Goal: Check status: Check status

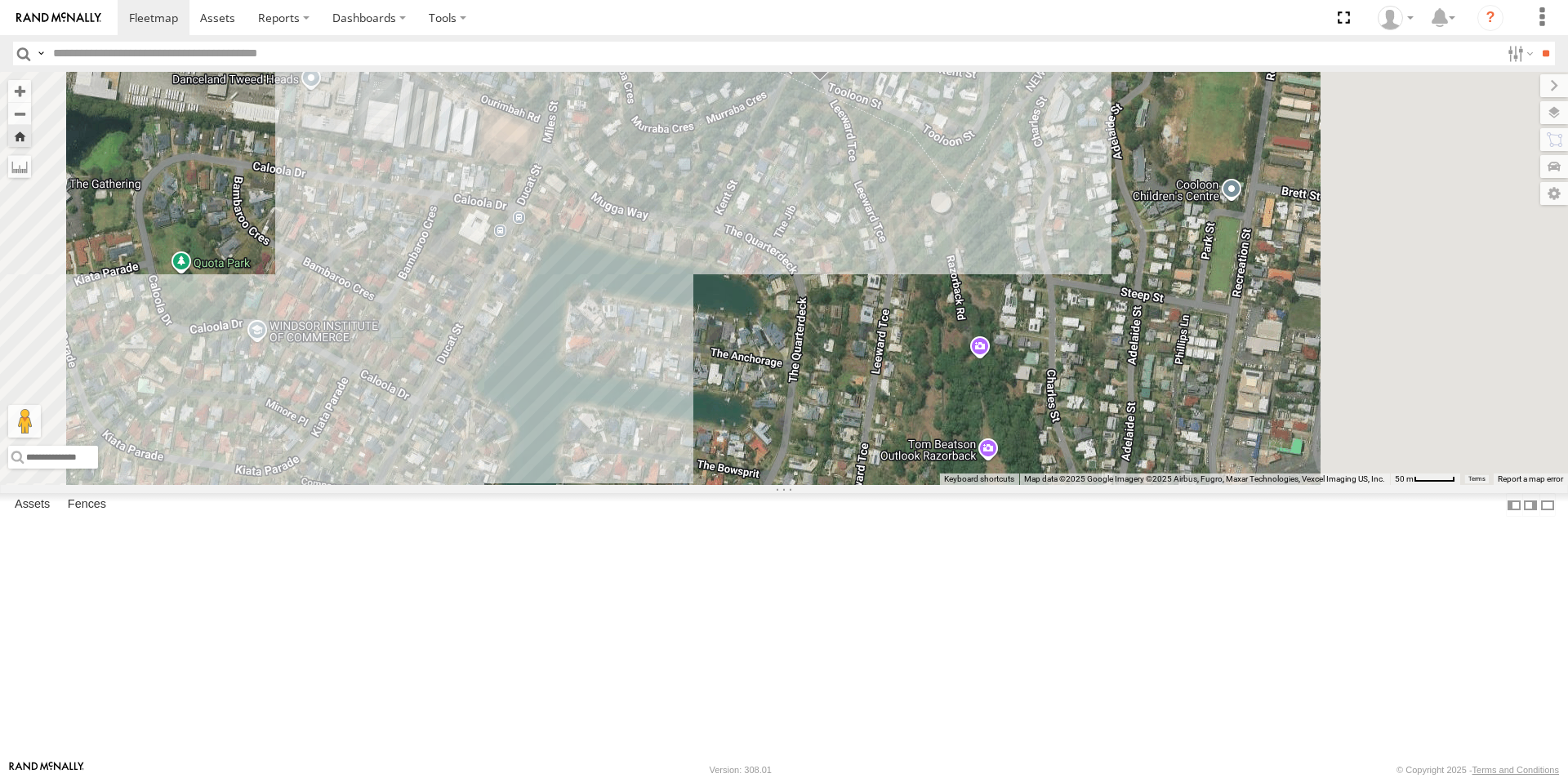
drag, startPoint x: 1072, startPoint y: 501, endPoint x: 890, endPoint y: 692, distance: 263.8
click at [890, 485] on div "LIL TURBO(SMALL TRUCK)" at bounding box center [784, 278] width 1568 height 413
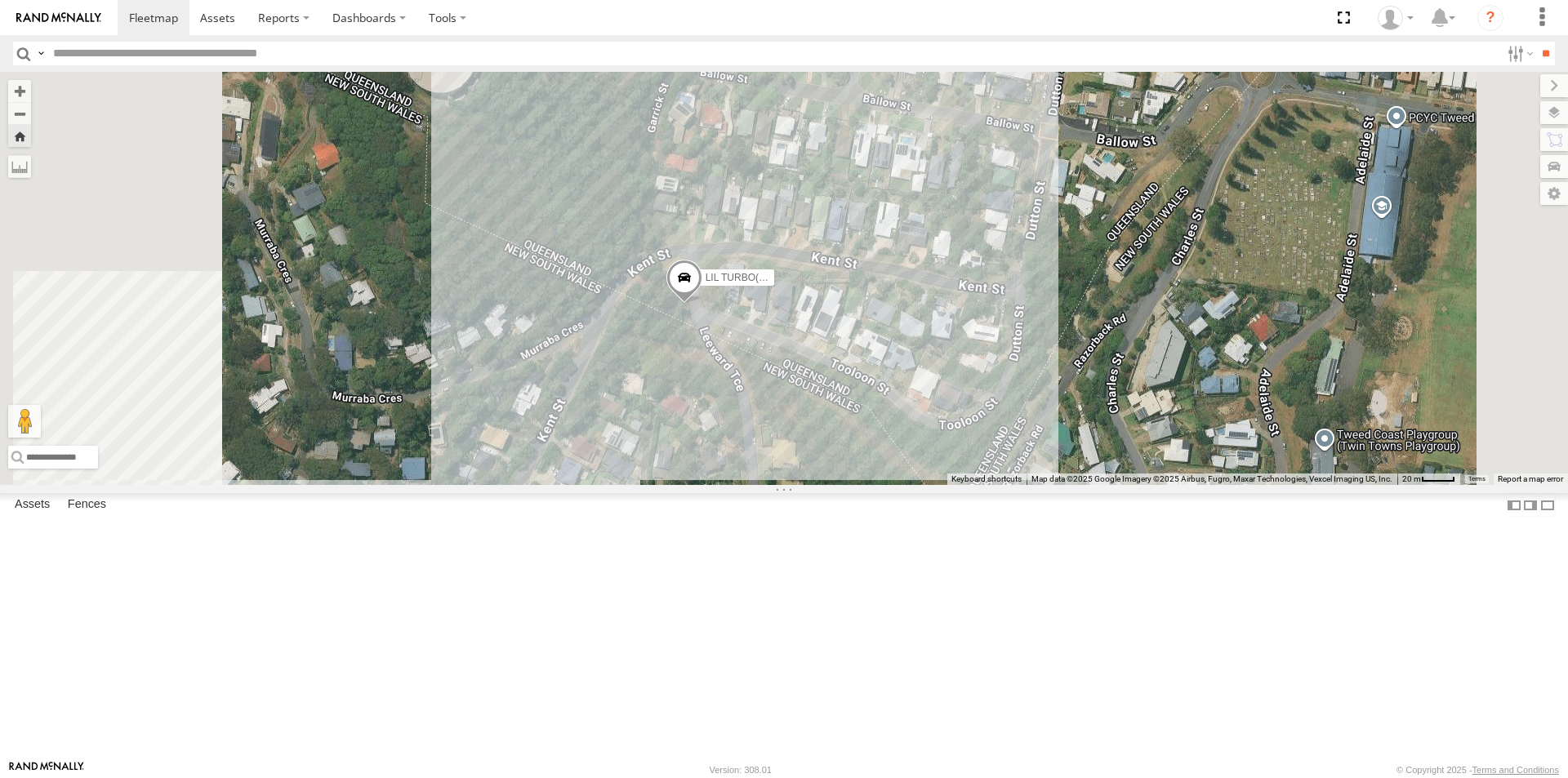
drag, startPoint x: 887, startPoint y: 425, endPoint x: 949, endPoint y: 554, distance: 143.1
click at [949, 485] on div "LIL TURBO(SMALL TRUCK)" at bounding box center [784, 278] width 1568 height 413
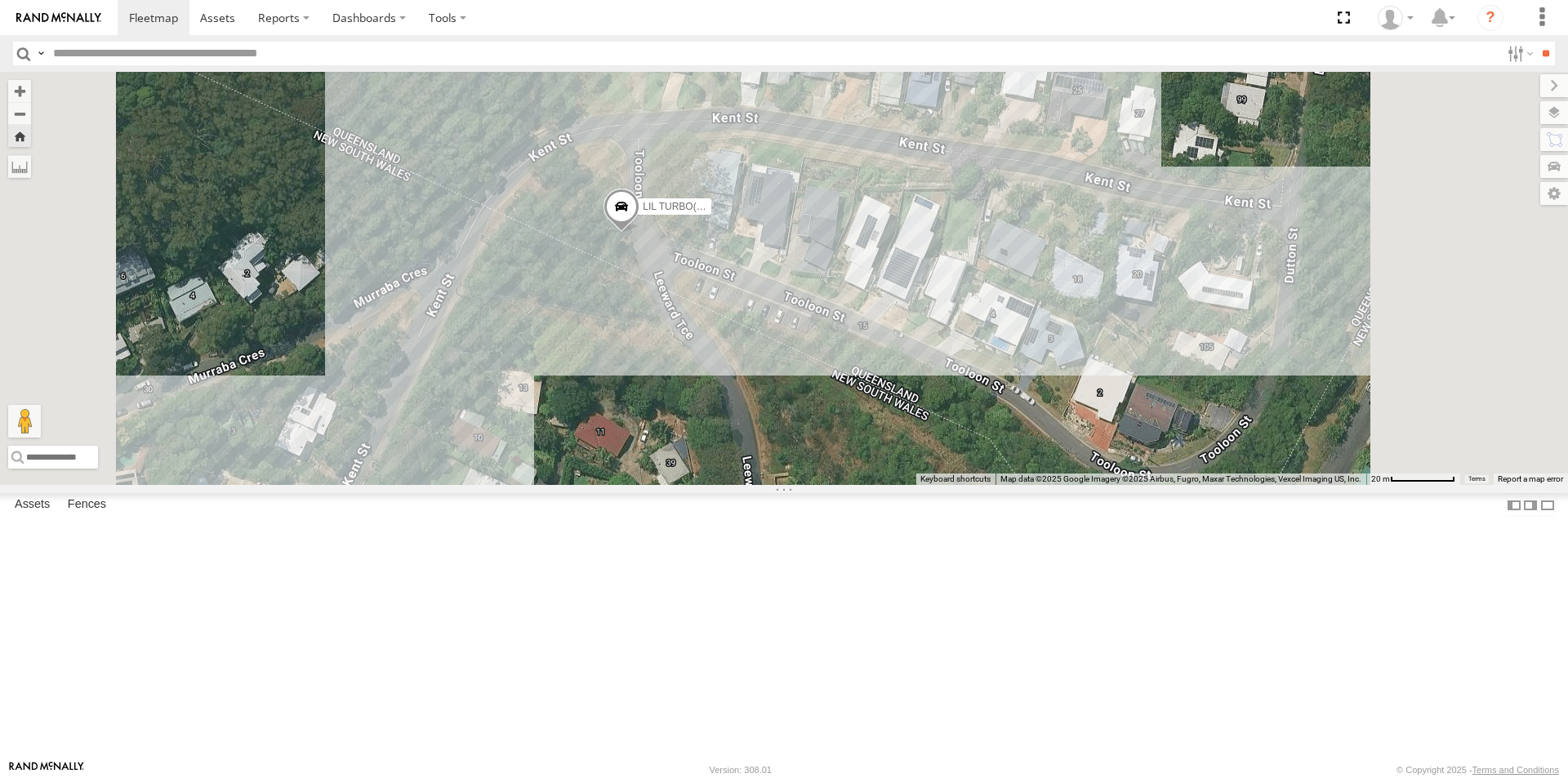
click at [0, 0] on span at bounding box center [0, 0] width 0 height 0
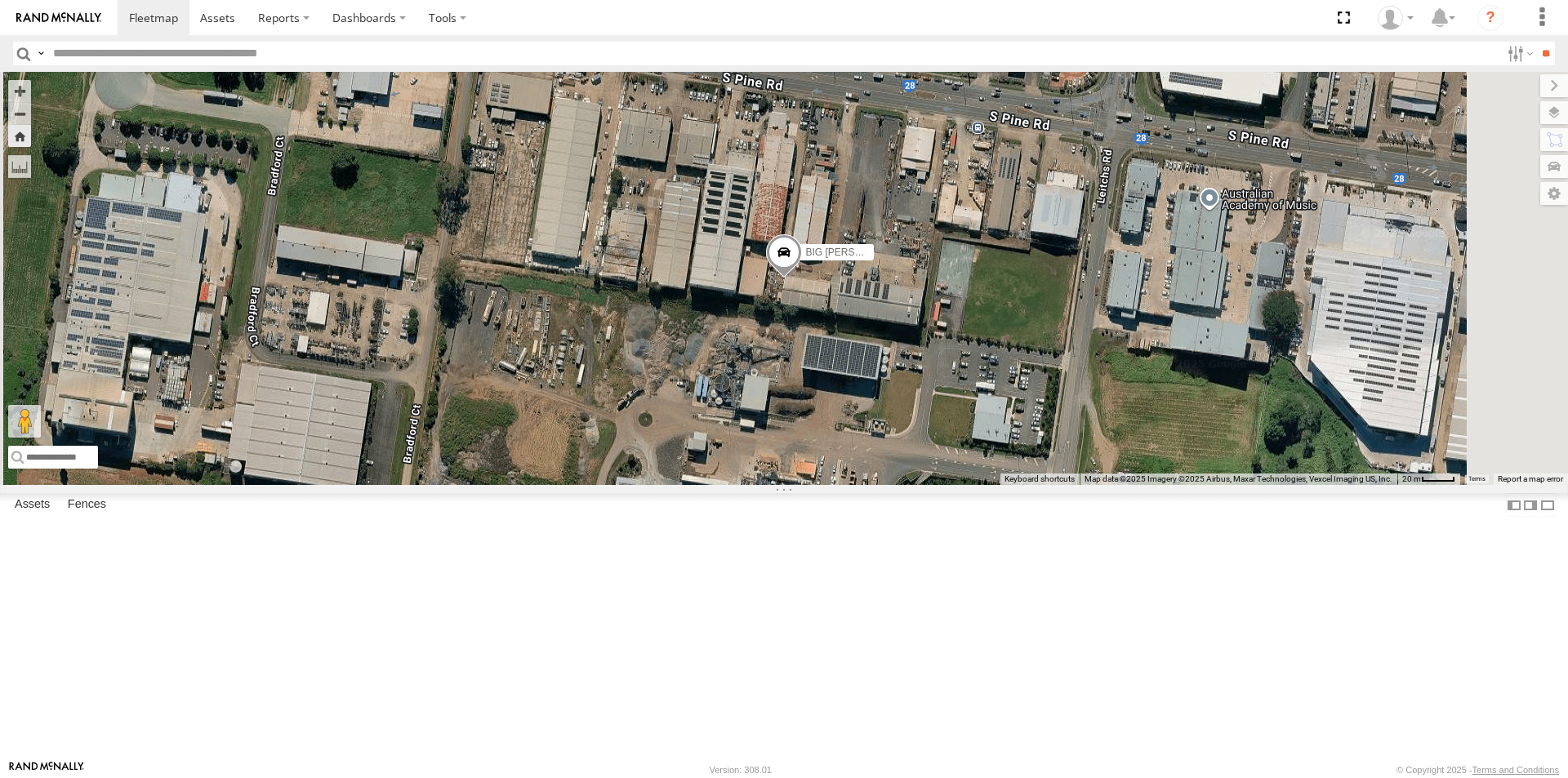
click at [0, 0] on div "LIL TURBO(SMALL TRUCK)" at bounding box center [0, 0] width 0 height 0
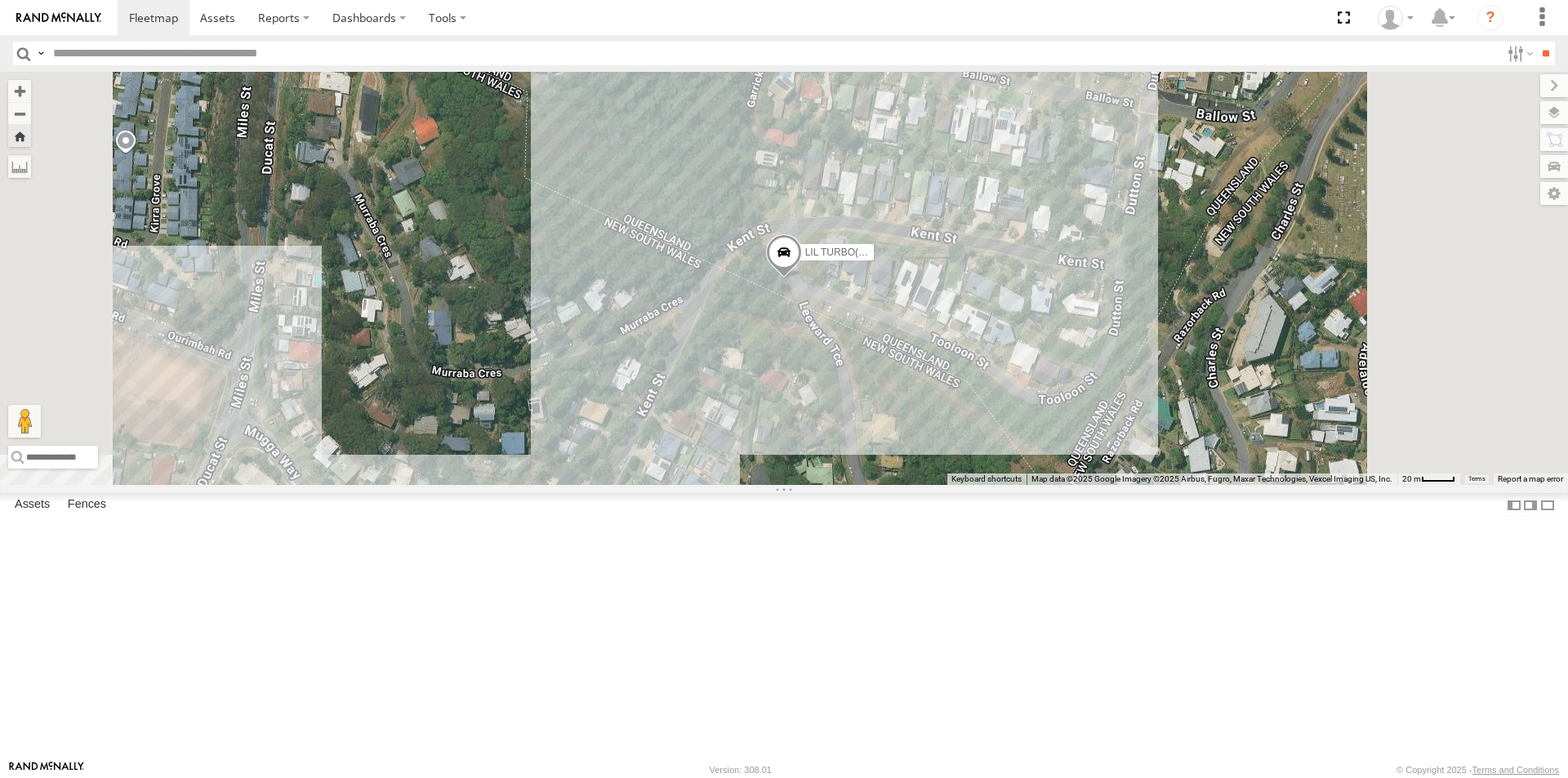
click at [0, 0] on span at bounding box center [0, 0] width 0 height 0
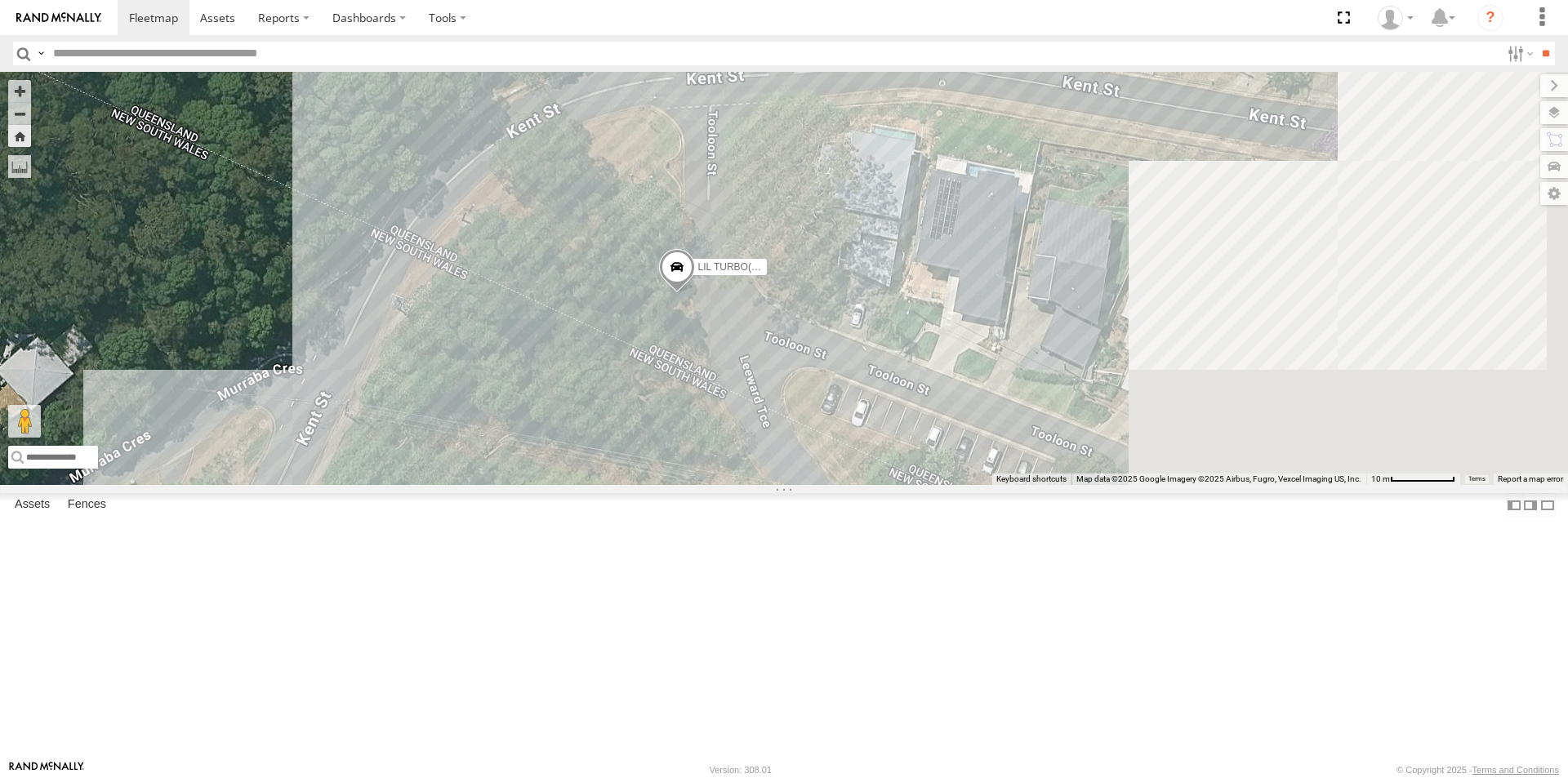
drag, startPoint x: 1053, startPoint y: 532, endPoint x: 686, endPoint y: 516, distance: 367.3
click at [686, 485] on div "LIL TURBO(SMALL TRUCK)" at bounding box center [784, 278] width 1568 height 413
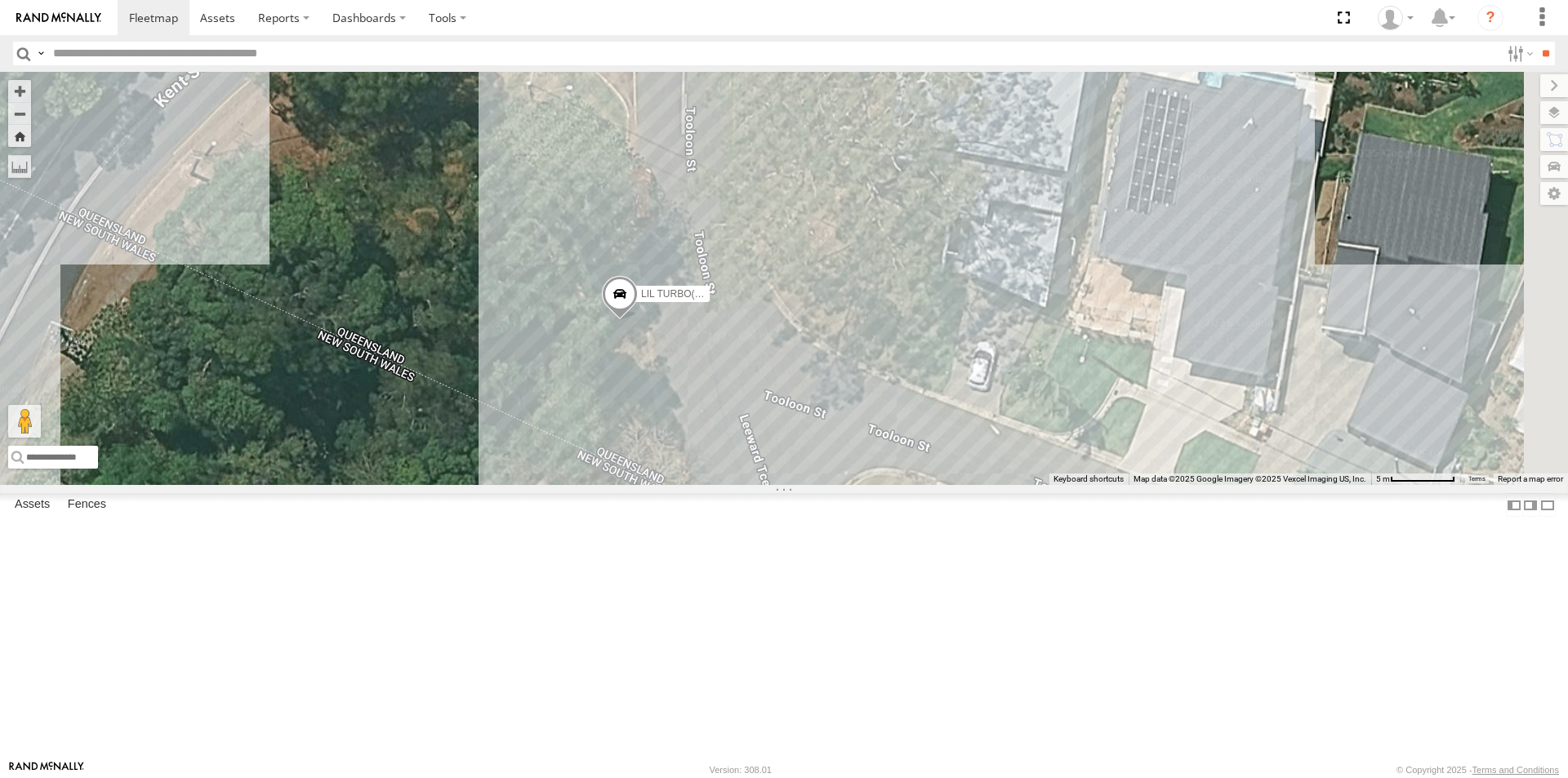
drag, startPoint x: 727, startPoint y: 476, endPoint x: 558, endPoint y: 586, distance: 201.6
click at [558, 485] on div "LIL TURBO(SMALL TRUCK)" at bounding box center [784, 278] width 1568 height 413
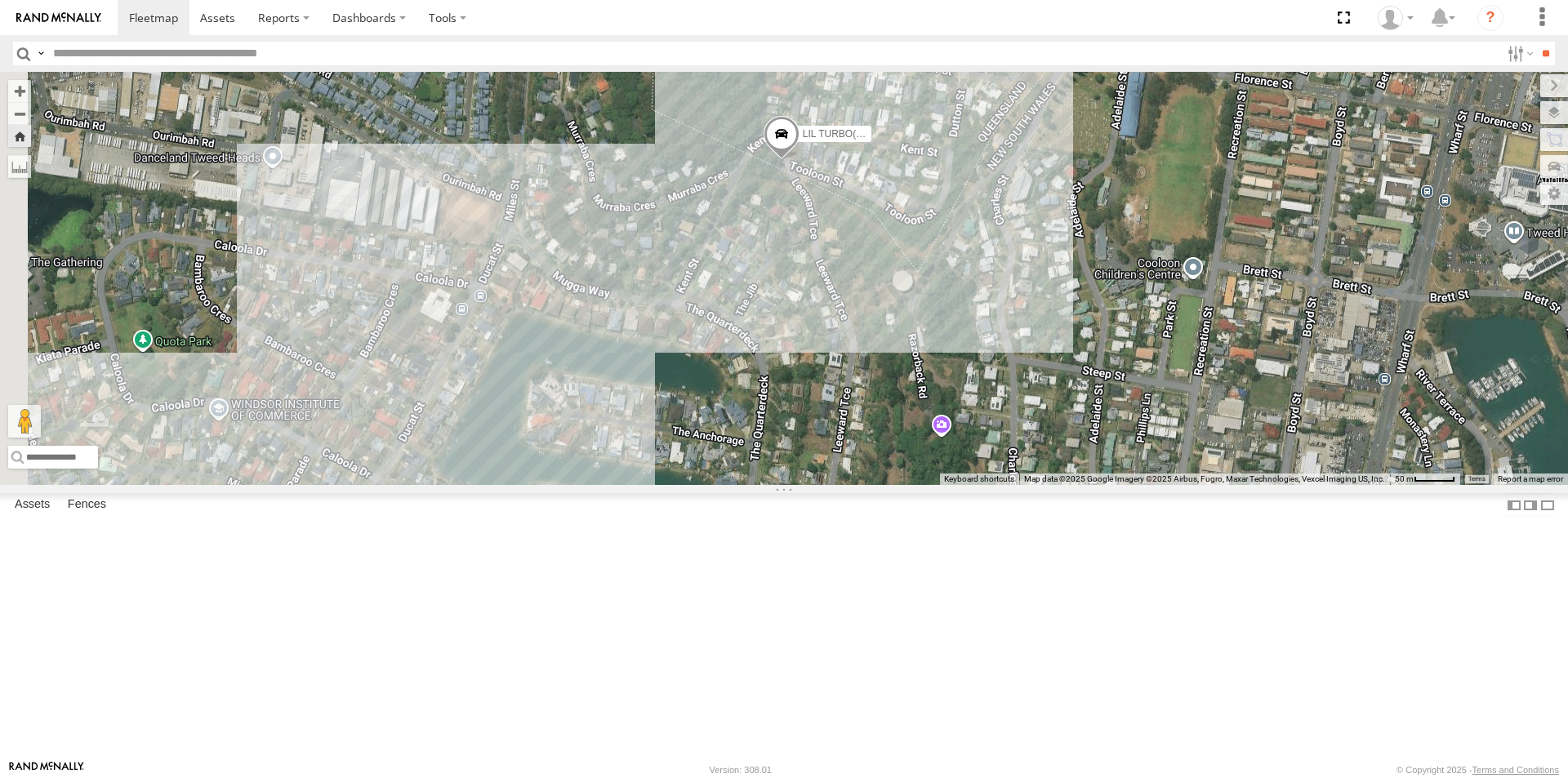
drag, startPoint x: 565, startPoint y: 402, endPoint x: 961, endPoint y: 540, distance: 419.4
click at [961, 485] on div "LIL TURBO(SMALL TRUCK)" at bounding box center [784, 278] width 1568 height 413
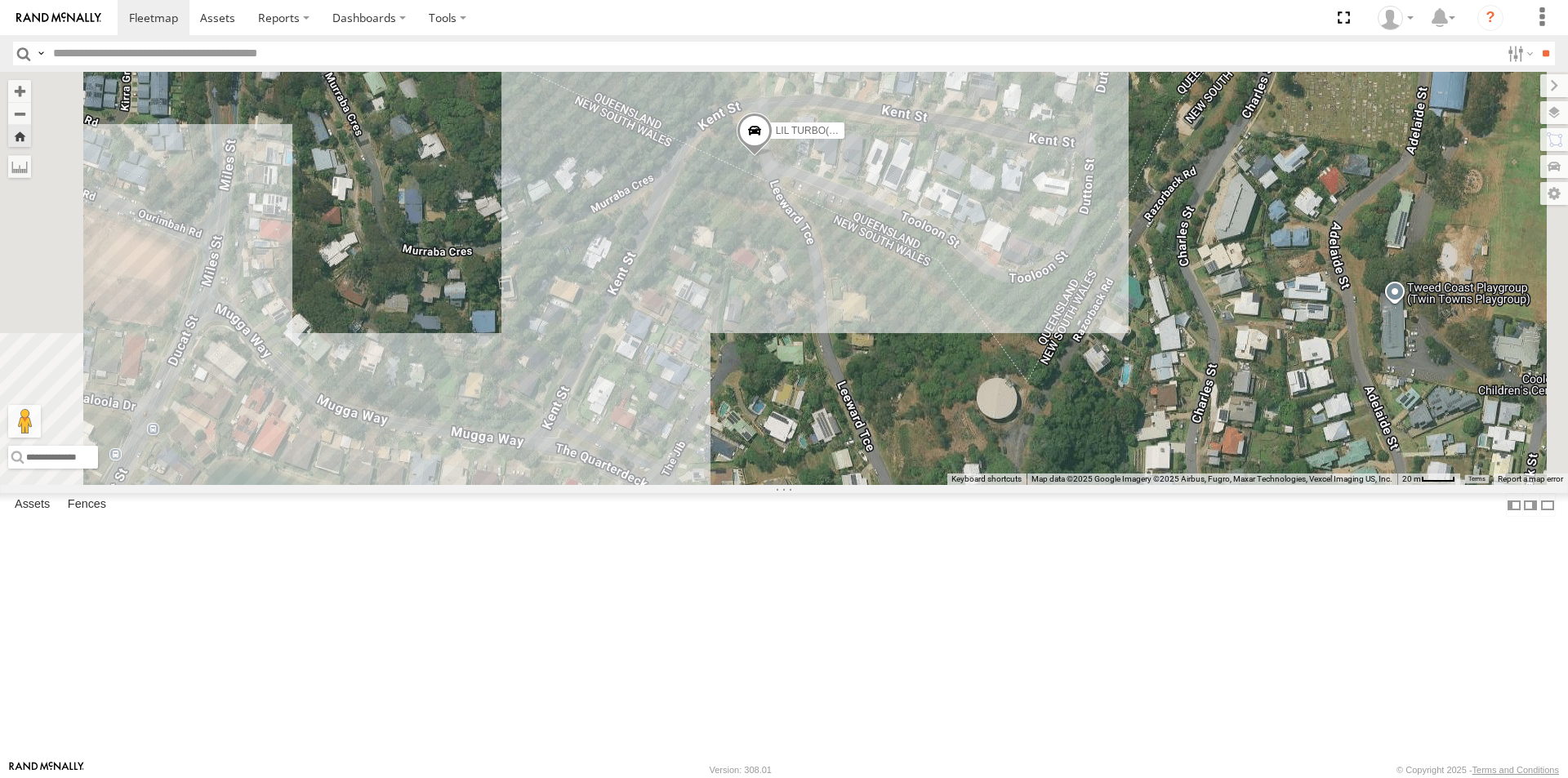
drag, startPoint x: 995, startPoint y: 364, endPoint x: 929, endPoint y: 599, distance: 244.1
click at [929, 485] on div "LIL TURBO(SMALL TRUCK)" at bounding box center [784, 278] width 1568 height 413
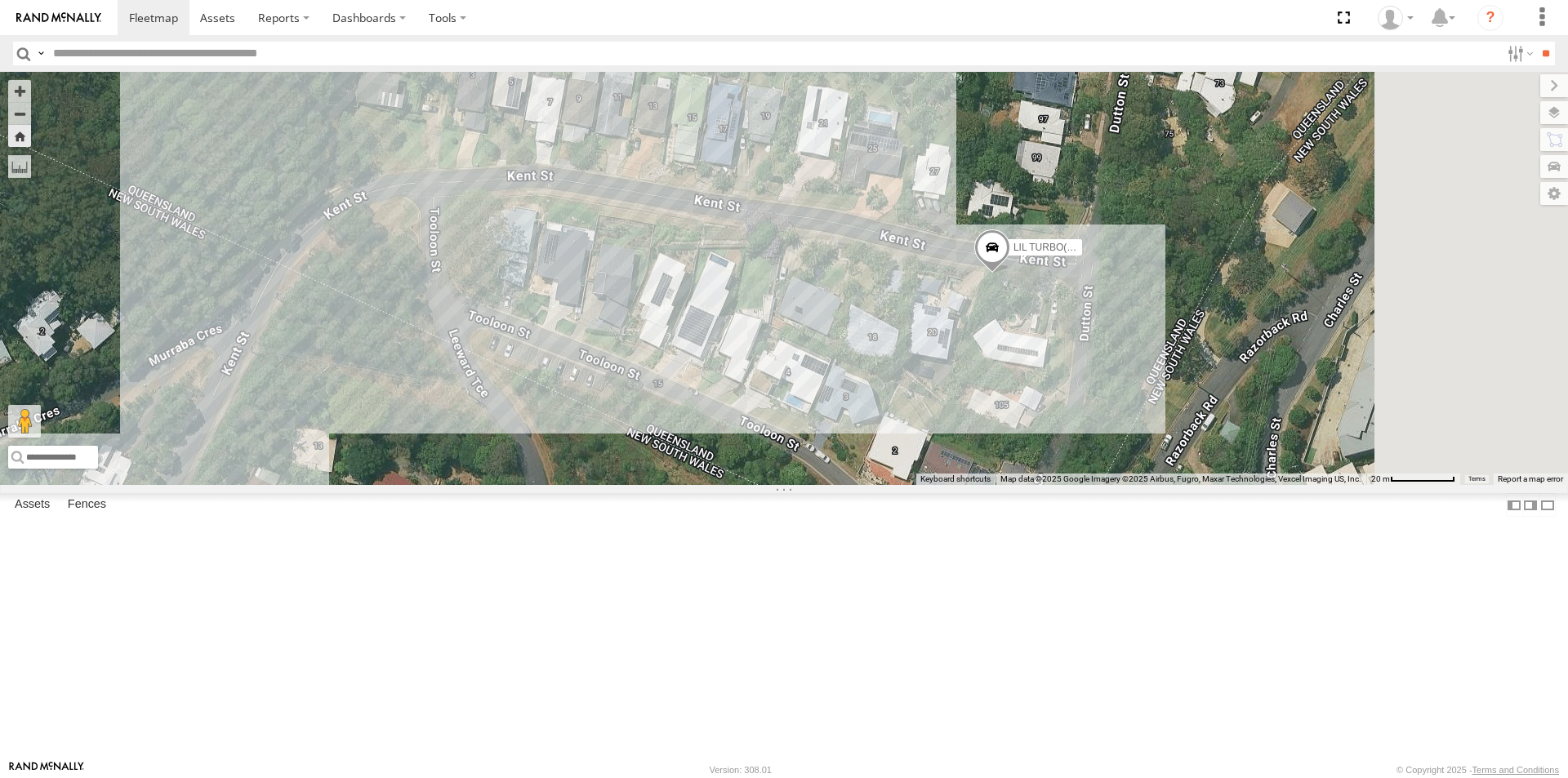
drag, startPoint x: 1105, startPoint y: 380, endPoint x: 963, endPoint y: 618, distance: 277.1
click at [957, 485] on div "LIL TURBO(SMALL TRUCK)" at bounding box center [784, 278] width 1568 height 413
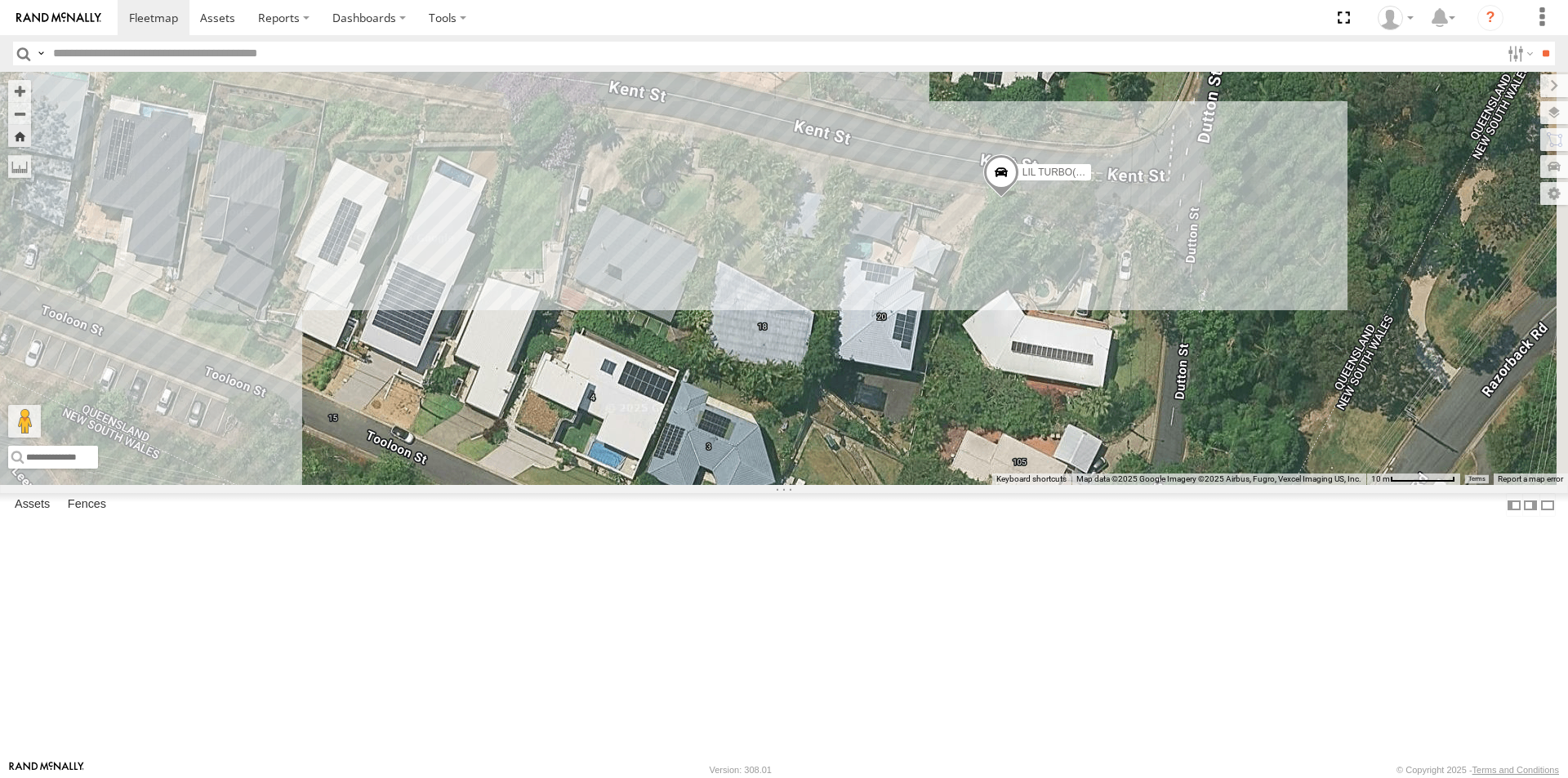
drag, startPoint x: 1008, startPoint y: 539, endPoint x: 817, endPoint y: 657, distance: 224.5
click at [817, 485] on div "LIL TURBO(SMALL TRUCK)" at bounding box center [784, 278] width 1568 height 413
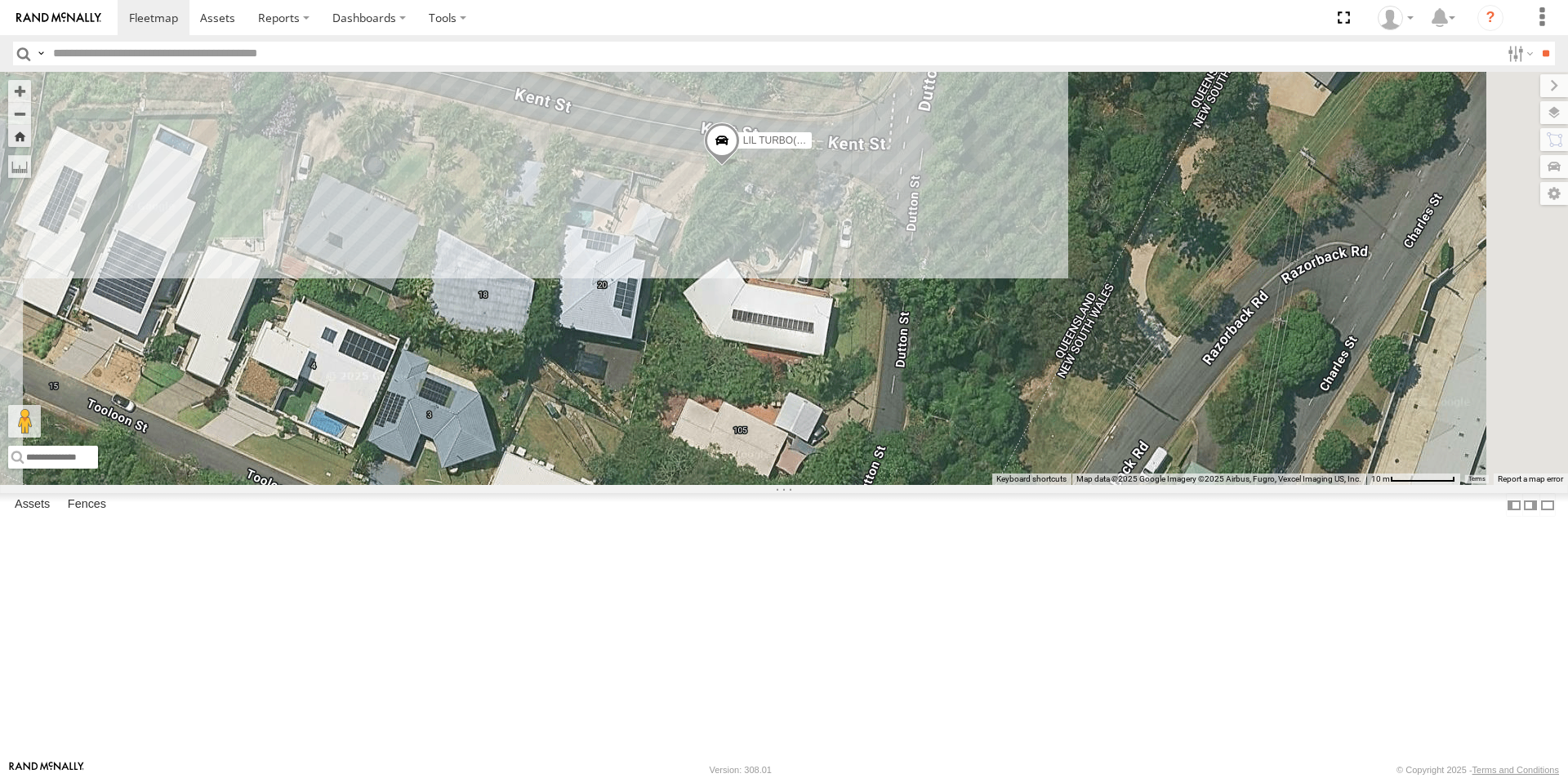
drag, startPoint x: 1015, startPoint y: 596, endPoint x: 736, endPoint y: 565, distance: 280.7
click at [736, 485] on div "LIL TURBO(SMALL TRUCK)" at bounding box center [784, 278] width 1568 height 413
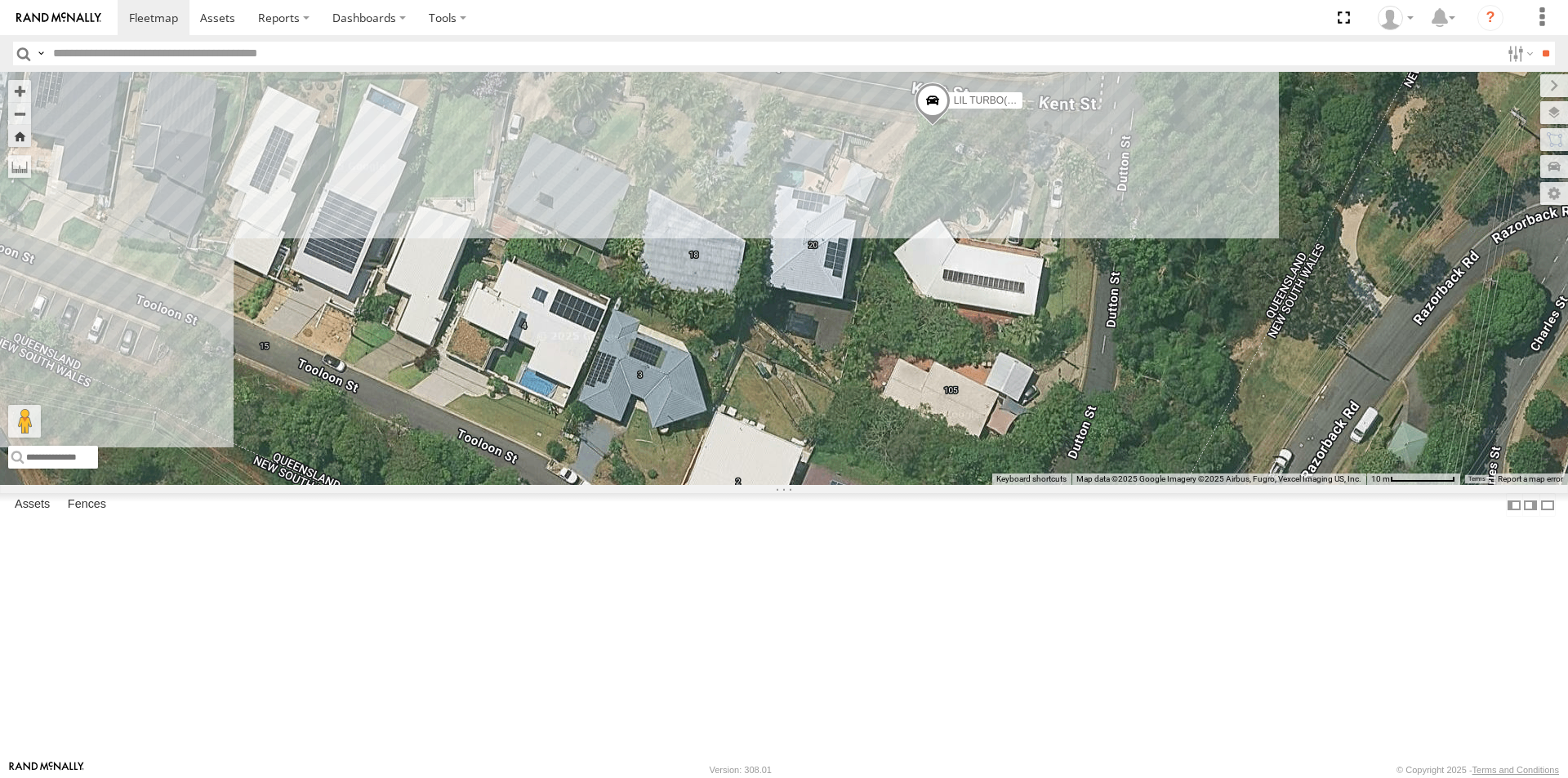
drag, startPoint x: 774, startPoint y: 522, endPoint x: 989, endPoint y: 482, distance: 218.7
click at [989, 482] on div "LIL TURBO(SMALL TRUCK)" at bounding box center [784, 278] width 1568 height 413
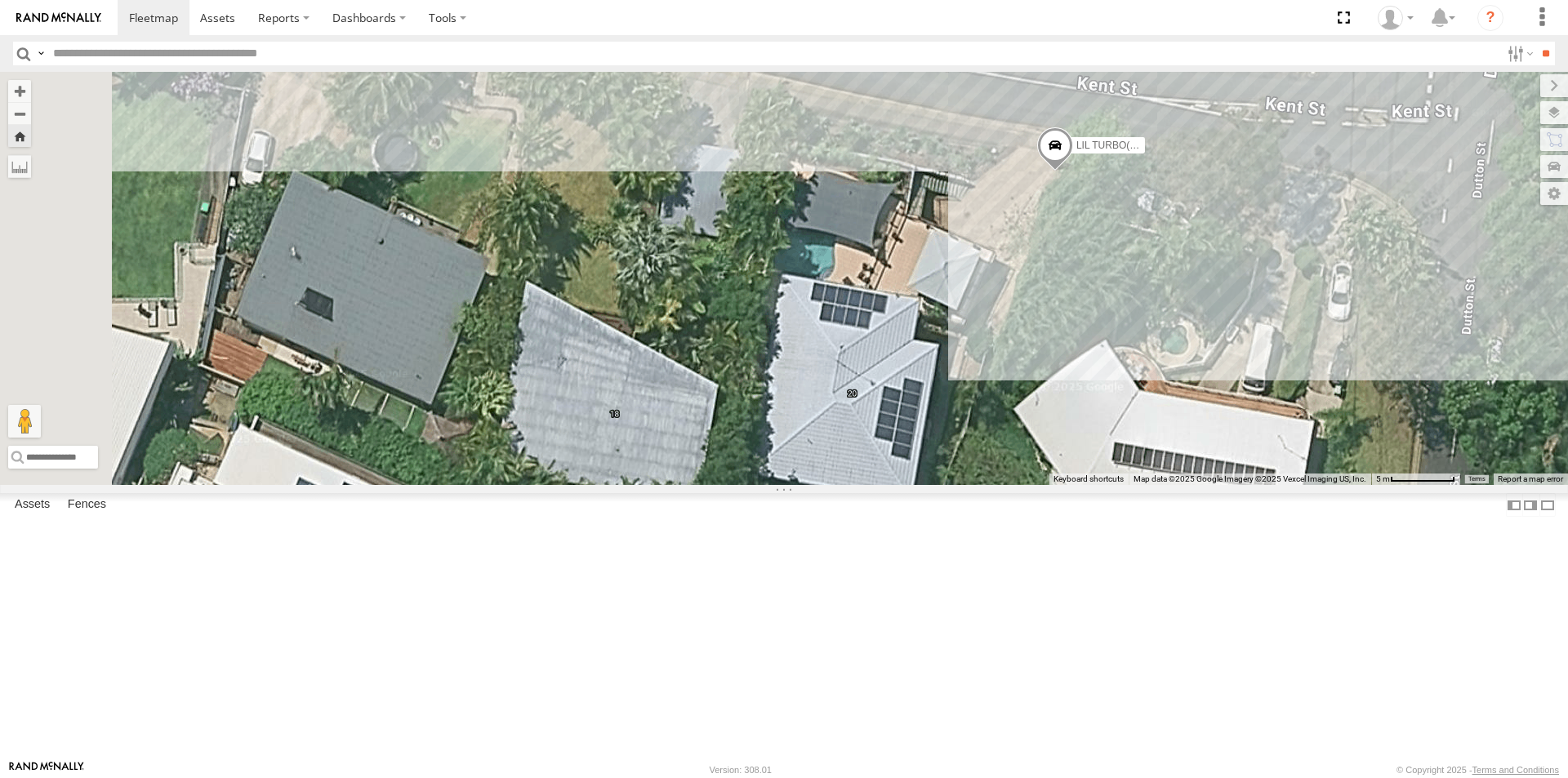
drag, startPoint x: 928, startPoint y: 295, endPoint x: 1170, endPoint y: 521, distance: 331.1
click at [1173, 485] on div "LIL TURBO(SMALL TRUCK)" at bounding box center [784, 278] width 1568 height 413
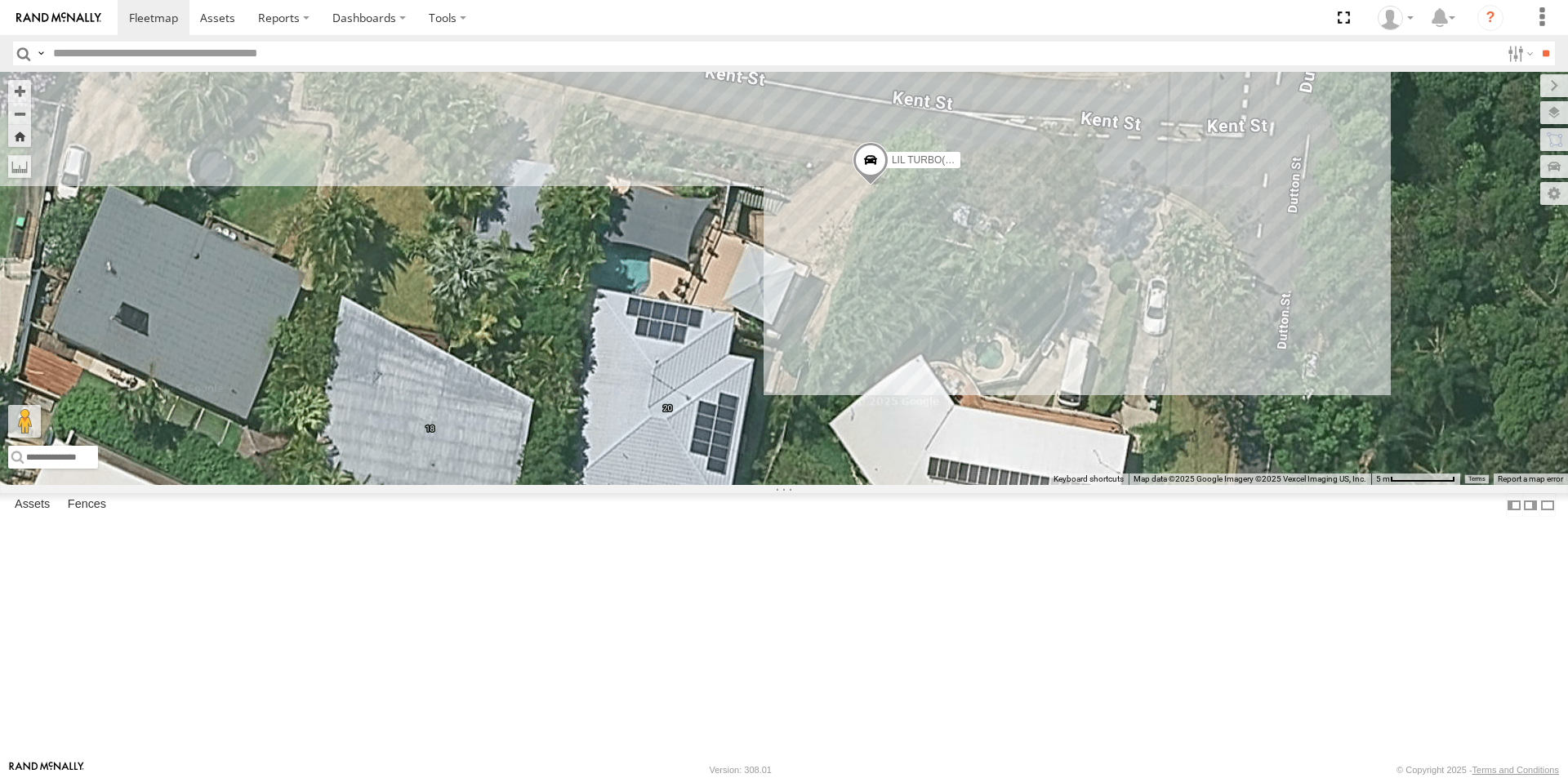
drag, startPoint x: 1235, startPoint y: 396, endPoint x: 1060, endPoint y: 420, distance: 176.6
click at [1060, 420] on div "LIL TURBO(SMALL TRUCK)" at bounding box center [784, 278] width 1568 height 413
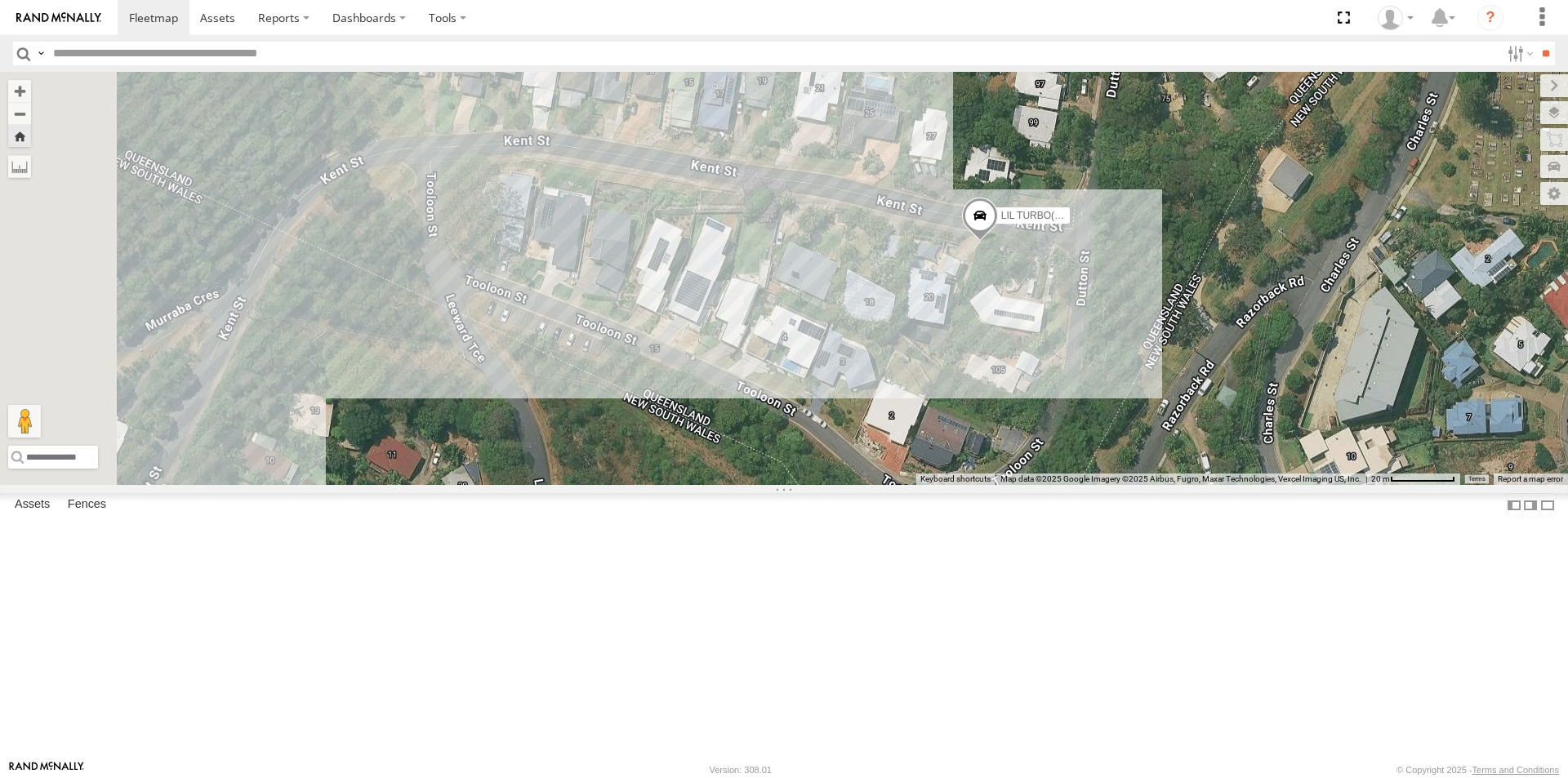
drag, startPoint x: 848, startPoint y: 496, endPoint x: 971, endPoint y: 465, distance: 126.8
click at [971, 465] on div "LIL TURBO(SMALL TRUCK)" at bounding box center [784, 278] width 1568 height 413
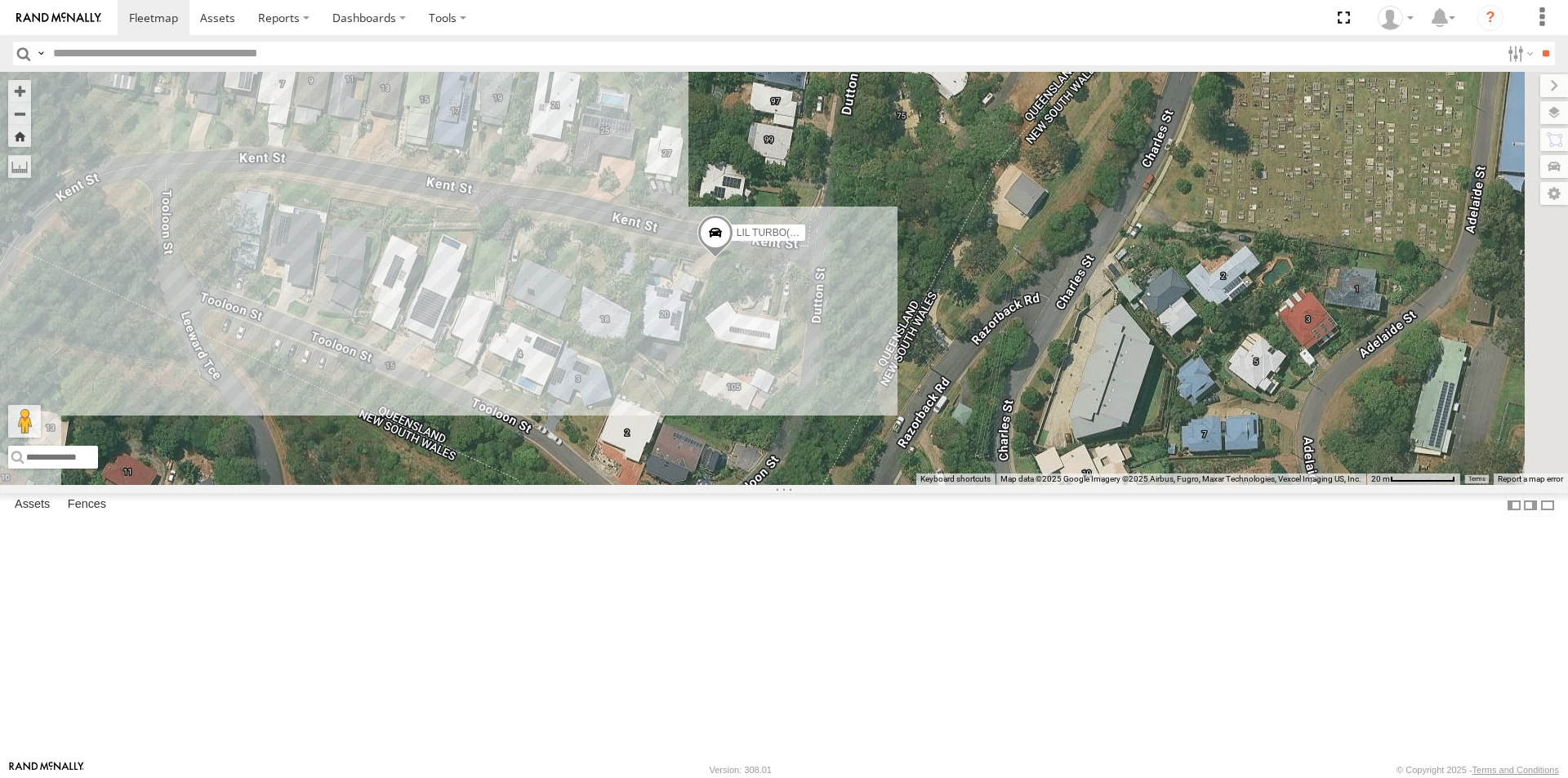
drag, startPoint x: 942, startPoint y: 482, endPoint x: 681, endPoint y: 488, distance: 261.1
click at [671, 485] on div "LIL TURBO(SMALL TRUCK)" at bounding box center [784, 278] width 1568 height 413
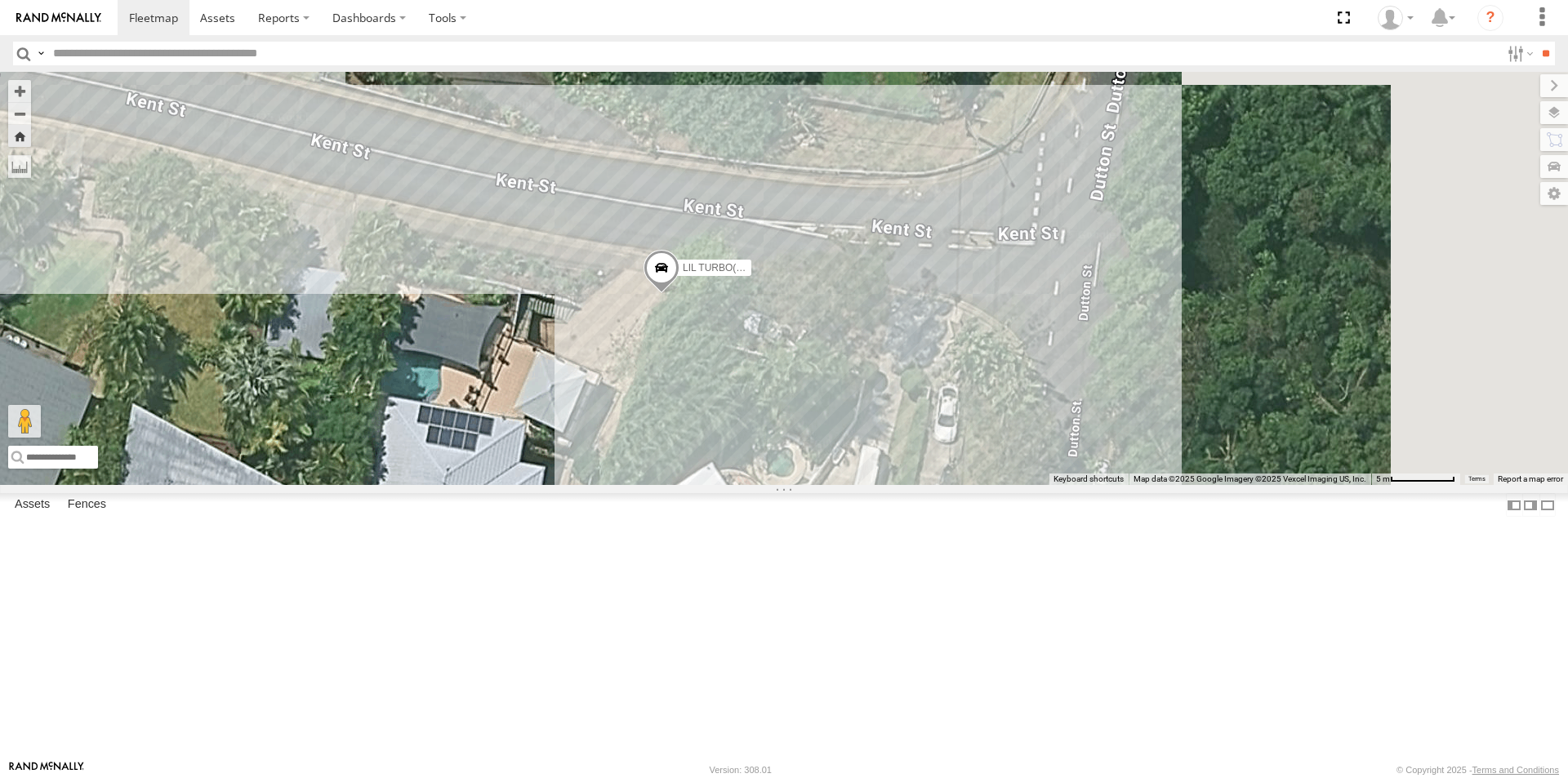
drag, startPoint x: 976, startPoint y: 341, endPoint x: 866, endPoint y: 538, distance: 225.6
click at [866, 485] on div "LIL TURBO(SMALL TRUCK)" at bounding box center [784, 278] width 1568 height 413
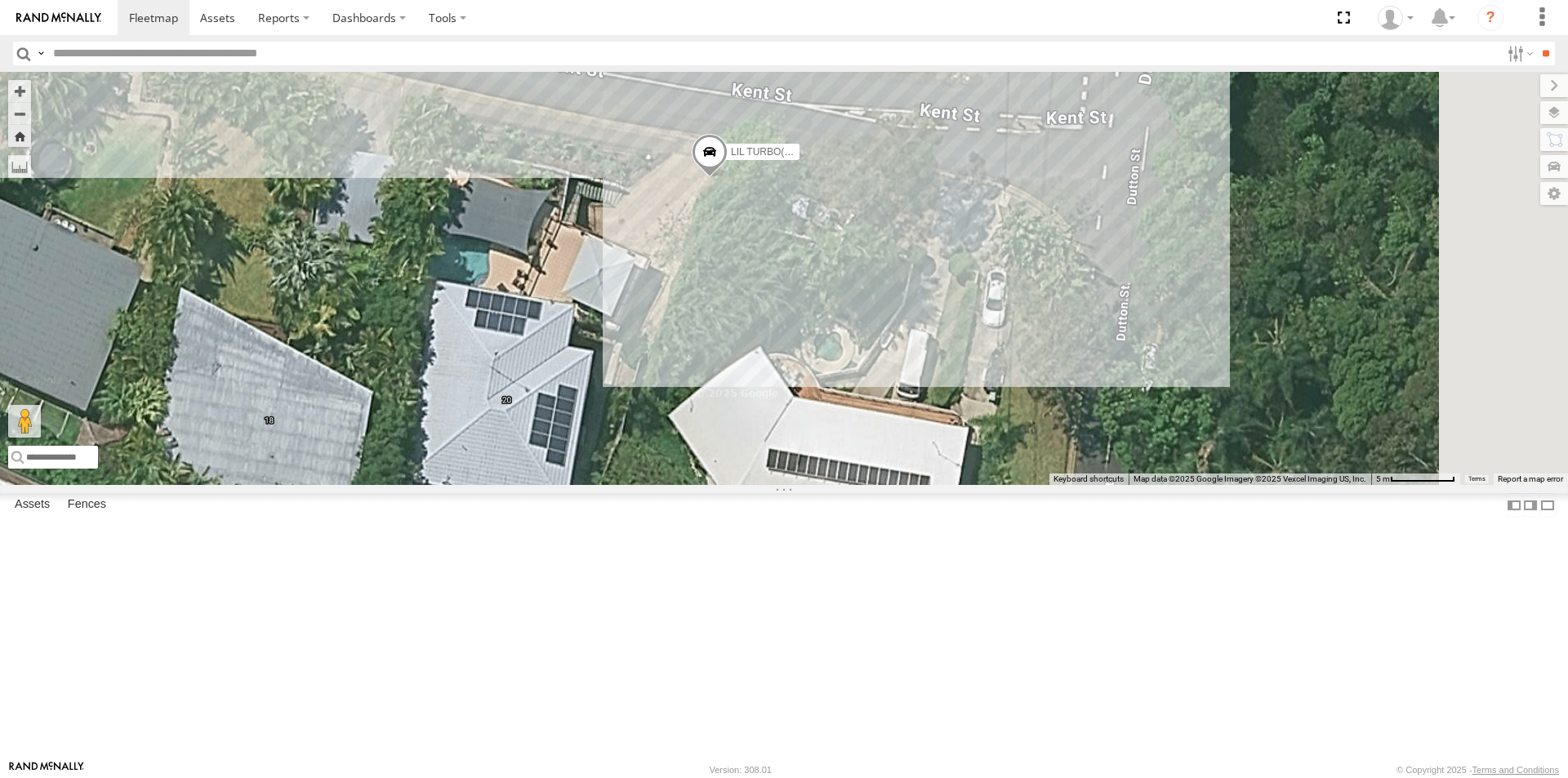
drag, startPoint x: 790, startPoint y: 568, endPoint x: 846, endPoint y: 422, distance: 156.4
click at [846, 422] on div "LIL TURBO(SMALL TRUCK)" at bounding box center [784, 278] width 1568 height 413
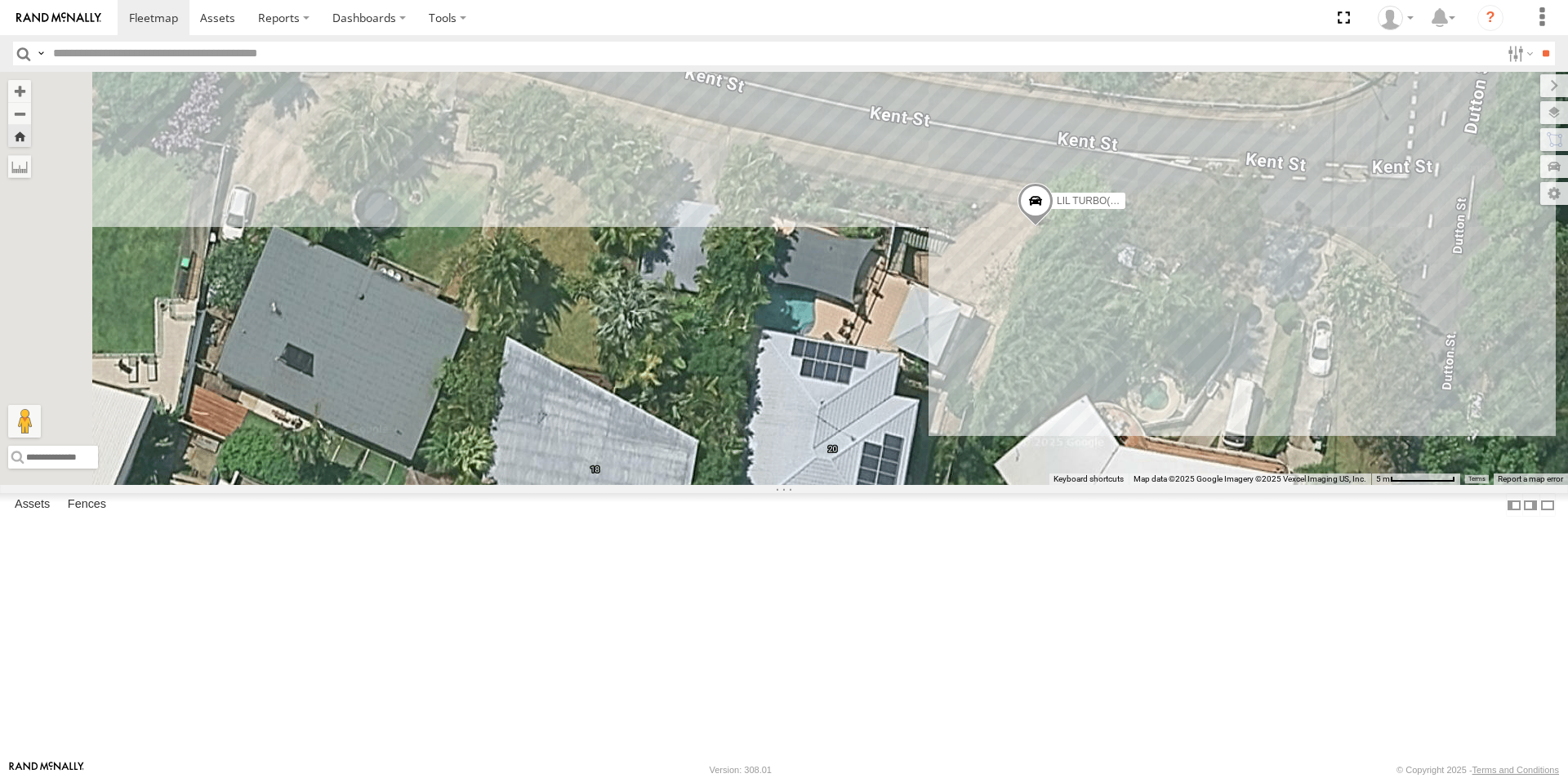
drag, startPoint x: 870, startPoint y: 340, endPoint x: 1199, endPoint y: 379, distance: 331.3
click at [1199, 379] on div "LIL TURBO(SMALL TRUCK)" at bounding box center [784, 278] width 1568 height 413
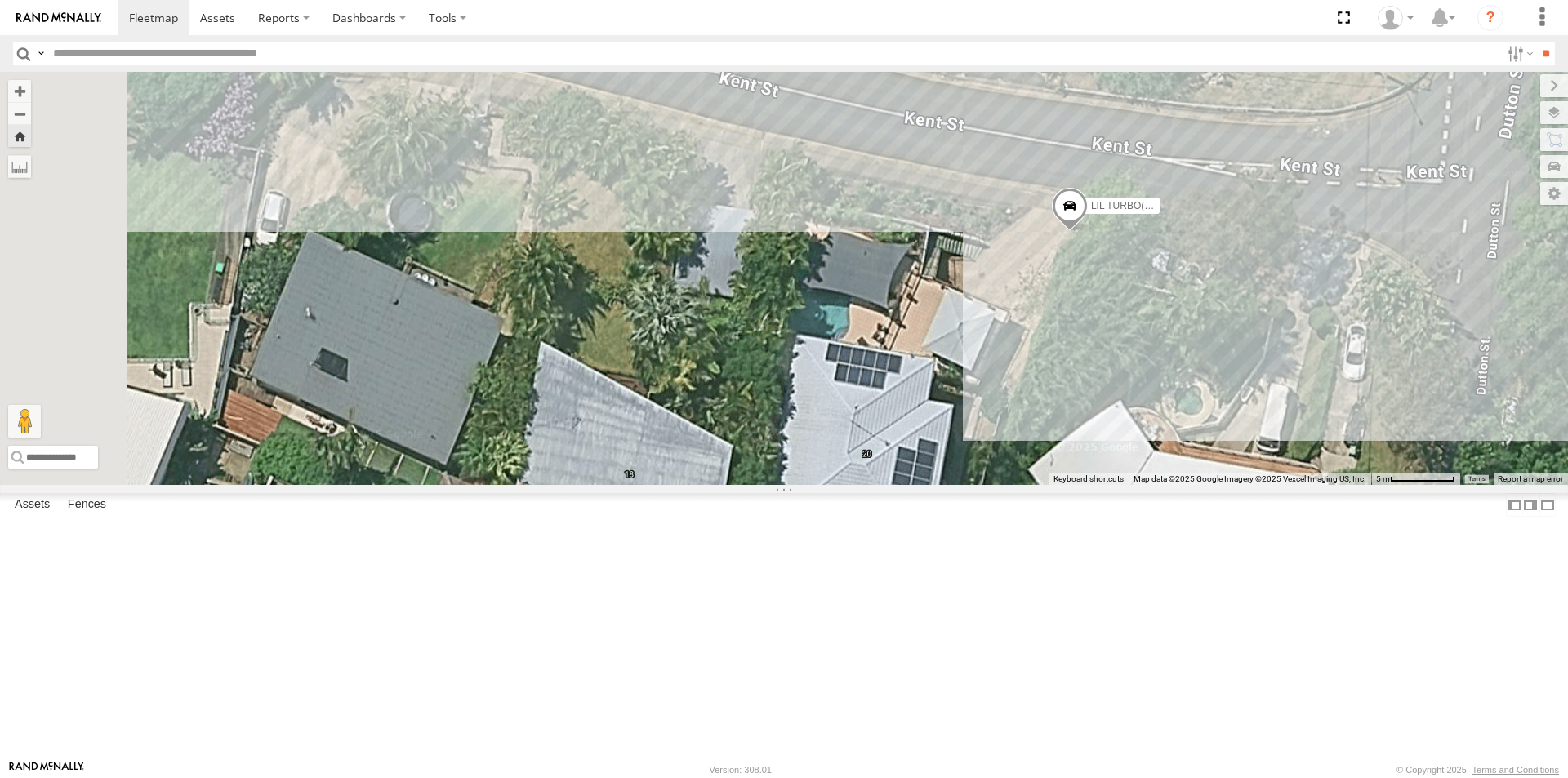
drag, startPoint x: 850, startPoint y: 287, endPoint x: 1160, endPoint y: 323, distance: 312.1
click at [1160, 323] on div "LIL TURBO(SMALL TRUCK)" at bounding box center [784, 278] width 1568 height 413
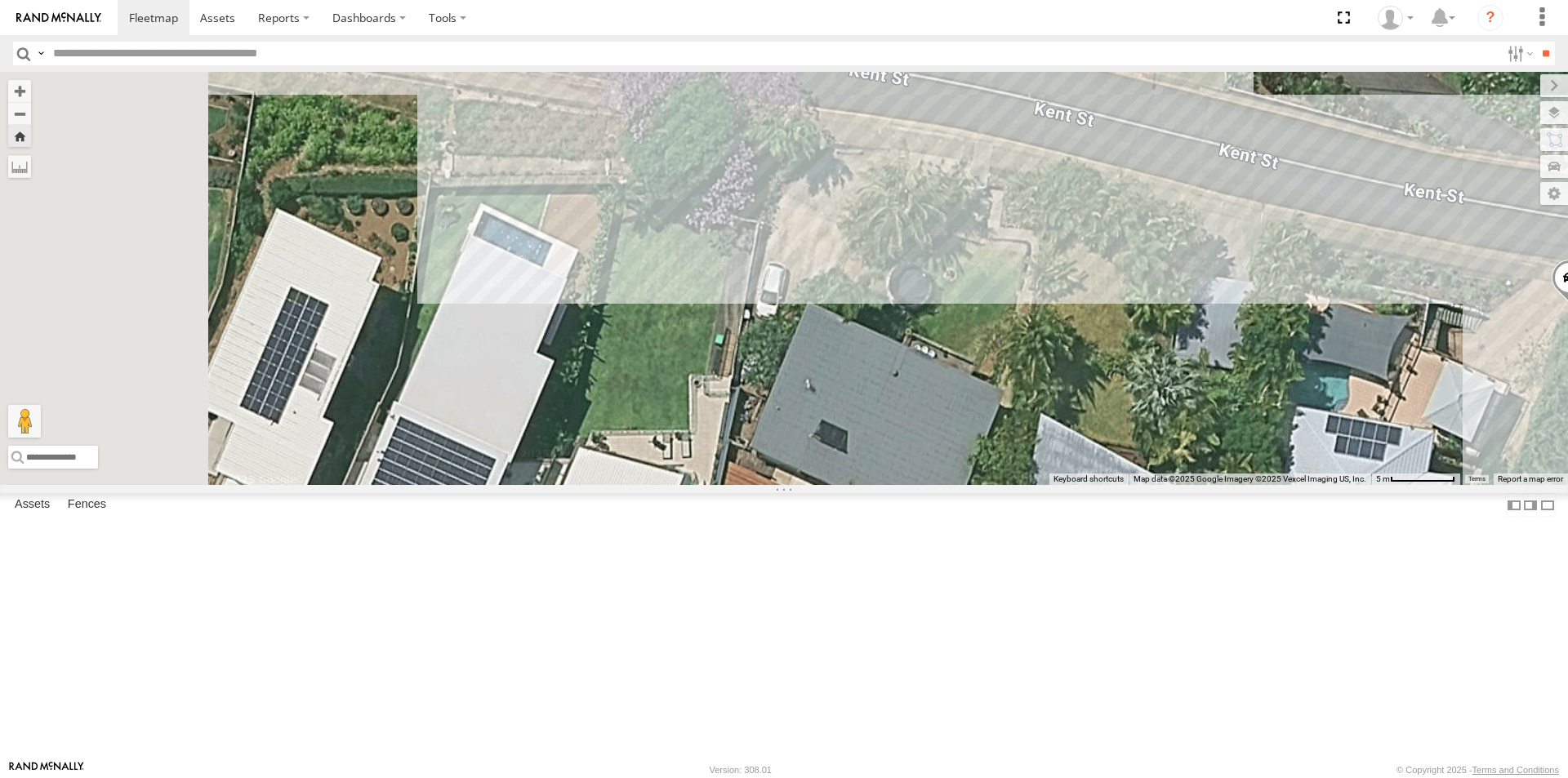
drag, startPoint x: 921, startPoint y: 292, endPoint x: 1051, endPoint y: 401, distance: 169.6
click at [1052, 406] on div "LIL TURBO(SMALL TRUCK)" at bounding box center [784, 278] width 1568 height 413
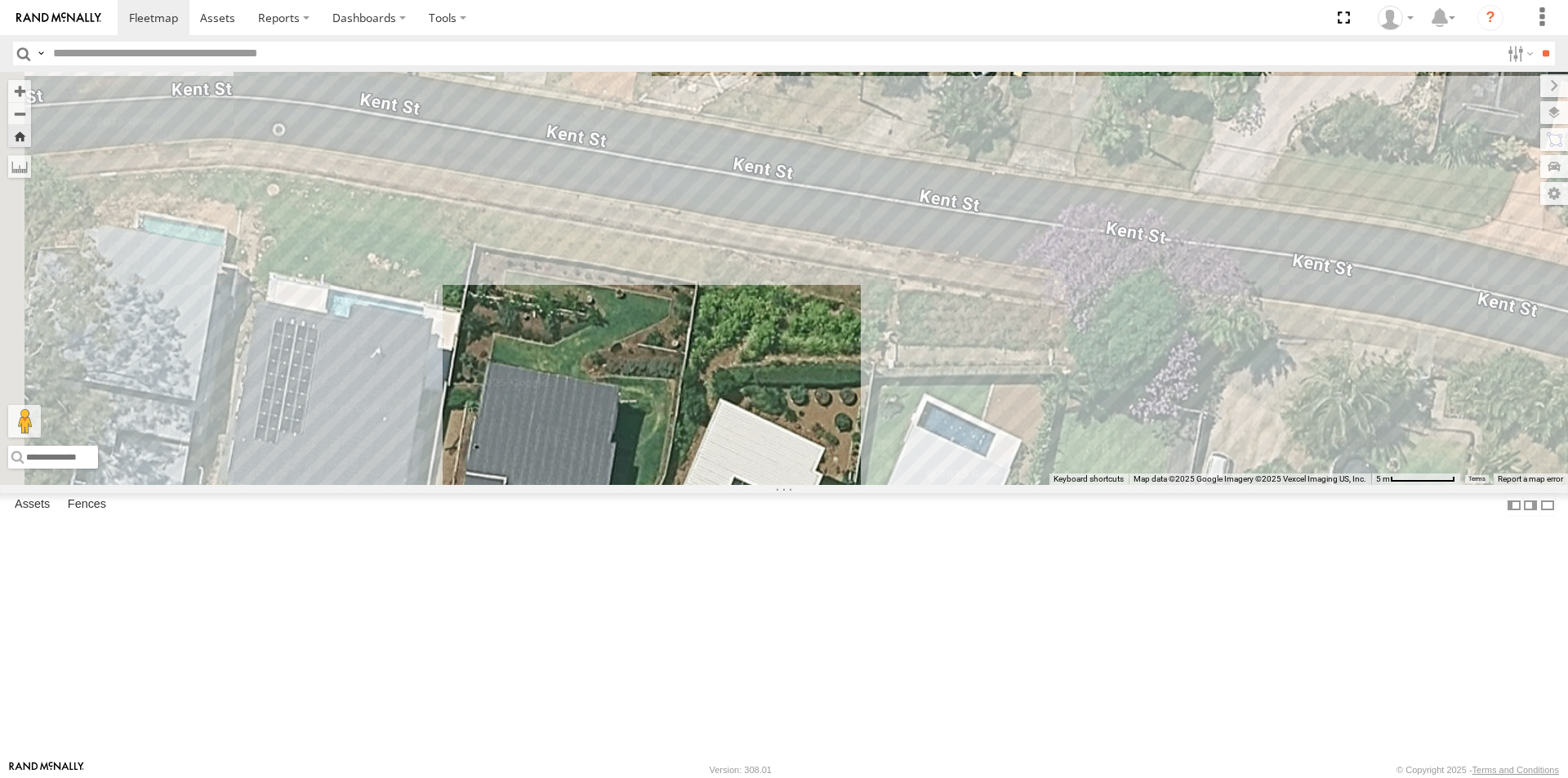
drag, startPoint x: 731, startPoint y: 350, endPoint x: 1031, endPoint y: 360, distance: 300.2
click at [987, 372] on div "LIL TURBO(SMALL TRUCK)" at bounding box center [784, 278] width 1568 height 413
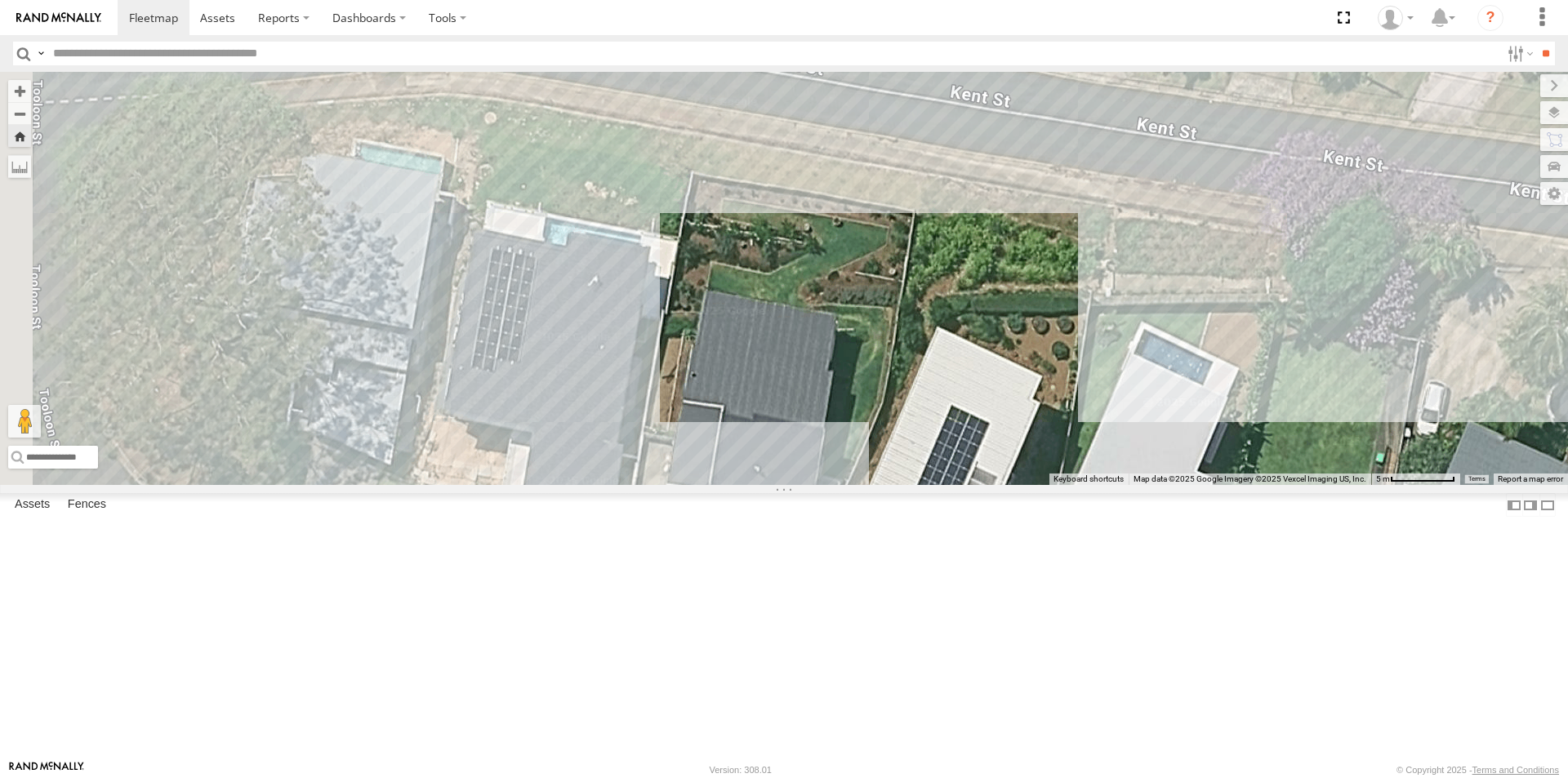
drag, startPoint x: 899, startPoint y: 344, endPoint x: 796, endPoint y: 313, distance: 107.6
click at [800, 316] on div "LIL TURBO(SMALL TRUCK)" at bounding box center [784, 278] width 1568 height 413
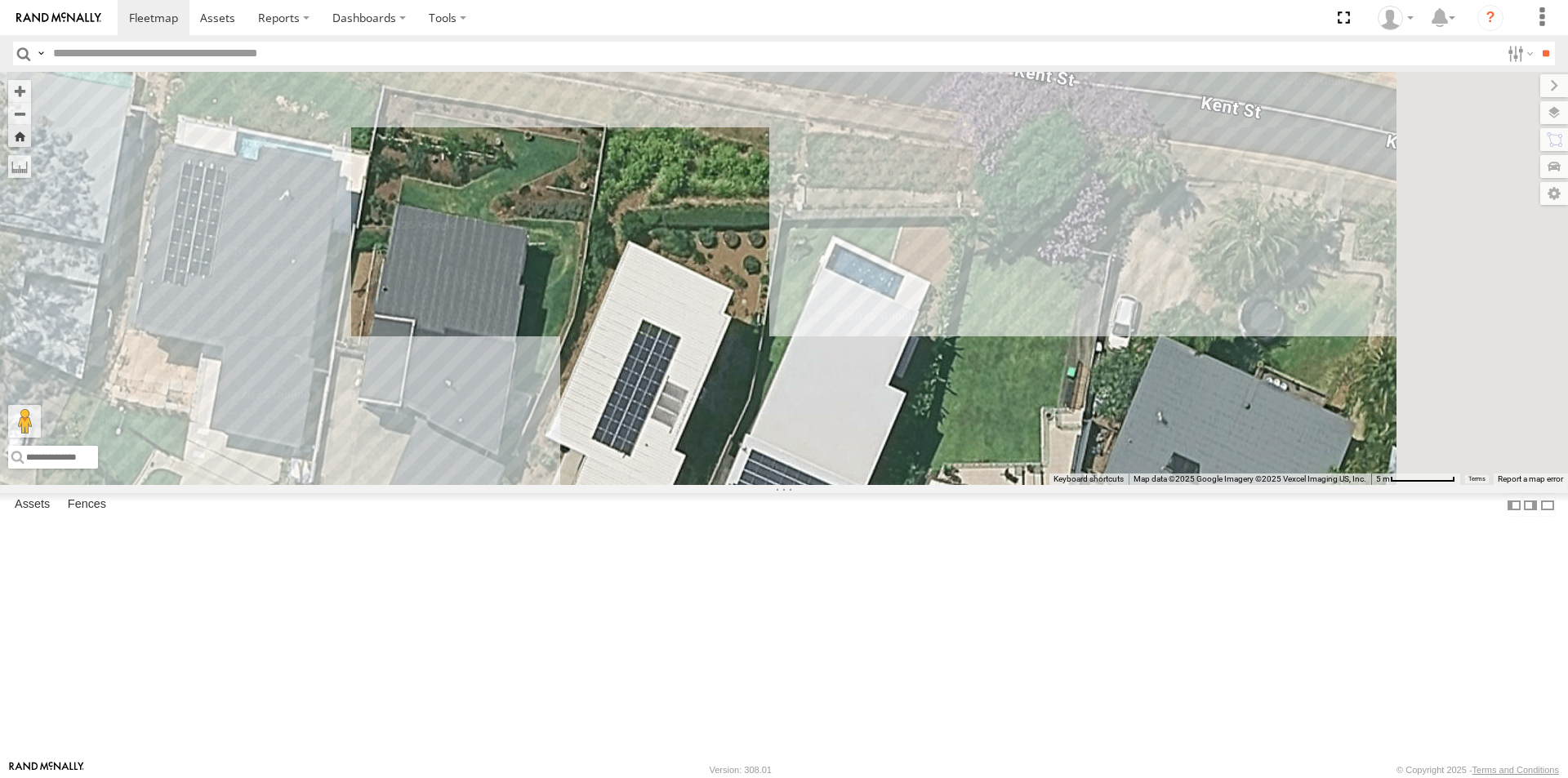
drag, startPoint x: 974, startPoint y: 363, endPoint x: 821, endPoint y: 292, distance: 168.7
click at [833, 305] on div "LIL TURBO(SMALL TRUCK)" at bounding box center [784, 278] width 1568 height 413
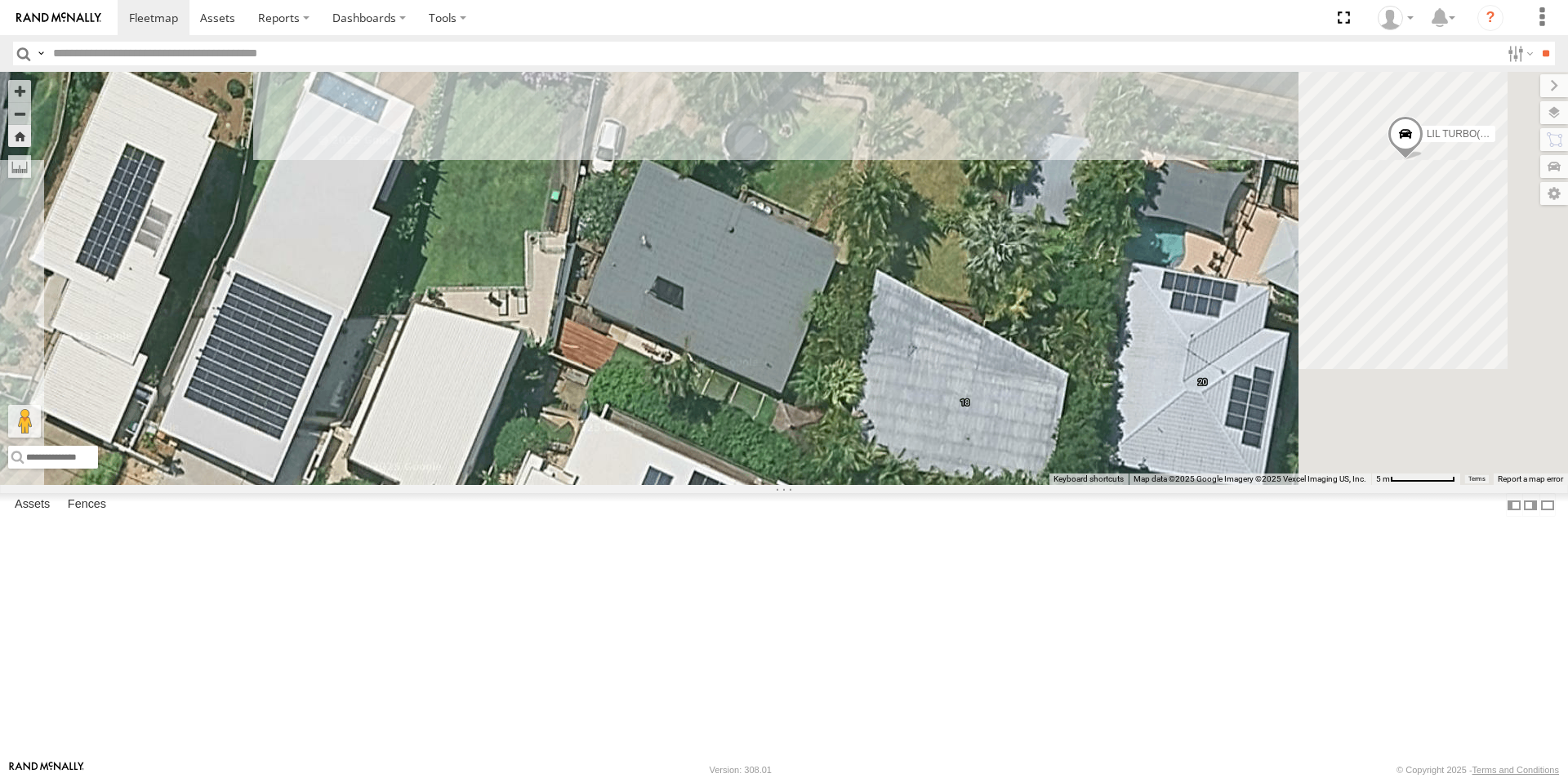
drag, startPoint x: 990, startPoint y: 367, endPoint x: 791, endPoint y: 307, distance: 207.8
click at [795, 311] on div "LIL TURBO(SMALL TRUCK)" at bounding box center [784, 278] width 1568 height 413
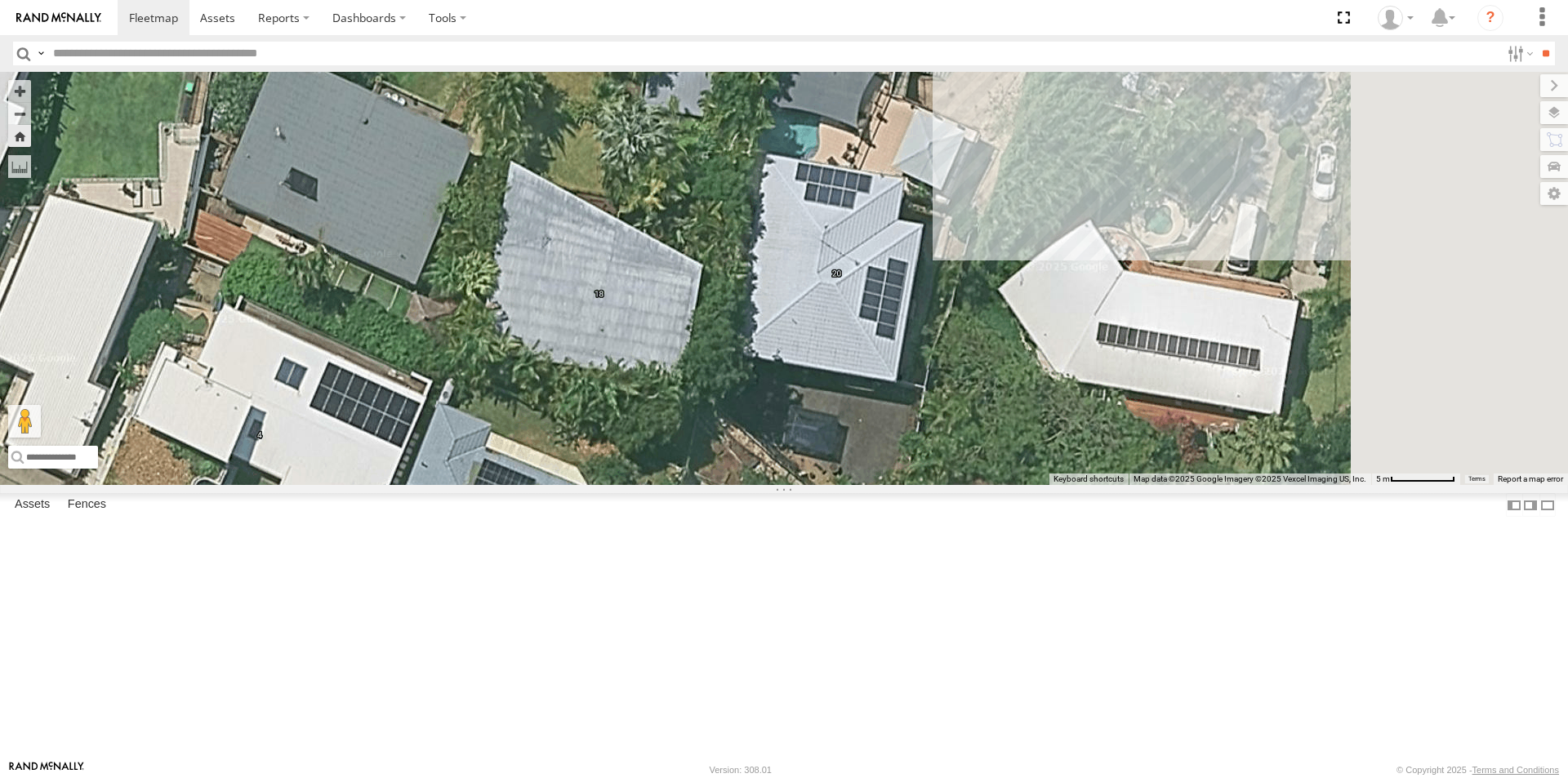
drag, startPoint x: 988, startPoint y: 352, endPoint x: 826, endPoint y: 302, distance: 169.5
click at [828, 302] on div "LIL TURBO(SMALL TRUCK)" at bounding box center [784, 278] width 1568 height 413
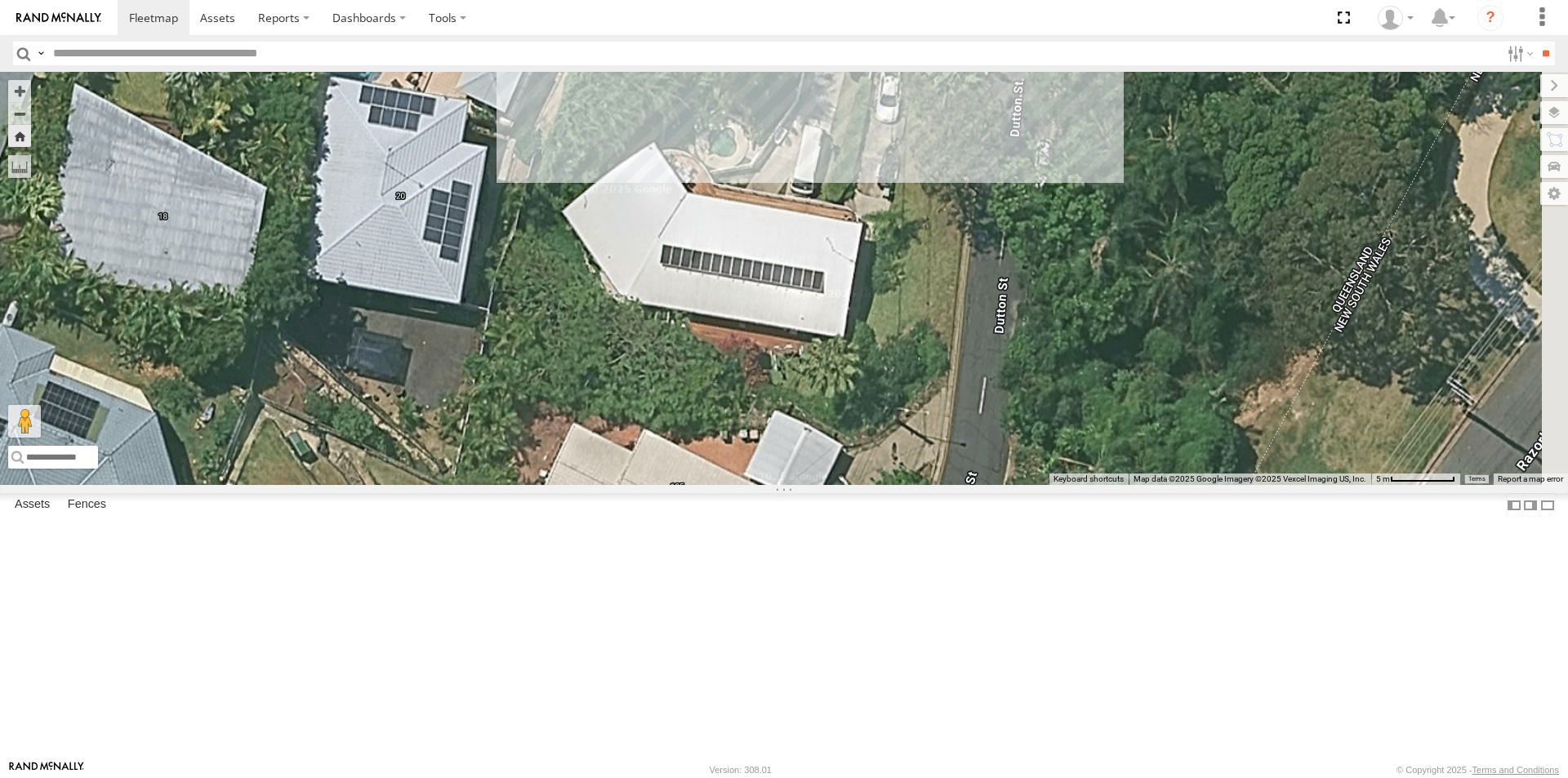
drag, startPoint x: 853, startPoint y: 448, endPoint x: 874, endPoint y: 543, distance: 97.3
click at [873, 485] on div "LIL TURBO(SMALL TRUCK)" at bounding box center [784, 278] width 1568 height 413
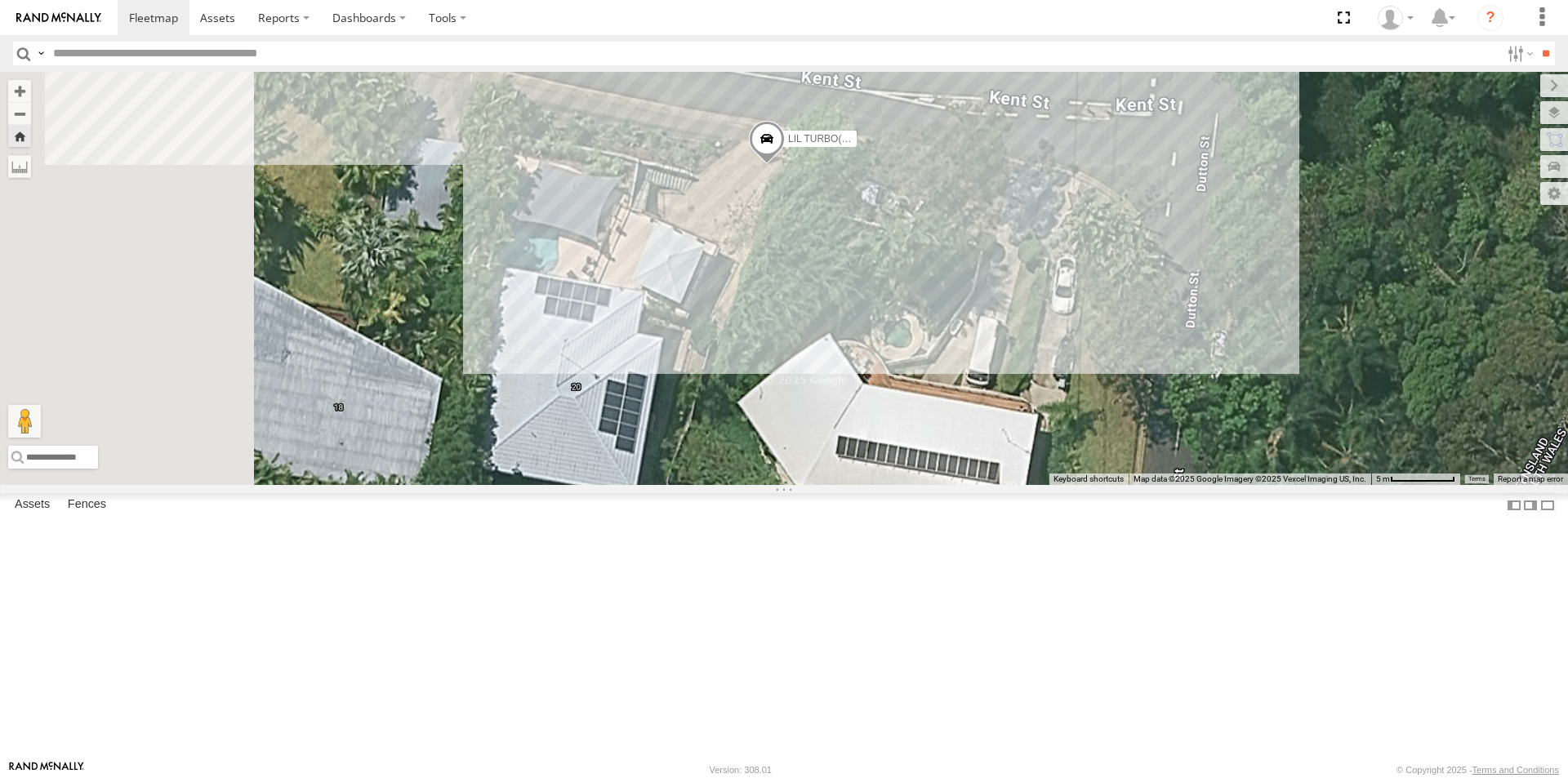
drag, startPoint x: 763, startPoint y: 376, endPoint x: 1045, endPoint y: 417, distance: 285.0
click at [1045, 417] on div "LIL TURBO(SMALL TRUCK)" at bounding box center [784, 278] width 1568 height 413
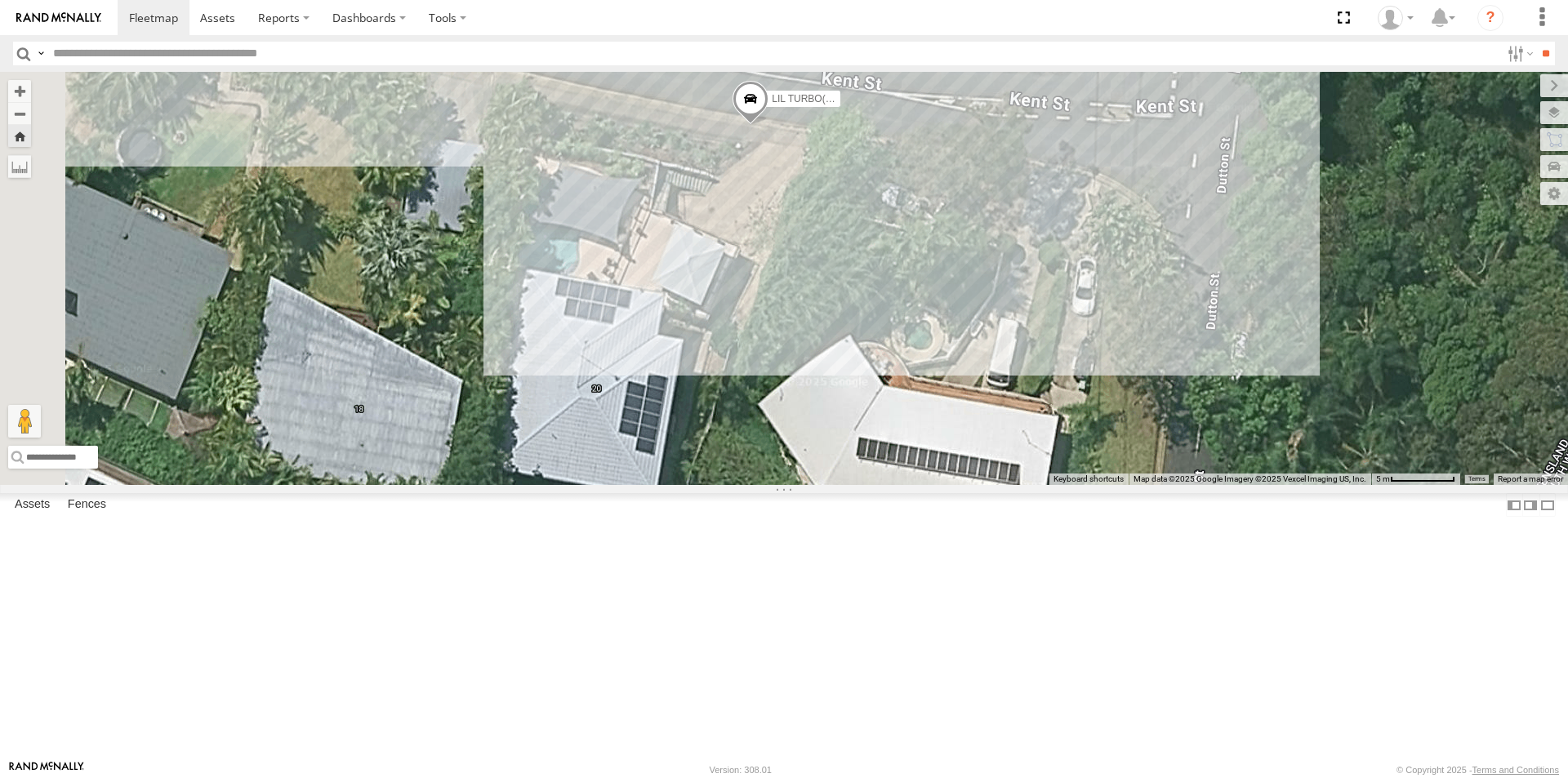
click at [768, 125] on span at bounding box center [750, 102] width 36 height 44
click at [1093, 292] on div "LIL TURBO(SMALL TRUCK) LIL TURBO(SMALL TRUCK) All Assets Kent St Coolangatta -2…" at bounding box center [784, 278] width 1568 height 413
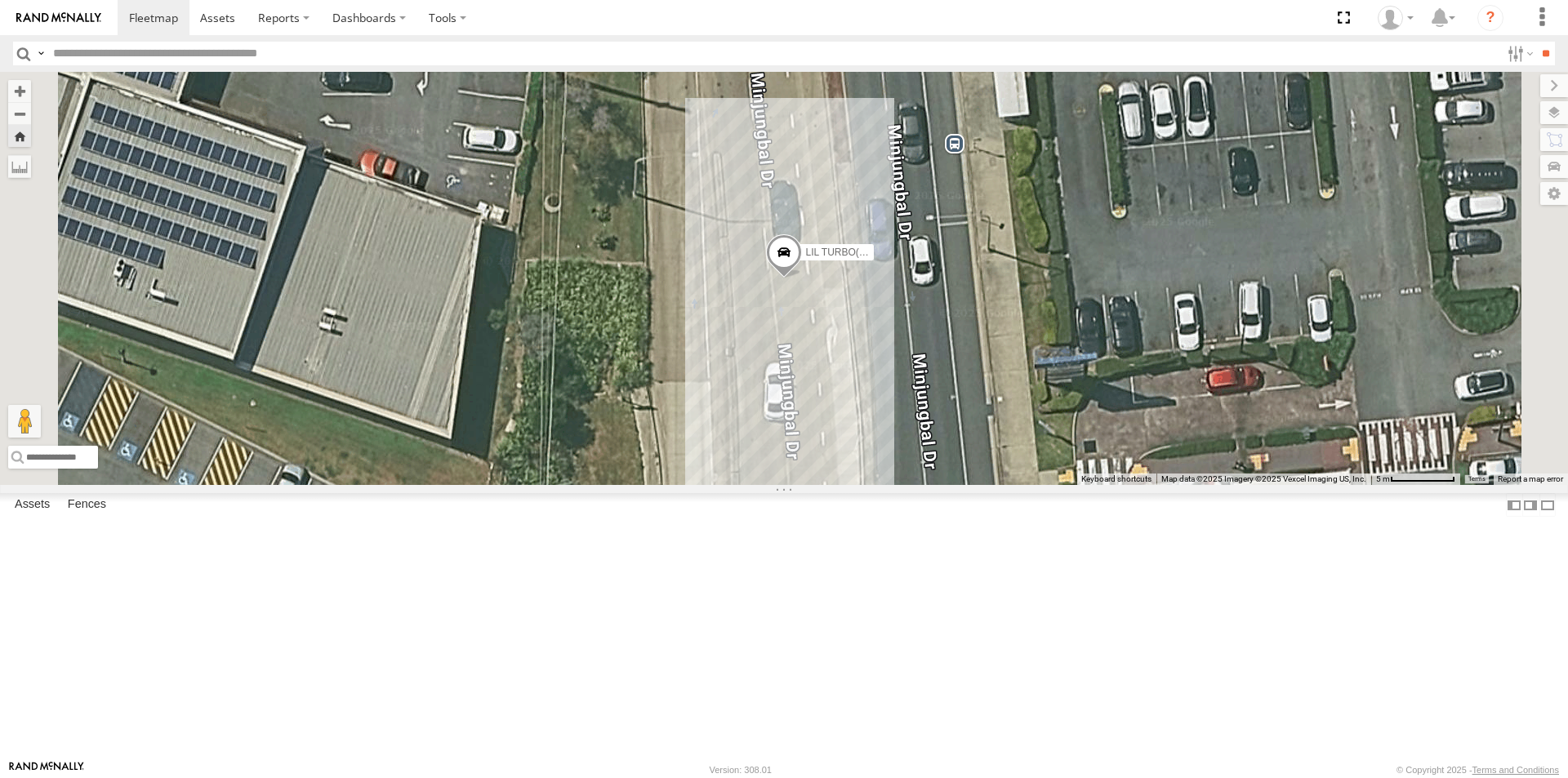
click at [0, 0] on div "LIL TURBO(SMALL TRUCK)" at bounding box center [0, 0] width 0 height 0
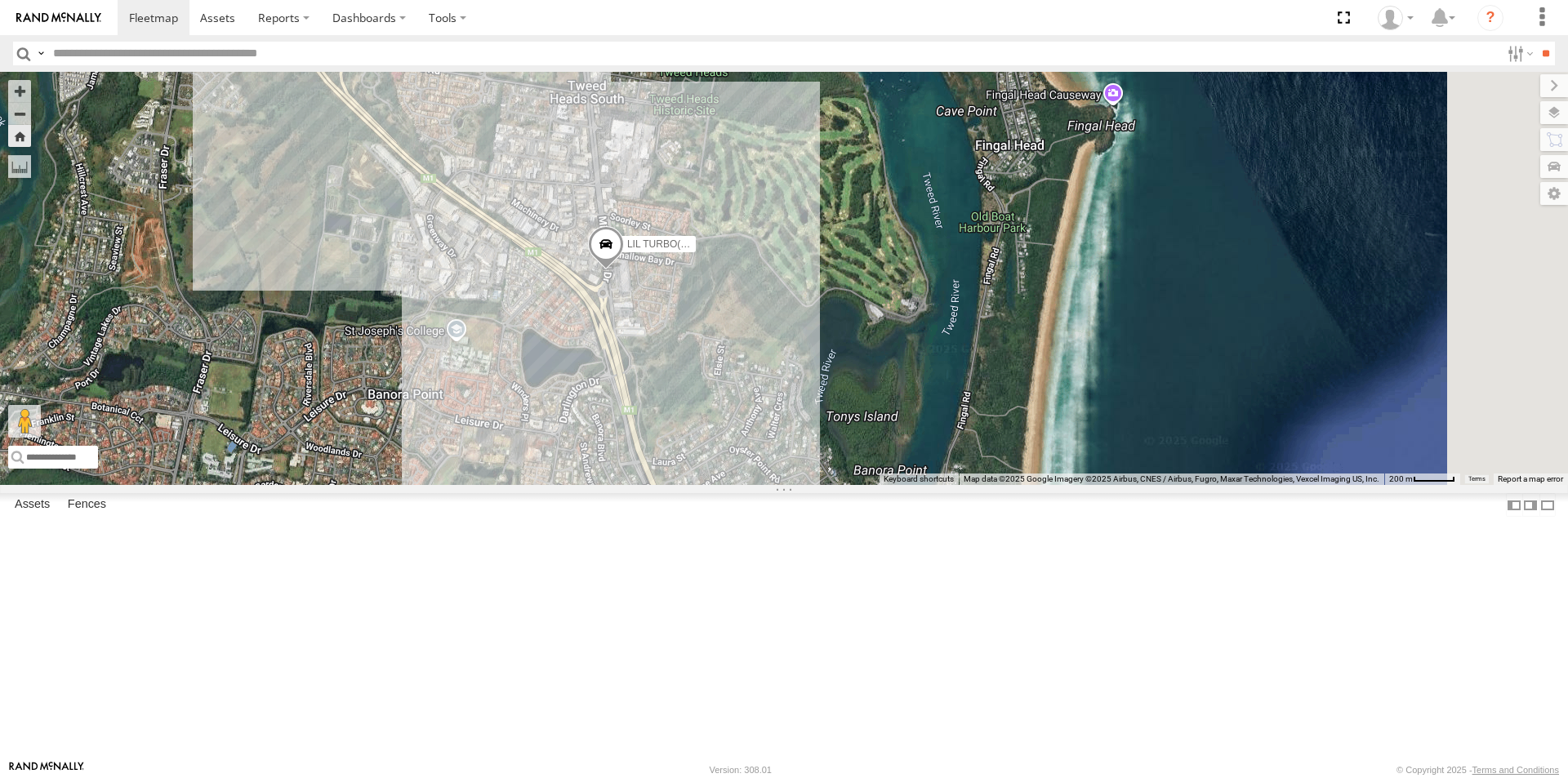
drag, startPoint x: 1145, startPoint y: 347, endPoint x: 845, endPoint y: 455, distance: 318.8
click at [845, 455] on div "LIL TURBO(SMALL TRUCK)" at bounding box center [784, 278] width 1568 height 413
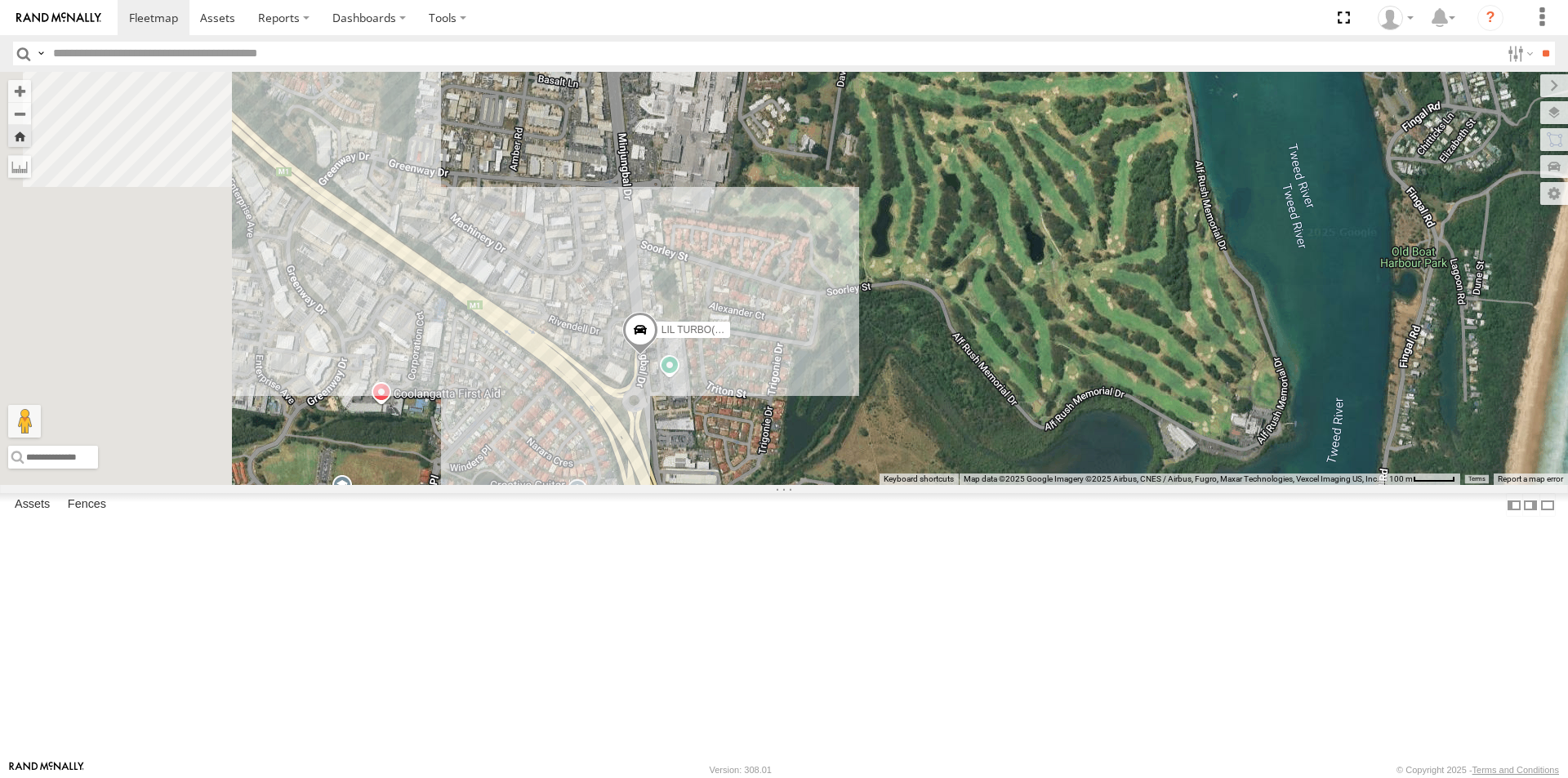
drag, startPoint x: 844, startPoint y: 284, endPoint x: 1090, endPoint y: 344, distance: 253.2
click at [1089, 346] on div "LIL TURBO(SMALL TRUCK)" at bounding box center [784, 278] width 1568 height 413
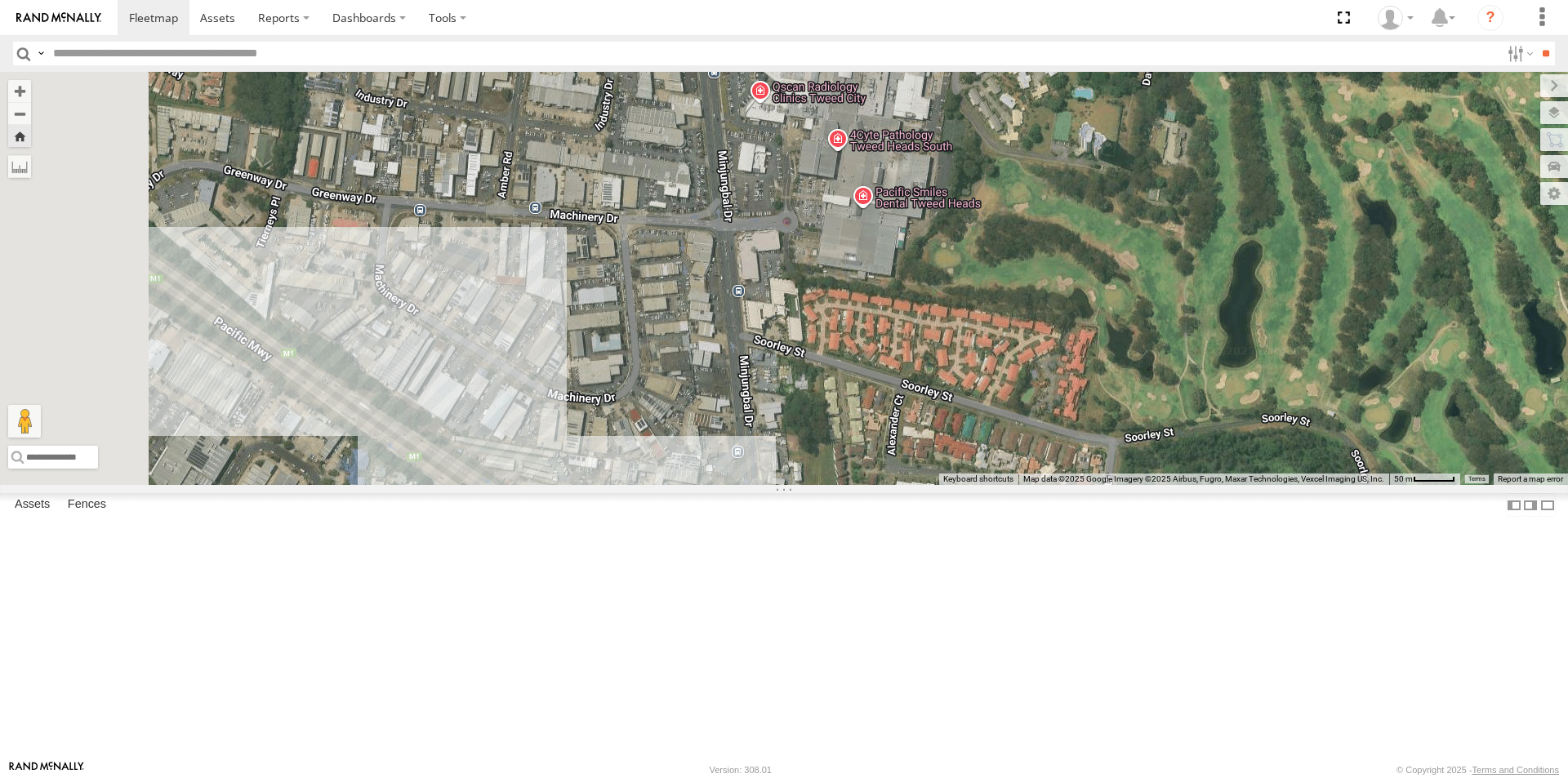
drag, startPoint x: 871, startPoint y: 296, endPoint x: 1137, endPoint y: 300, distance: 266.0
click at [1136, 301] on div "LIL TURBO(SMALL TRUCK)" at bounding box center [784, 278] width 1568 height 413
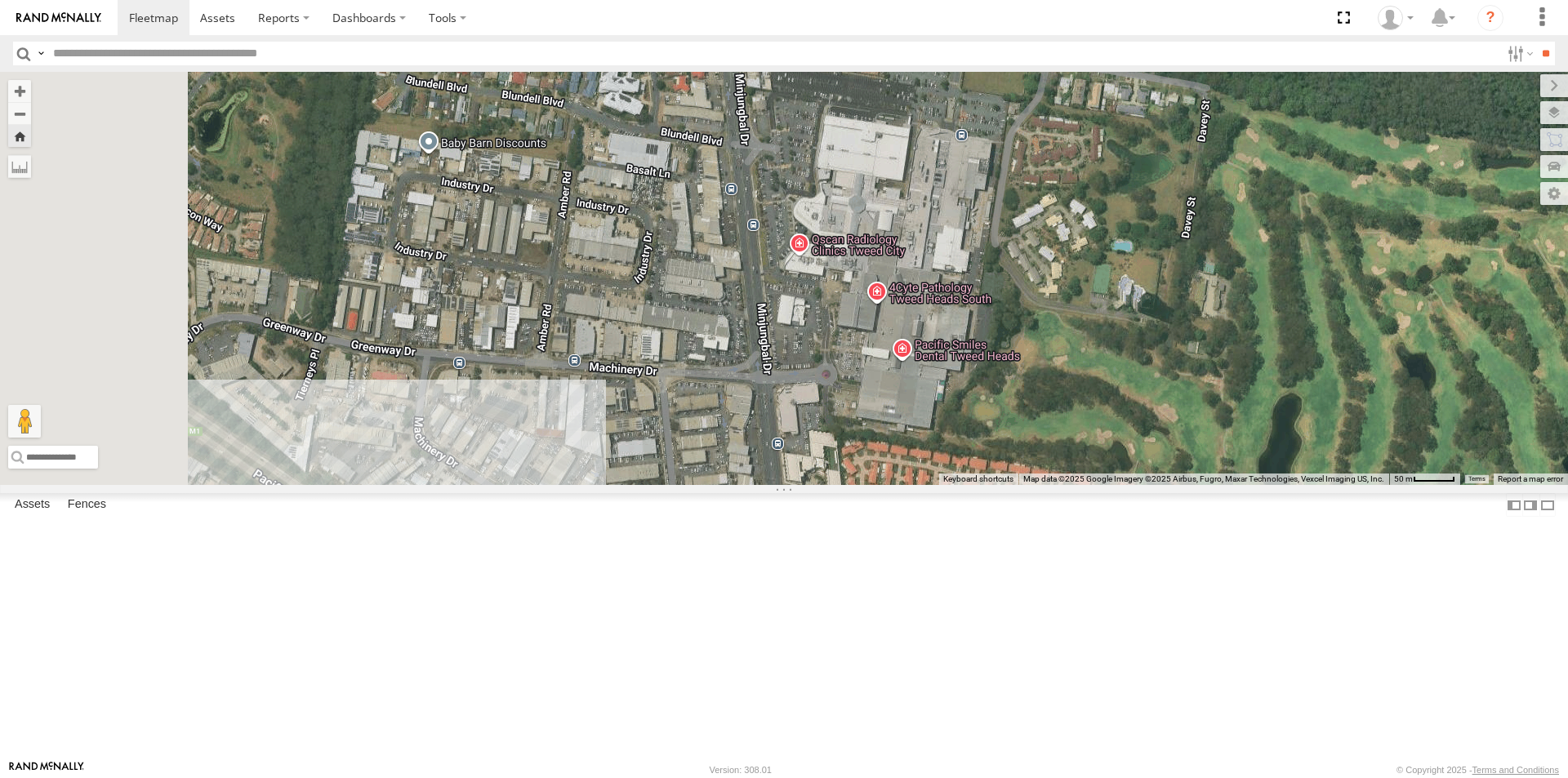
drag, startPoint x: 1007, startPoint y: 231, endPoint x: 1047, endPoint y: 354, distance: 129.3
click at [1010, 391] on div "LIL TURBO(SMALL TRUCK)" at bounding box center [784, 278] width 1568 height 413
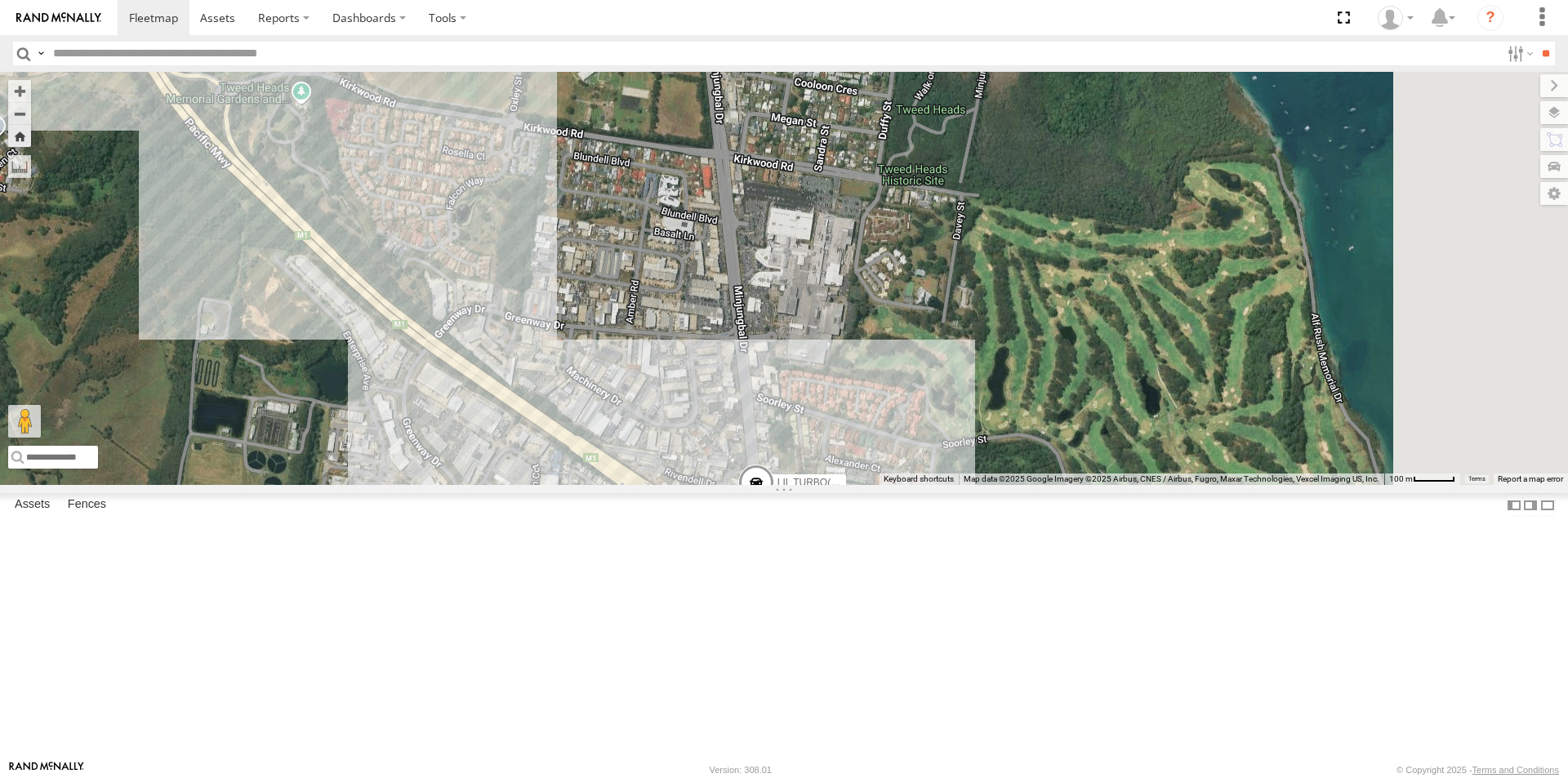
drag, startPoint x: 1245, startPoint y: 503, endPoint x: 1108, endPoint y: 482, distance: 138.6
click at [1091, 485] on div "LIL TURBO(SMALL TRUCK)" at bounding box center [784, 278] width 1568 height 413
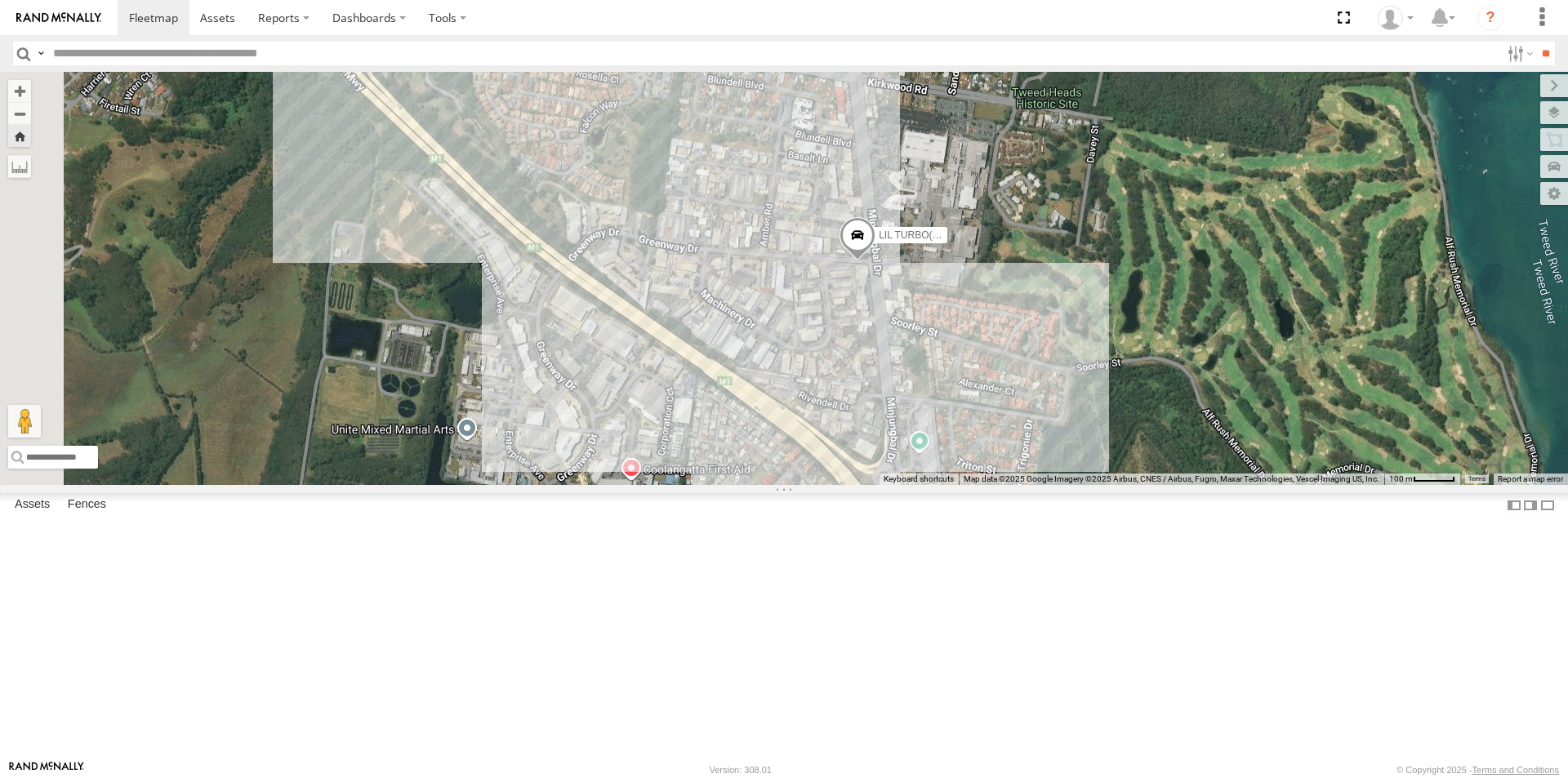
drag, startPoint x: 1050, startPoint y: 420, endPoint x: 1210, endPoint y: 282, distance: 211.3
click at [1210, 282] on div "LIL TURBO(SMALL TRUCK)" at bounding box center [784, 278] width 1568 height 413
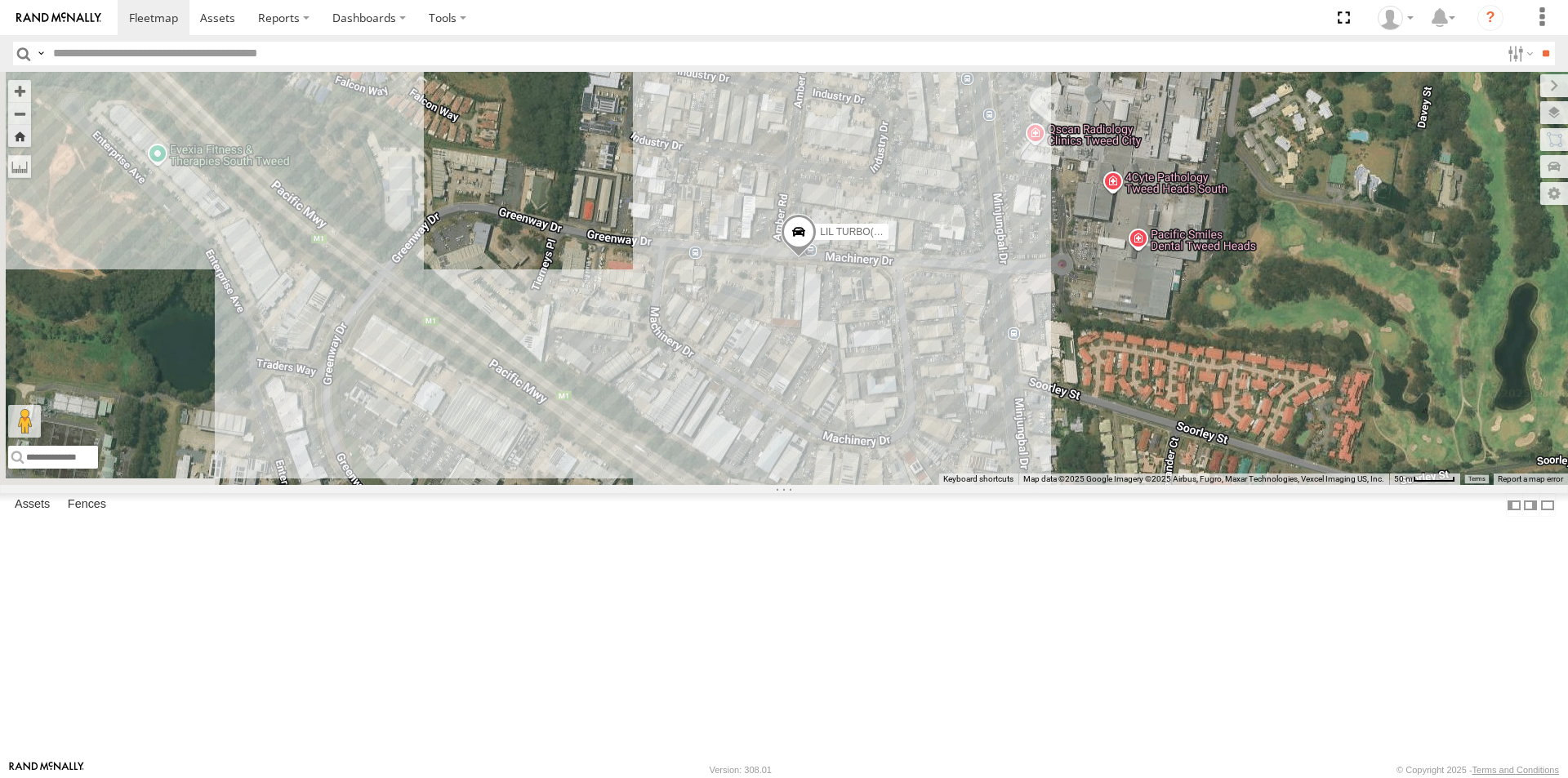
drag, startPoint x: 967, startPoint y: 450, endPoint x: 1224, endPoint y: 341, distance: 279.2
click at [1224, 341] on div "LIL TURBO(SMALL TRUCK)" at bounding box center [784, 278] width 1568 height 413
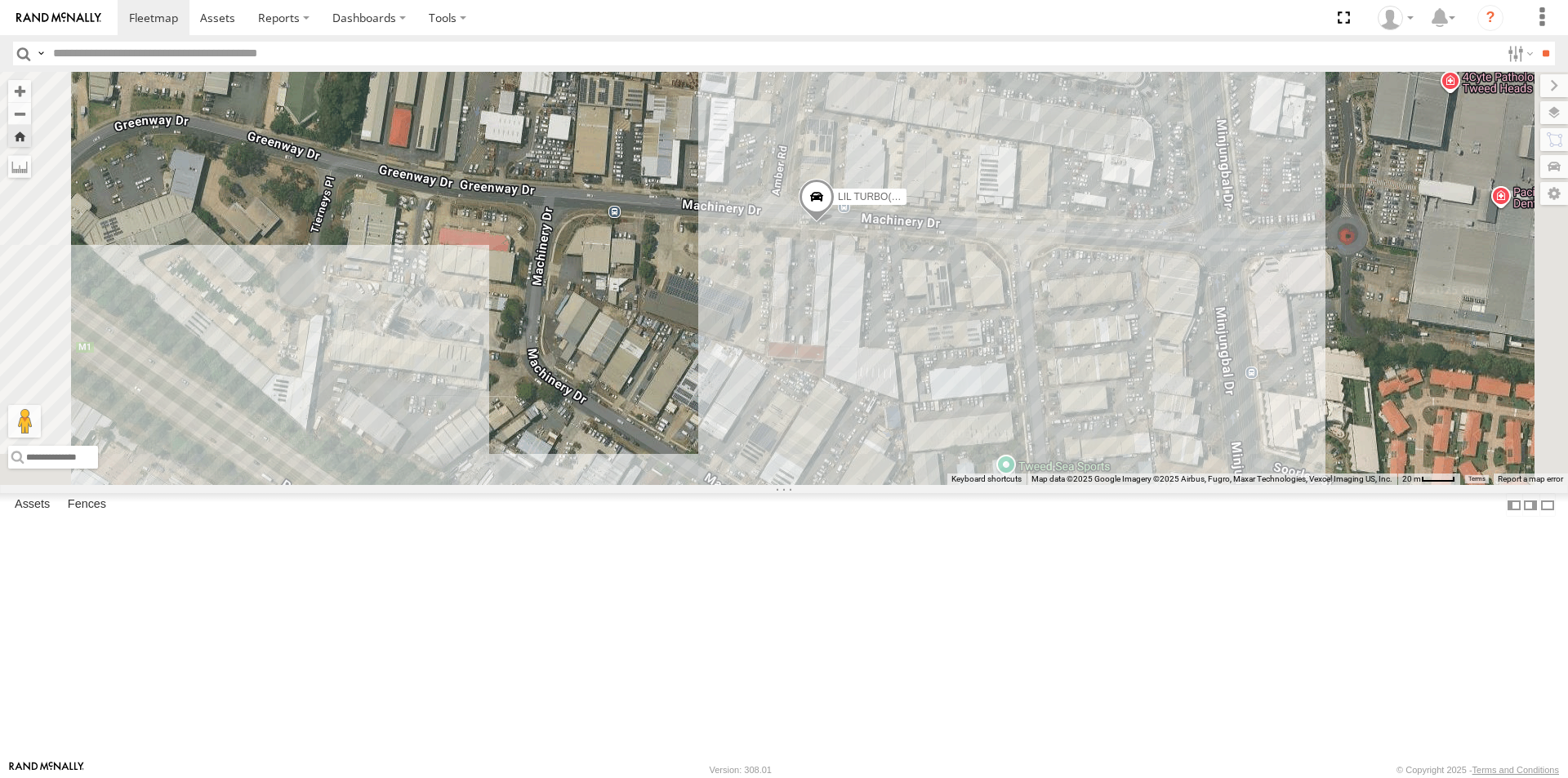
drag, startPoint x: 1029, startPoint y: 451, endPoint x: 1137, endPoint y: 472, distance: 110.0
click at [1137, 472] on div "LIL TURBO(SMALL TRUCK)" at bounding box center [784, 278] width 1568 height 413
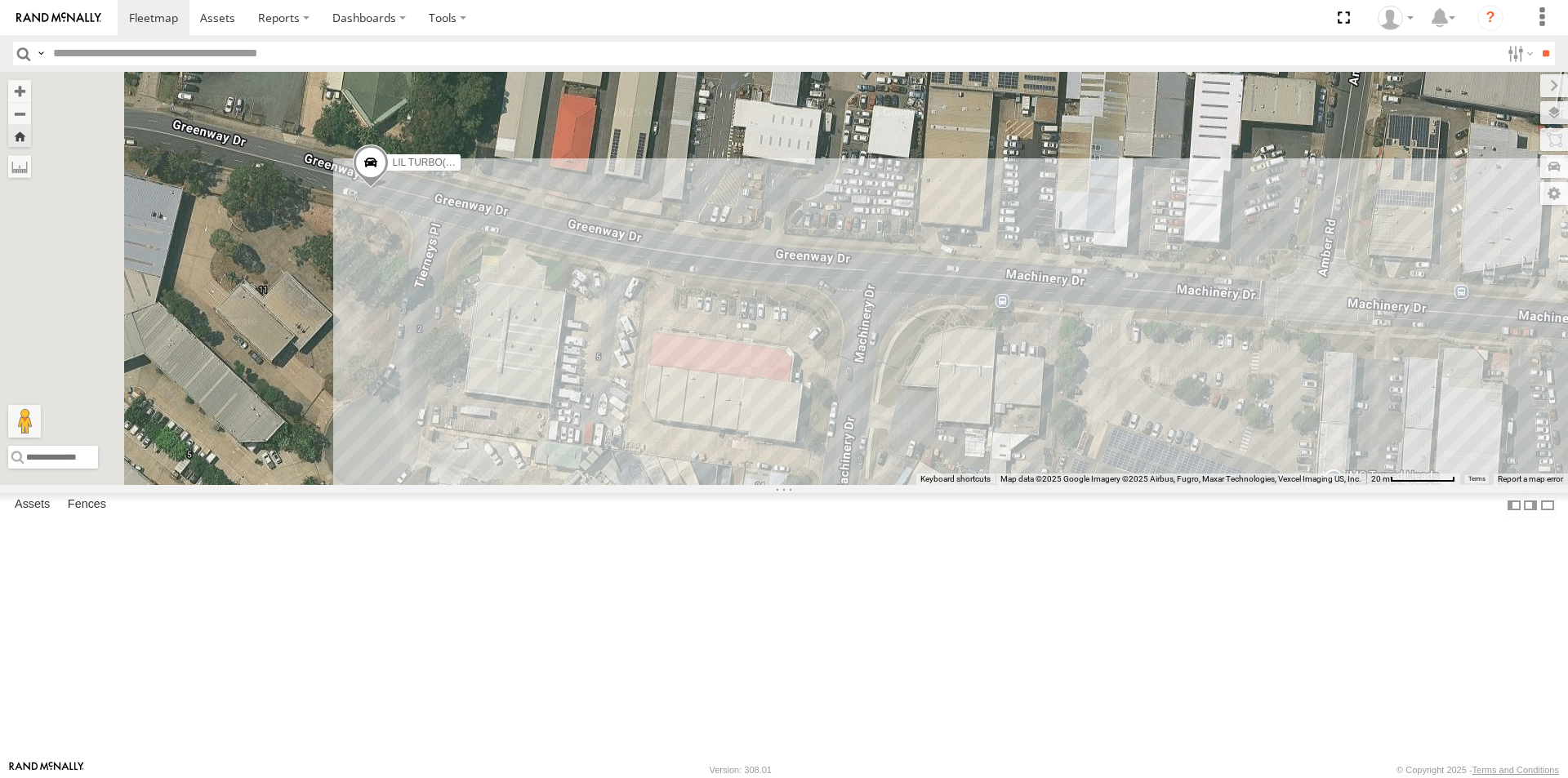
drag, startPoint x: 765, startPoint y: 441, endPoint x: 1002, endPoint y: 450, distance: 237.2
click at [1002, 450] on div "LIL TURBO(SMALL TRUCK)" at bounding box center [784, 278] width 1568 height 413
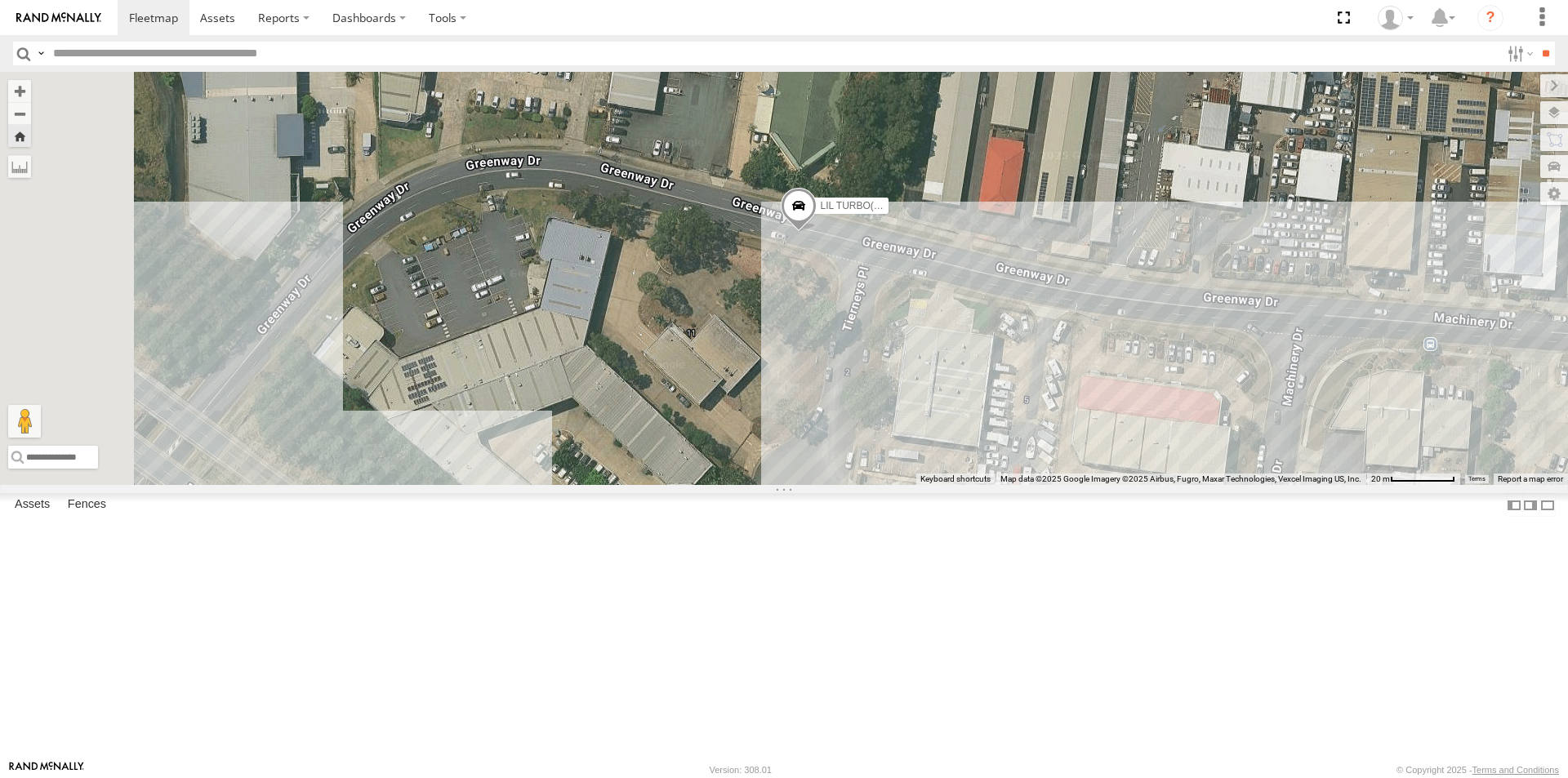
drag, startPoint x: 866, startPoint y: 427, endPoint x: 950, endPoint y: 451, distance: 87.4
click at [950, 451] on div "LIL TURBO(SMALL TRUCK)" at bounding box center [784, 278] width 1568 height 413
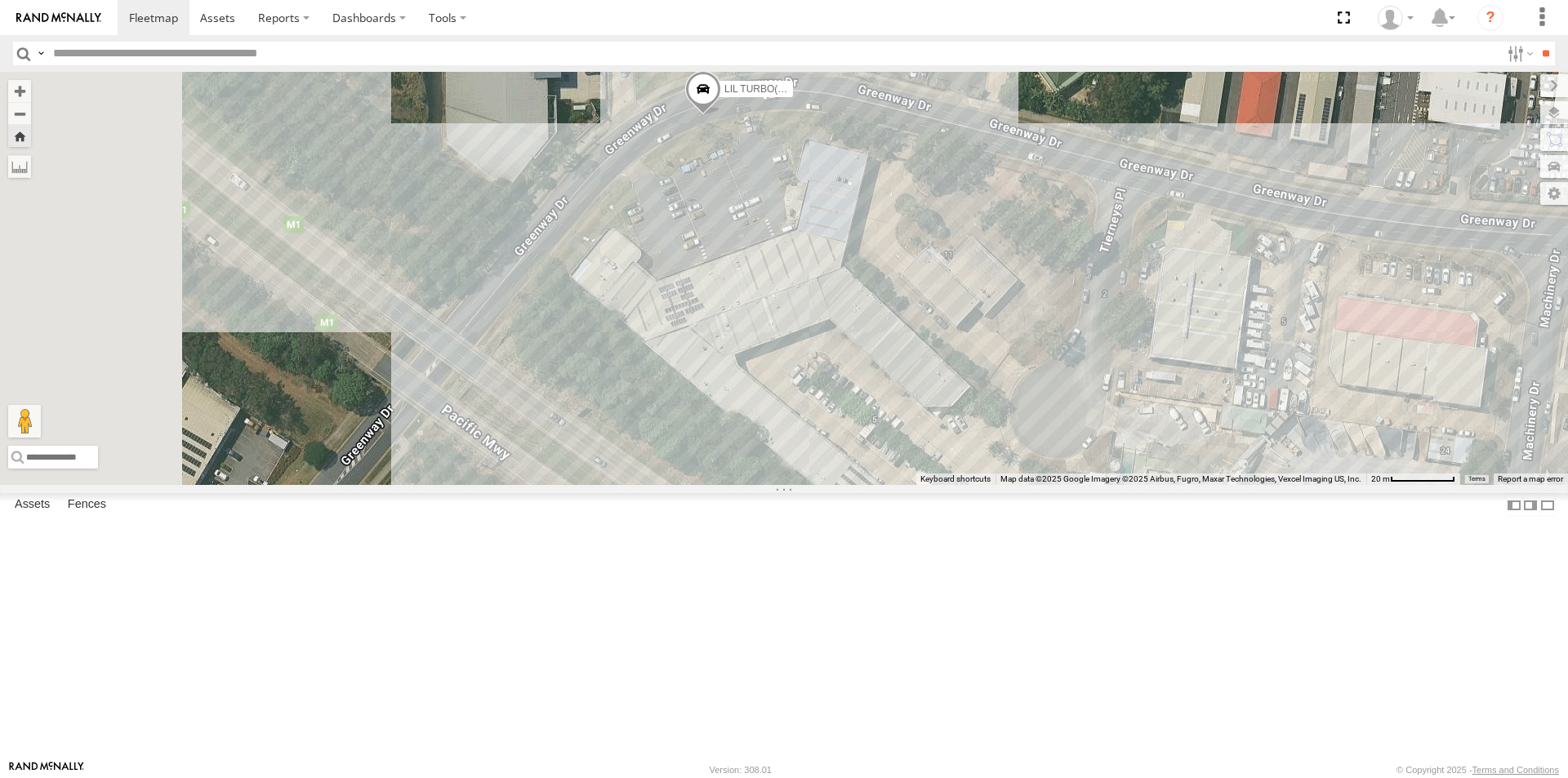
drag, startPoint x: 886, startPoint y: 476, endPoint x: 1025, endPoint y: 366, distance: 177.3
click at [1022, 372] on div "LIL TURBO(SMALL TRUCK)" at bounding box center [784, 278] width 1568 height 413
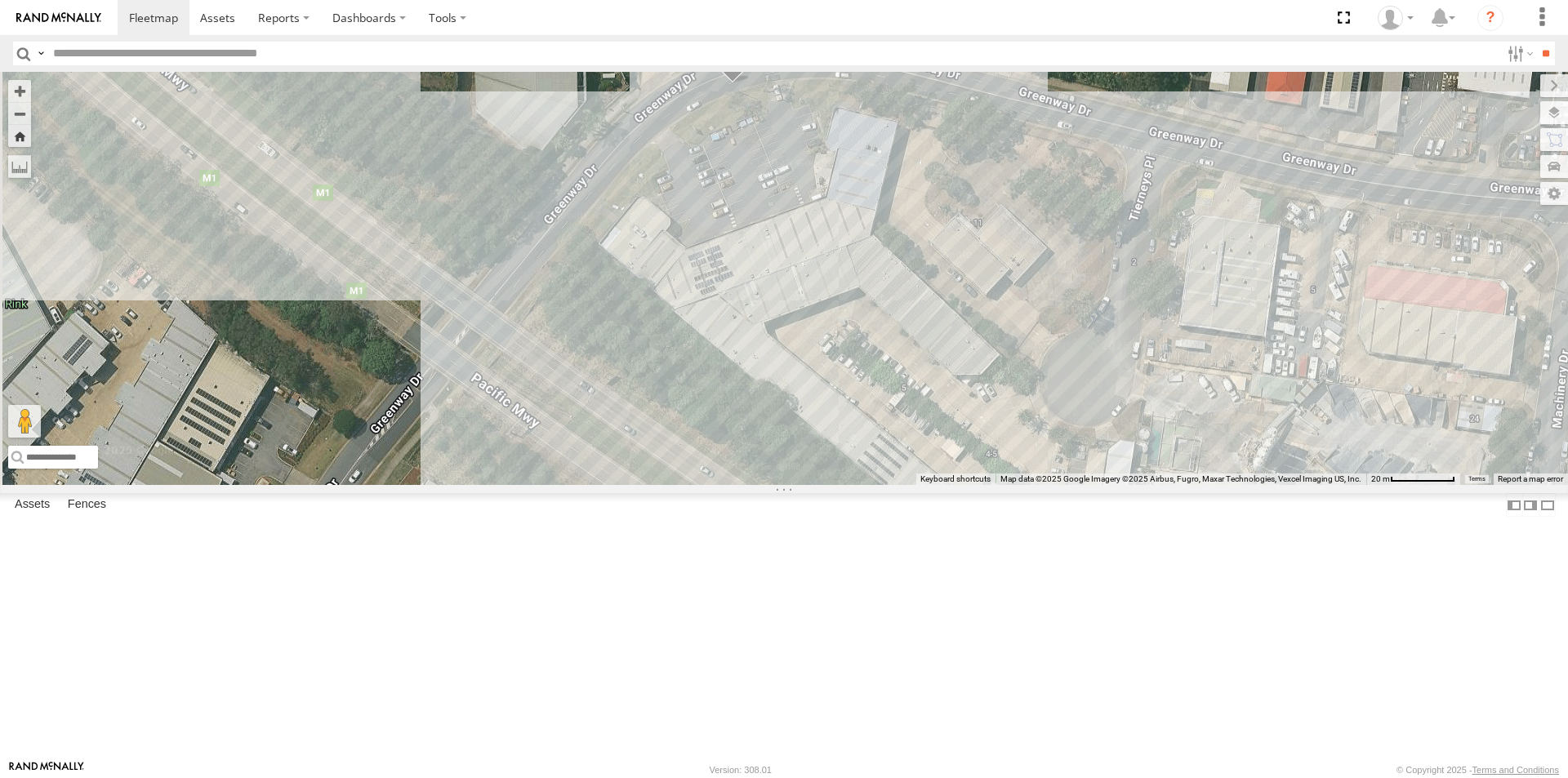
drag, startPoint x: 897, startPoint y: 441, endPoint x: 962, endPoint y: 388, distance: 83.9
click at [961, 389] on div "LIL TURBO(SMALL TRUCK)" at bounding box center [784, 278] width 1568 height 413
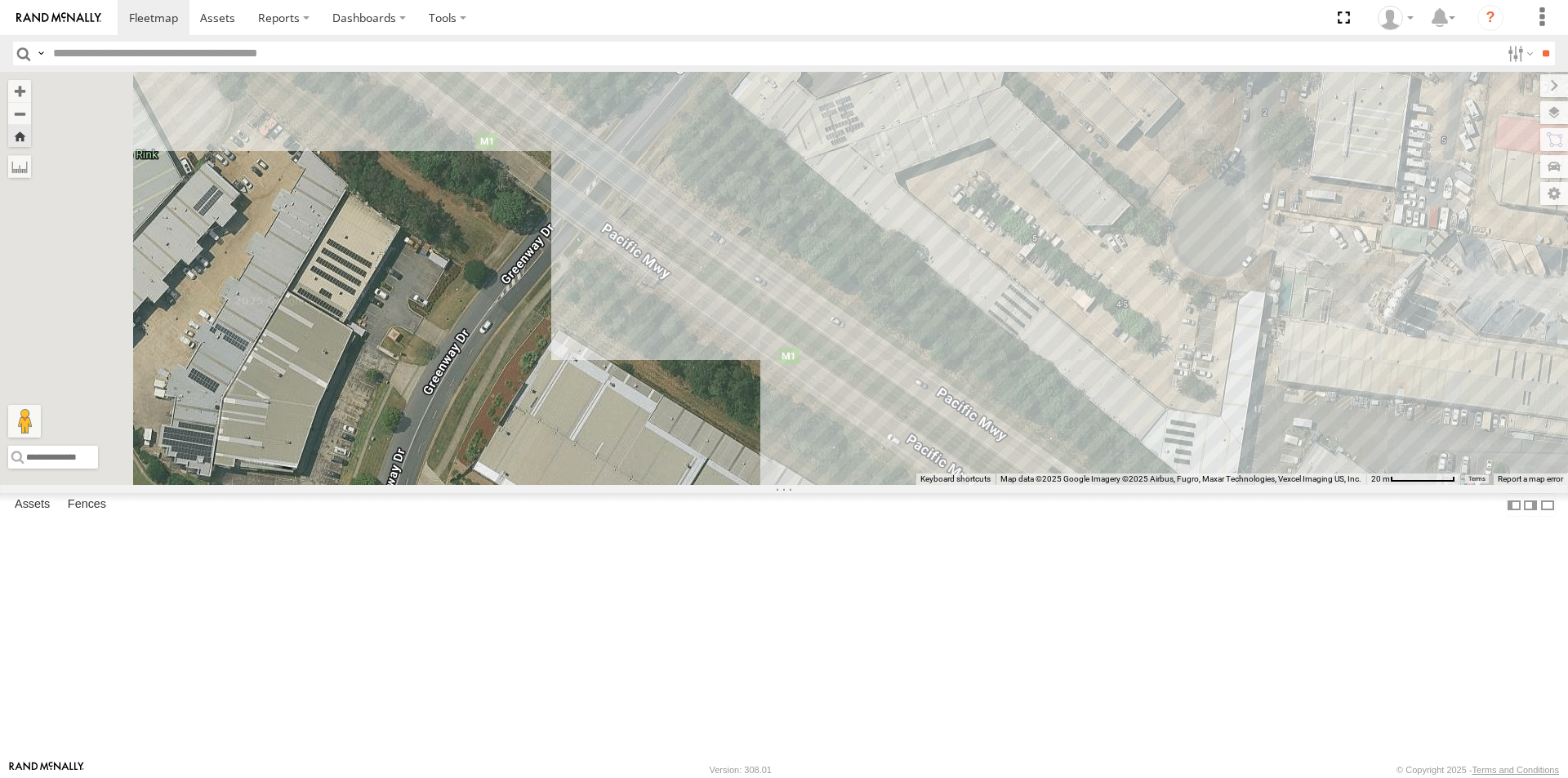
drag, startPoint x: 921, startPoint y: 437, endPoint x: 1010, endPoint y: 289, distance: 172.7
click at [1007, 299] on div "LIL TURBO(SMALL TRUCK)" at bounding box center [784, 278] width 1568 height 413
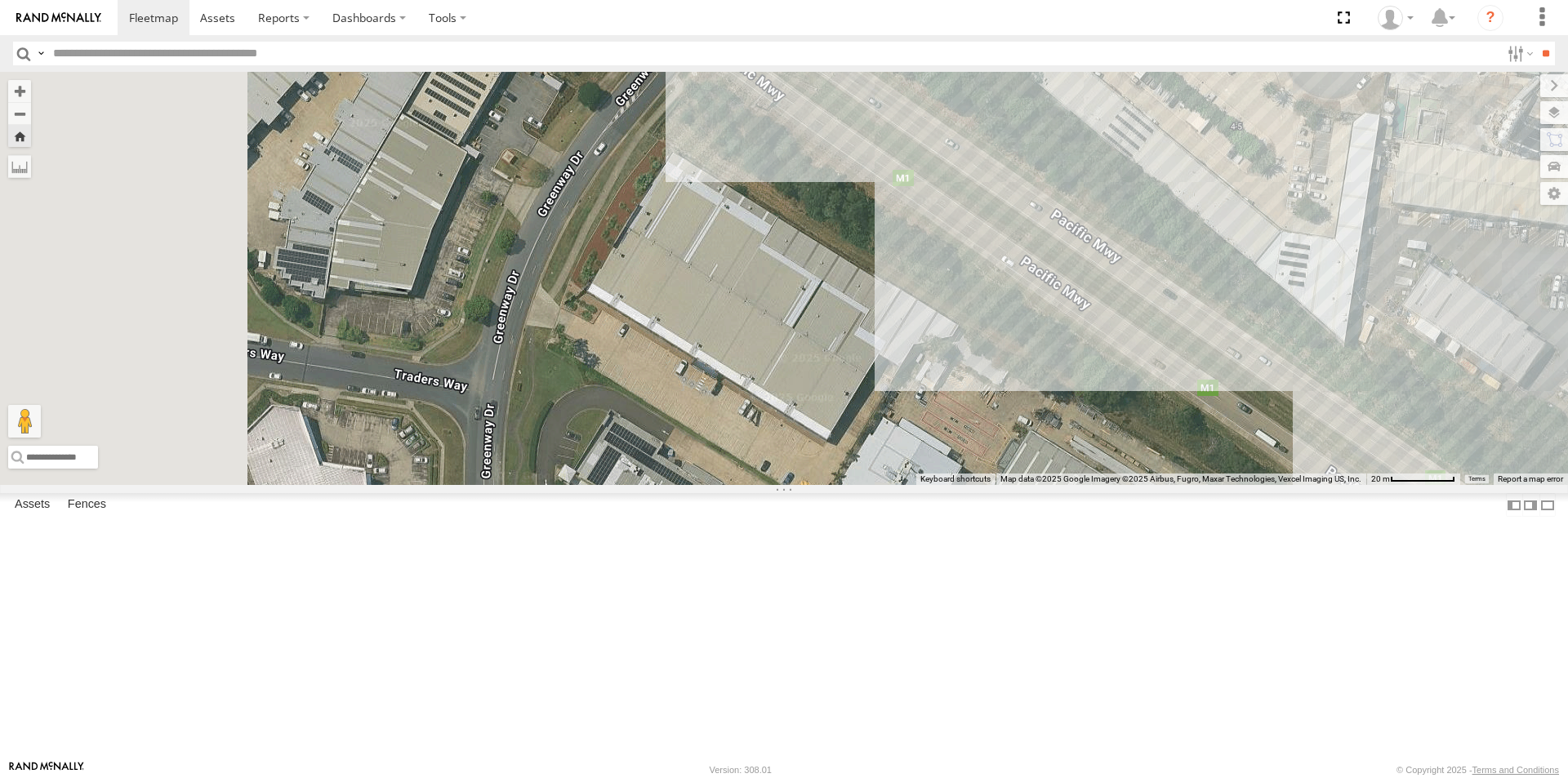
drag, startPoint x: 904, startPoint y: 458, endPoint x: 971, endPoint y: 301, distance: 170.7
click at [962, 337] on div "LIL TURBO(SMALL TRUCK)" at bounding box center [784, 278] width 1568 height 413
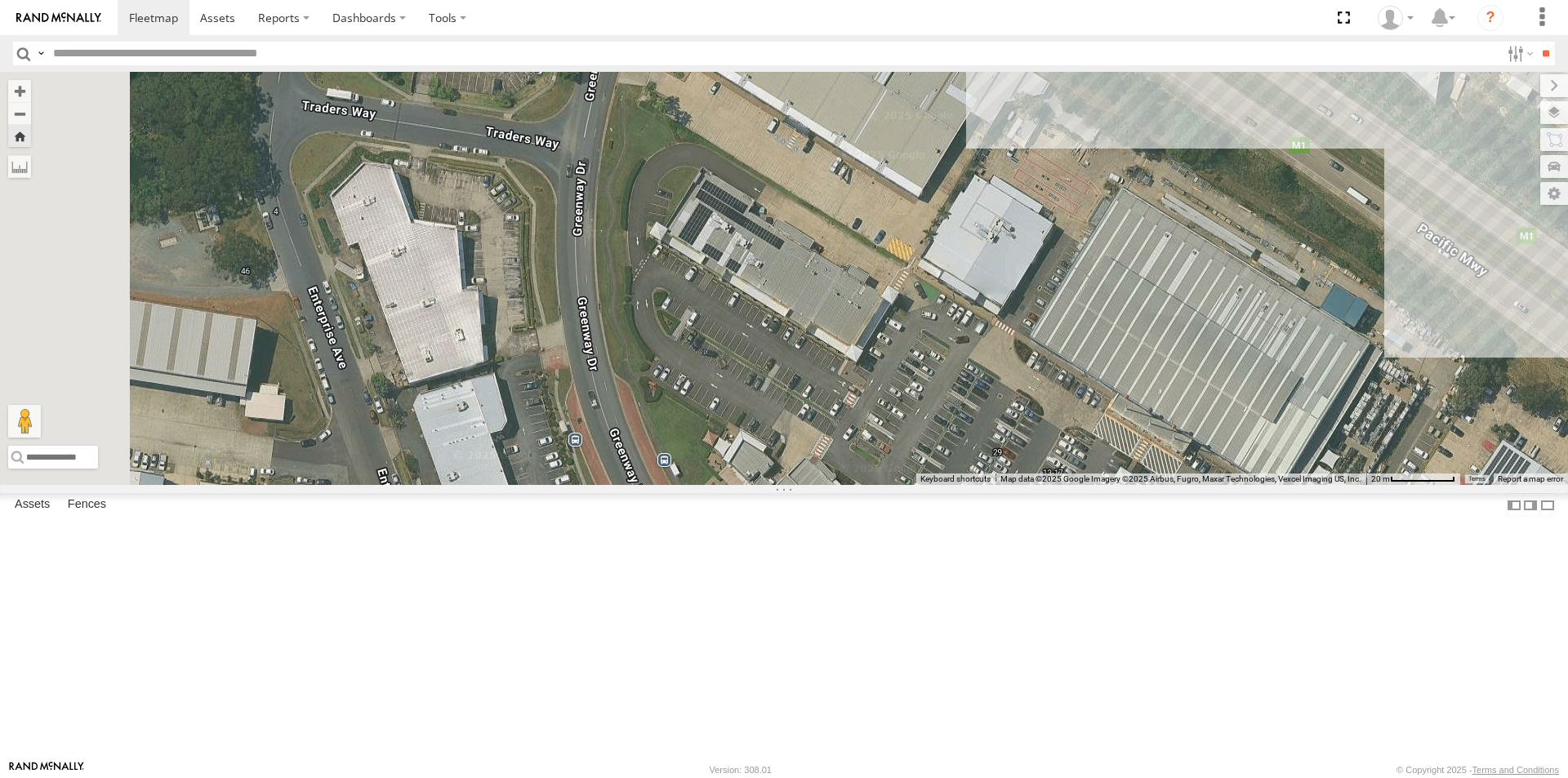
drag, startPoint x: 940, startPoint y: 444, endPoint x: 946, endPoint y: 369, distance: 75.2
click at [946, 373] on div "LIL TURBO(SMALL TRUCK)" at bounding box center [784, 278] width 1568 height 413
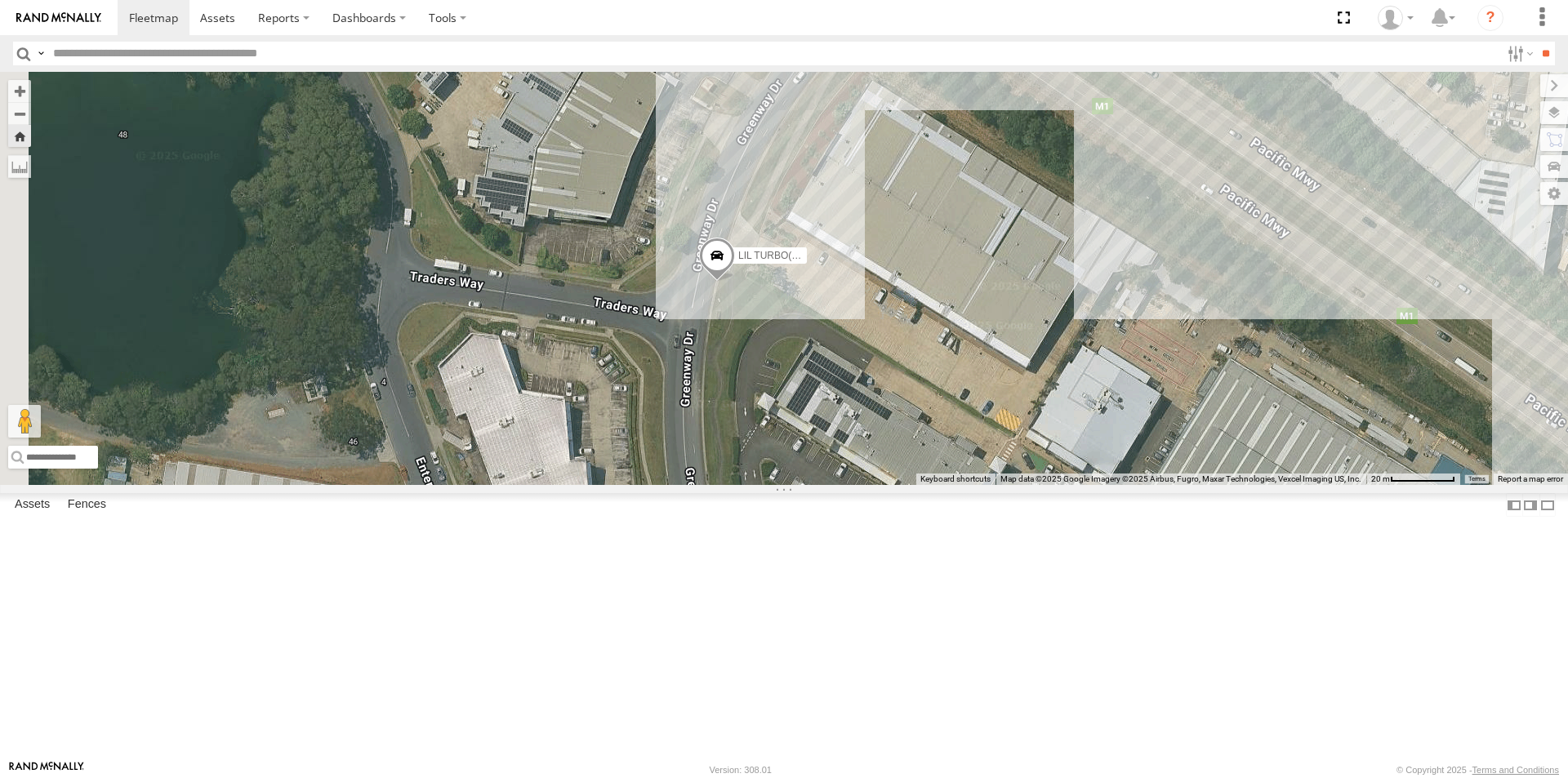
drag, startPoint x: 1110, startPoint y: 566, endPoint x: 1049, endPoint y: 370, distance: 205.3
click at [1054, 389] on div "LIL TURBO(SMALL TRUCK)" at bounding box center [784, 278] width 1568 height 413
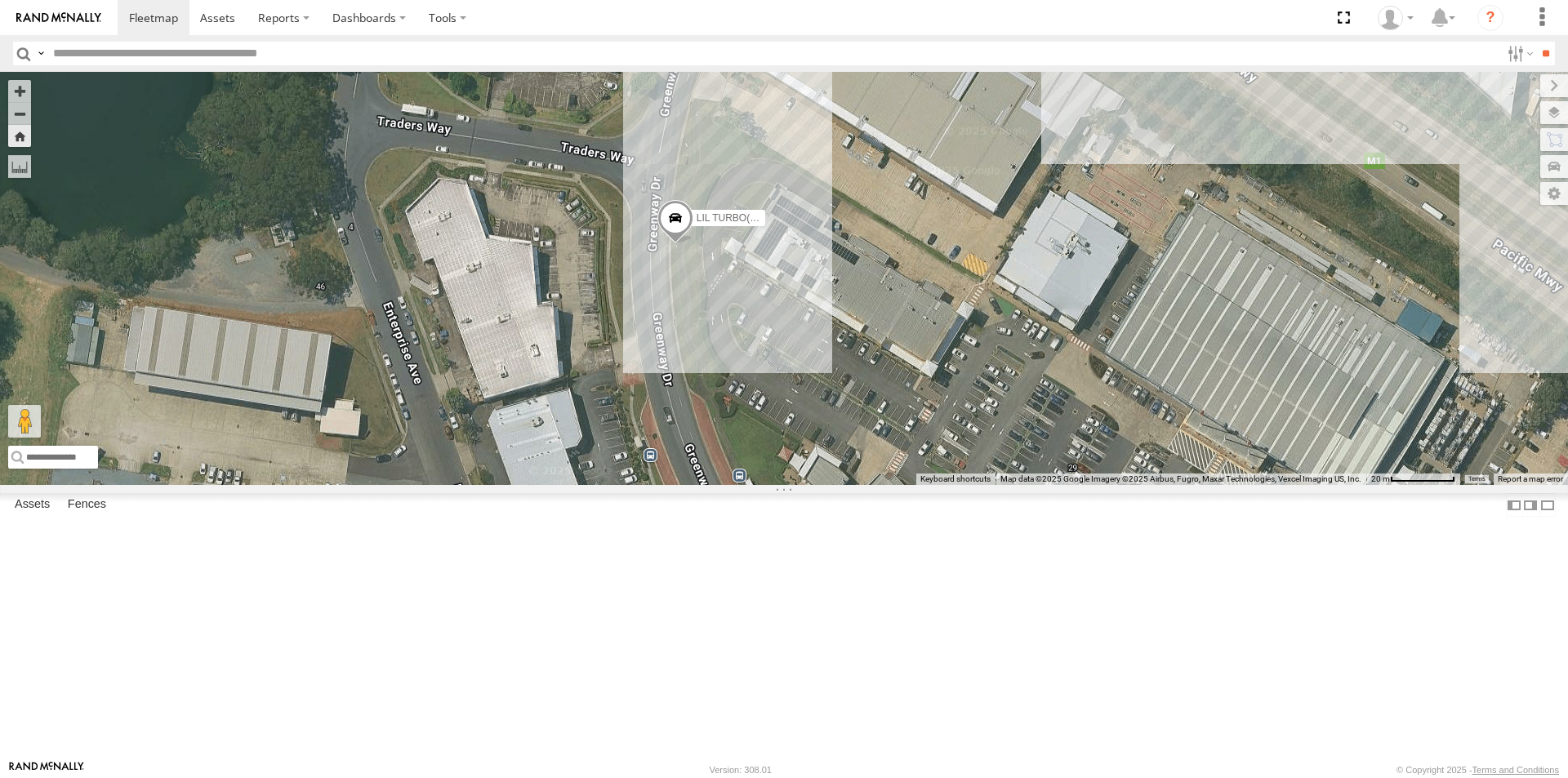
drag, startPoint x: 1054, startPoint y: 471, endPoint x: 1049, endPoint y: 343, distance: 128.1
click at [1052, 358] on div "LIL TURBO(SMALL TRUCK)" at bounding box center [784, 278] width 1568 height 413
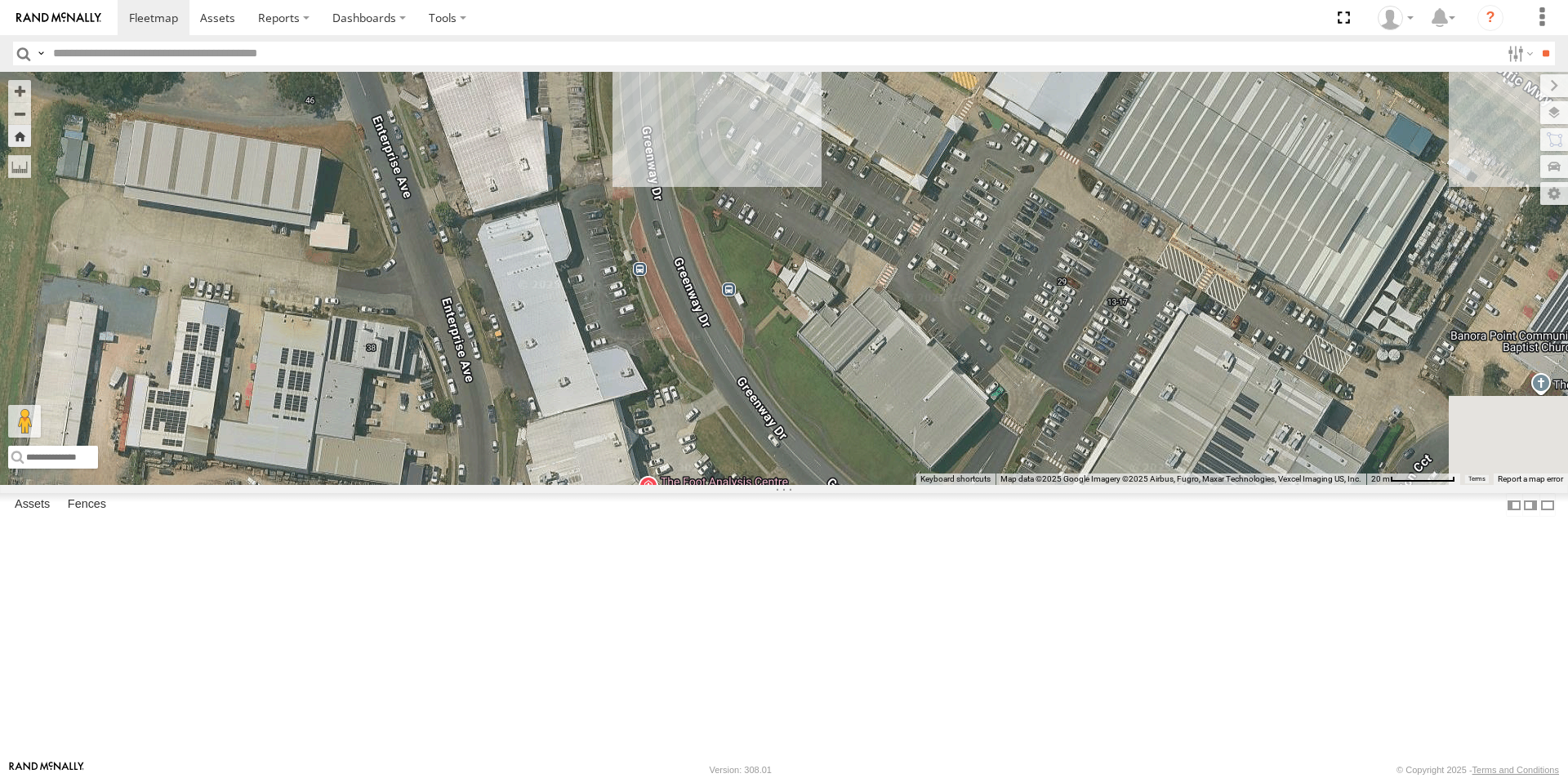
drag, startPoint x: 1089, startPoint y: 481, endPoint x: 1045, endPoint y: 347, distance: 141.0
click at [1045, 347] on div "LIL TURBO(SMALL TRUCK)" at bounding box center [784, 278] width 1568 height 413
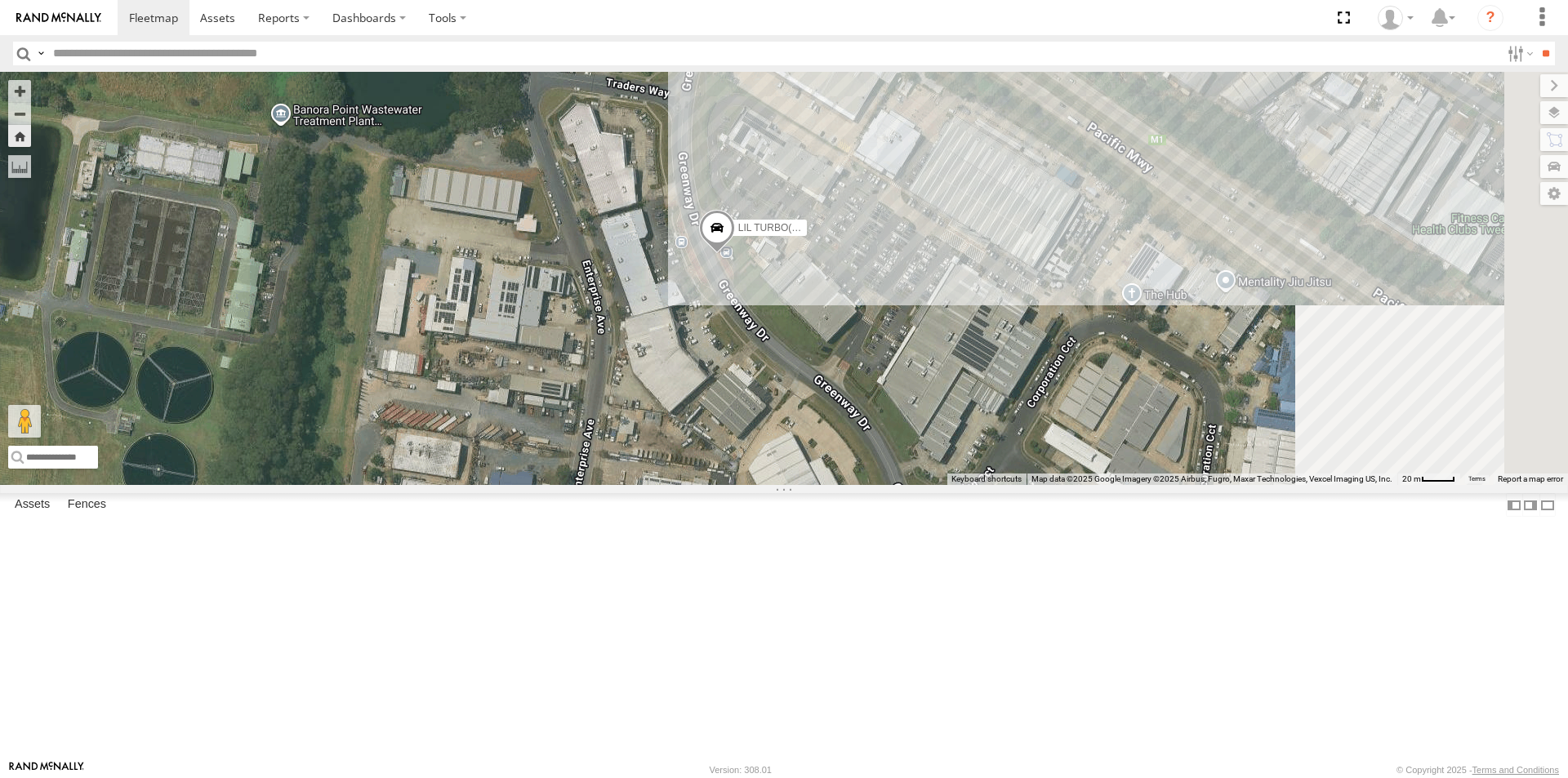
drag, startPoint x: 1237, startPoint y: 544, endPoint x: 990, endPoint y: 343, distance: 318.4
click at [1000, 354] on div "LIL TURBO(SMALL TRUCK)" at bounding box center [784, 278] width 1568 height 413
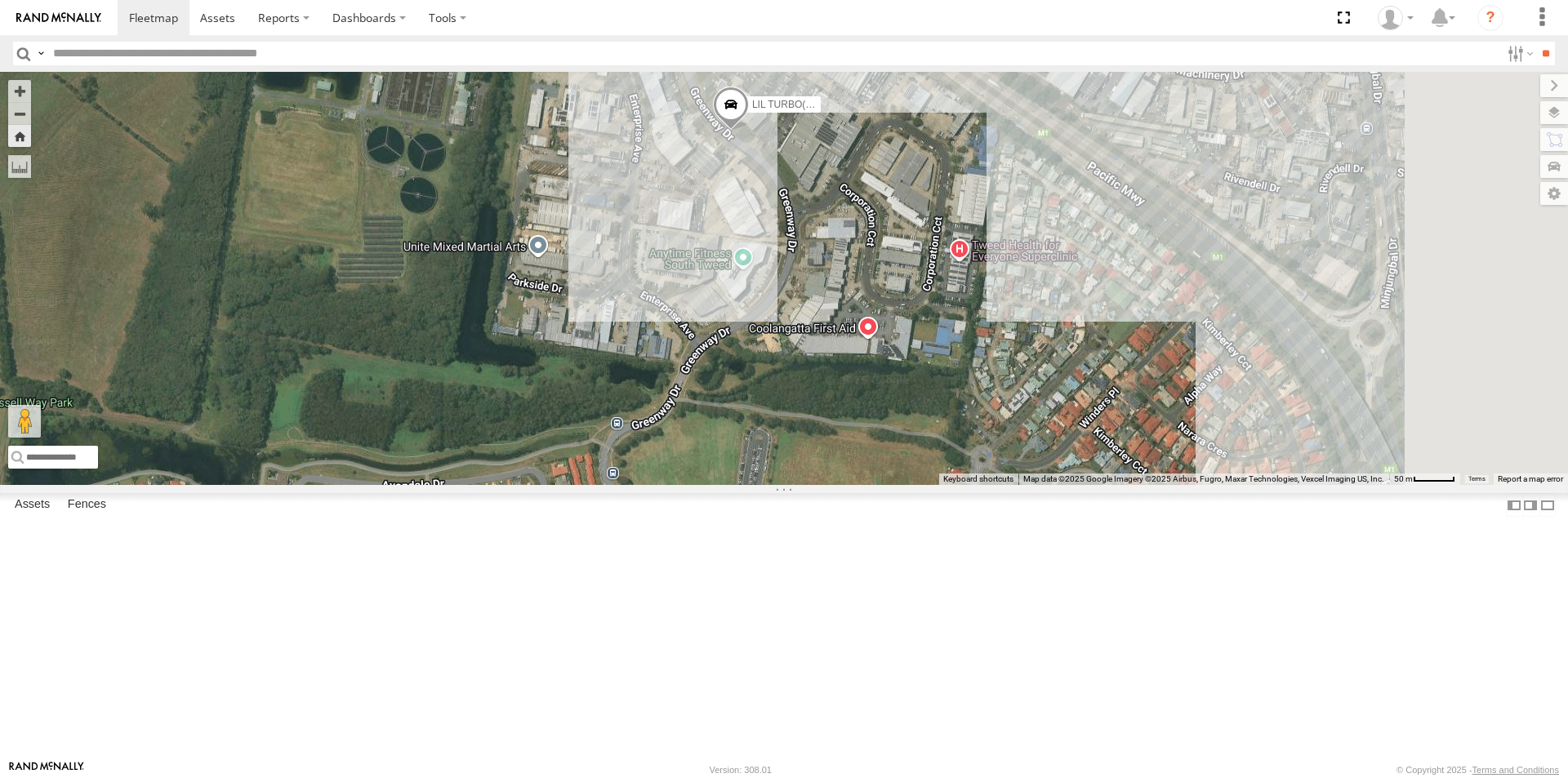
drag, startPoint x: 1163, startPoint y: 496, endPoint x: 1051, endPoint y: 253, distance: 267.6
click at [1055, 262] on div "LIL TURBO(SMALL TRUCK)" at bounding box center [784, 278] width 1568 height 413
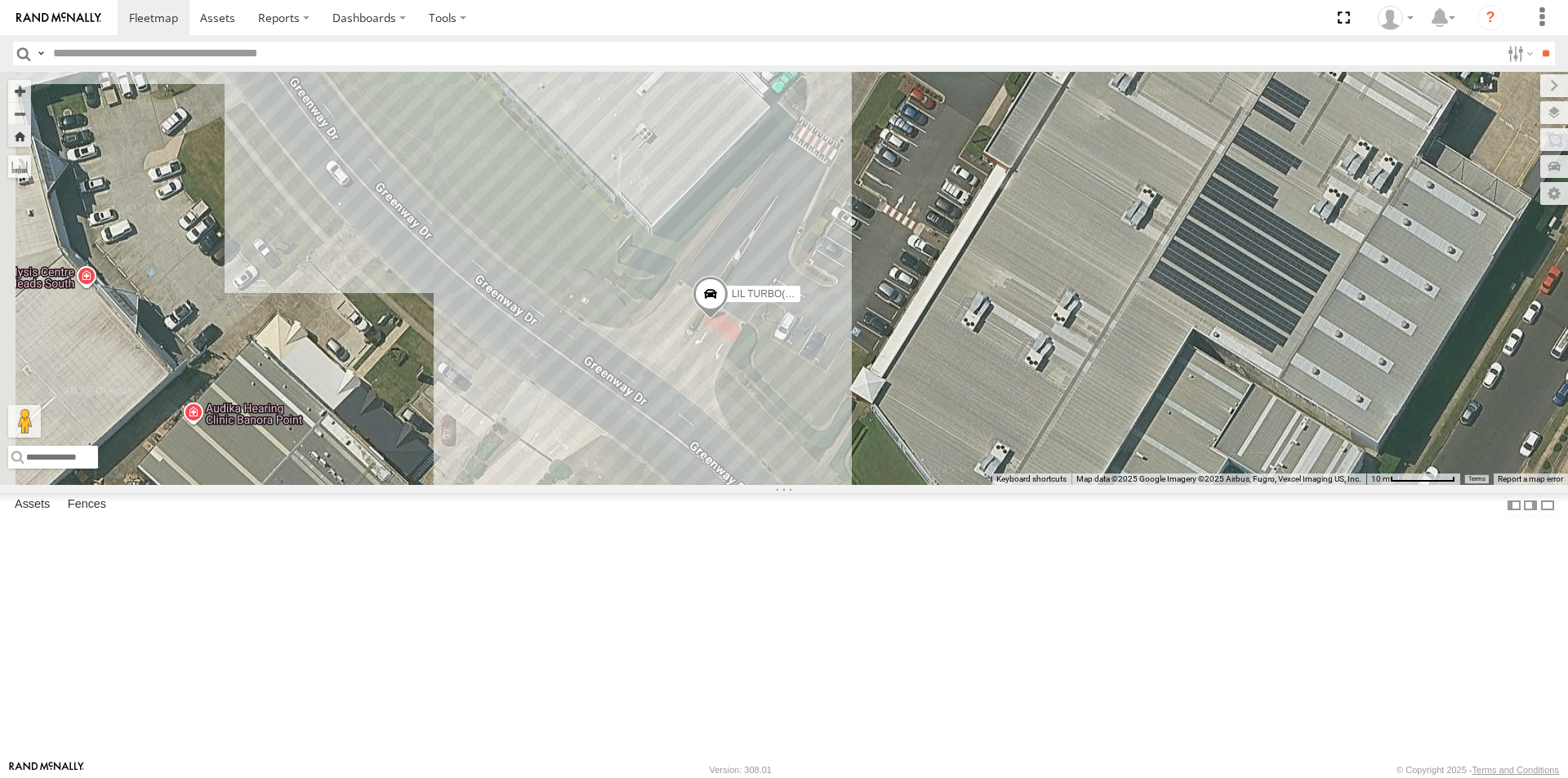
drag, startPoint x: 755, startPoint y: 429, endPoint x: 1107, endPoint y: 598, distance: 390.5
click at [1109, 485] on div "LIL TURBO(SMALL TRUCK)" at bounding box center [784, 278] width 1568 height 413
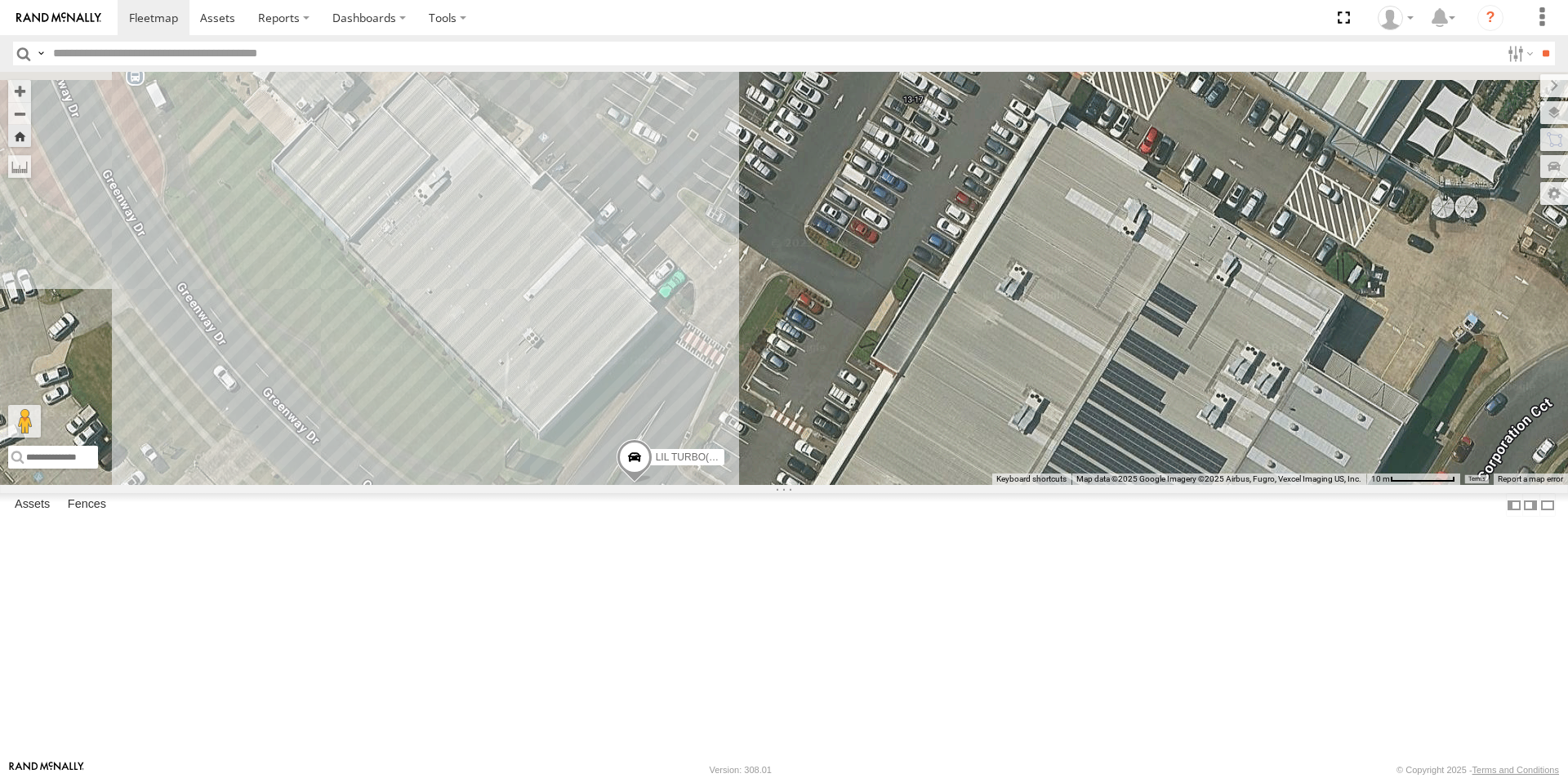
drag, startPoint x: 1106, startPoint y: 362, endPoint x: 995, endPoint y: 571, distance: 236.6
click at [995, 485] on div "LIL TURBO(SMALL TRUCK)" at bounding box center [784, 278] width 1568 height 413
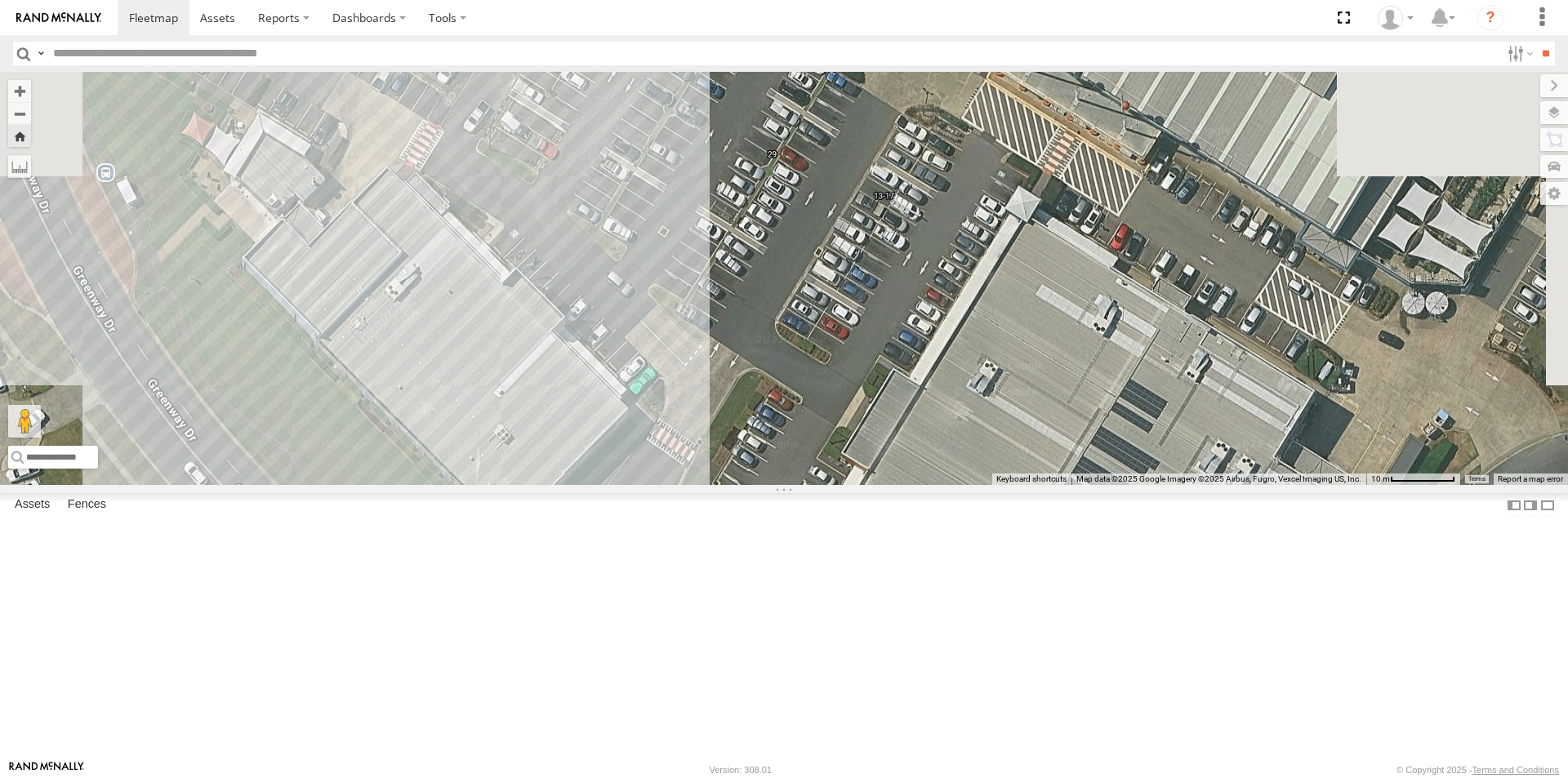
drag, startPoint x: 1080, startPoint y: 380, endPoint x: 1053, endPoint y: 473, distance: 96.8
click at [1053, 473] on div "LIL TURBO(SMALL TRUCK)" at bounding box center [784, 278] width 1568 height 413
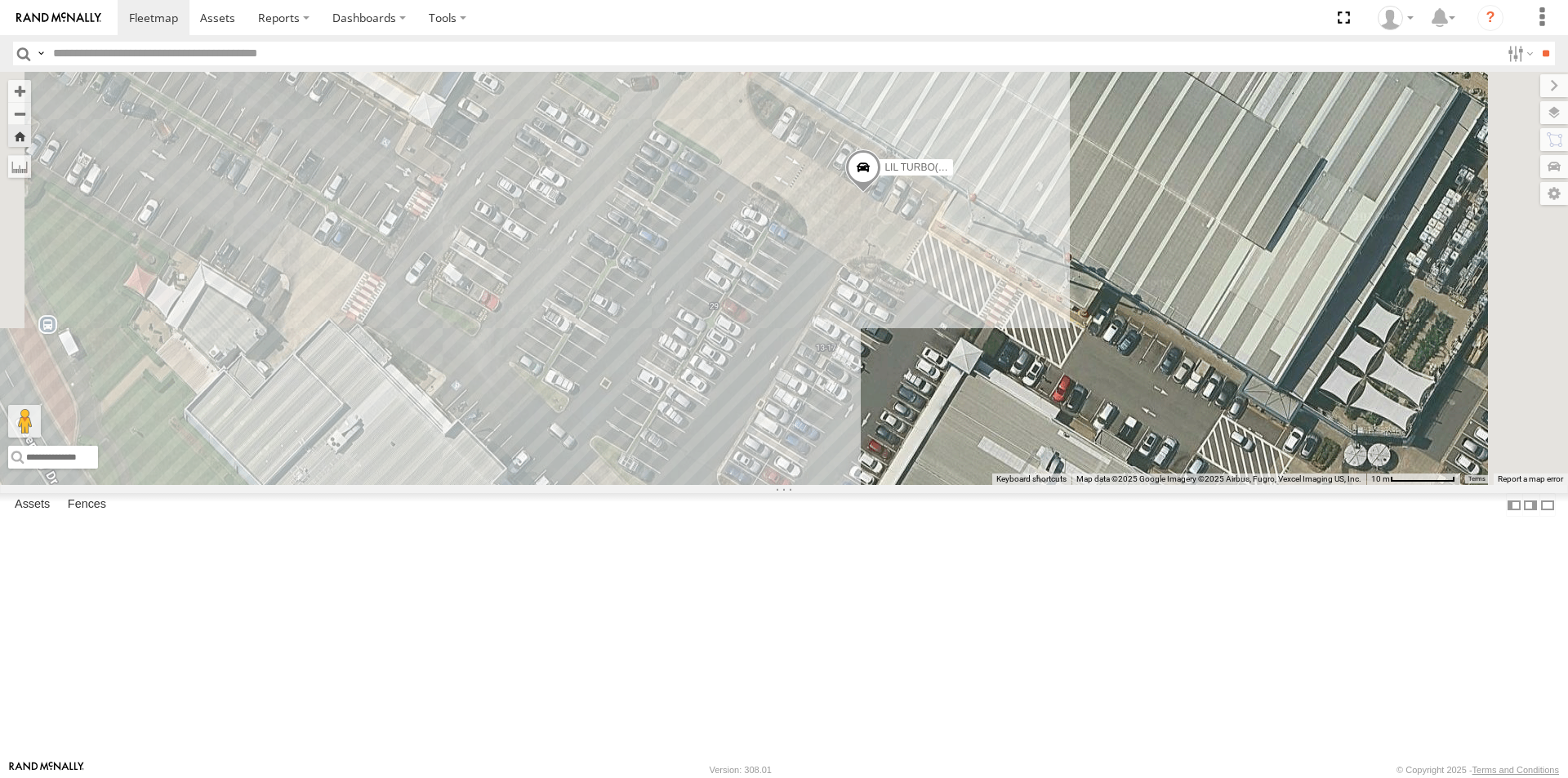
drag, startPoint x: 977, startPoint y: 154, endPoint x: 922, endPoint y: 302, distance: 157.9
click at [922, 302] on div "LIL TURBO(SMALL TRUCK)" at bounding box center [784, 278] width 1568 height 413
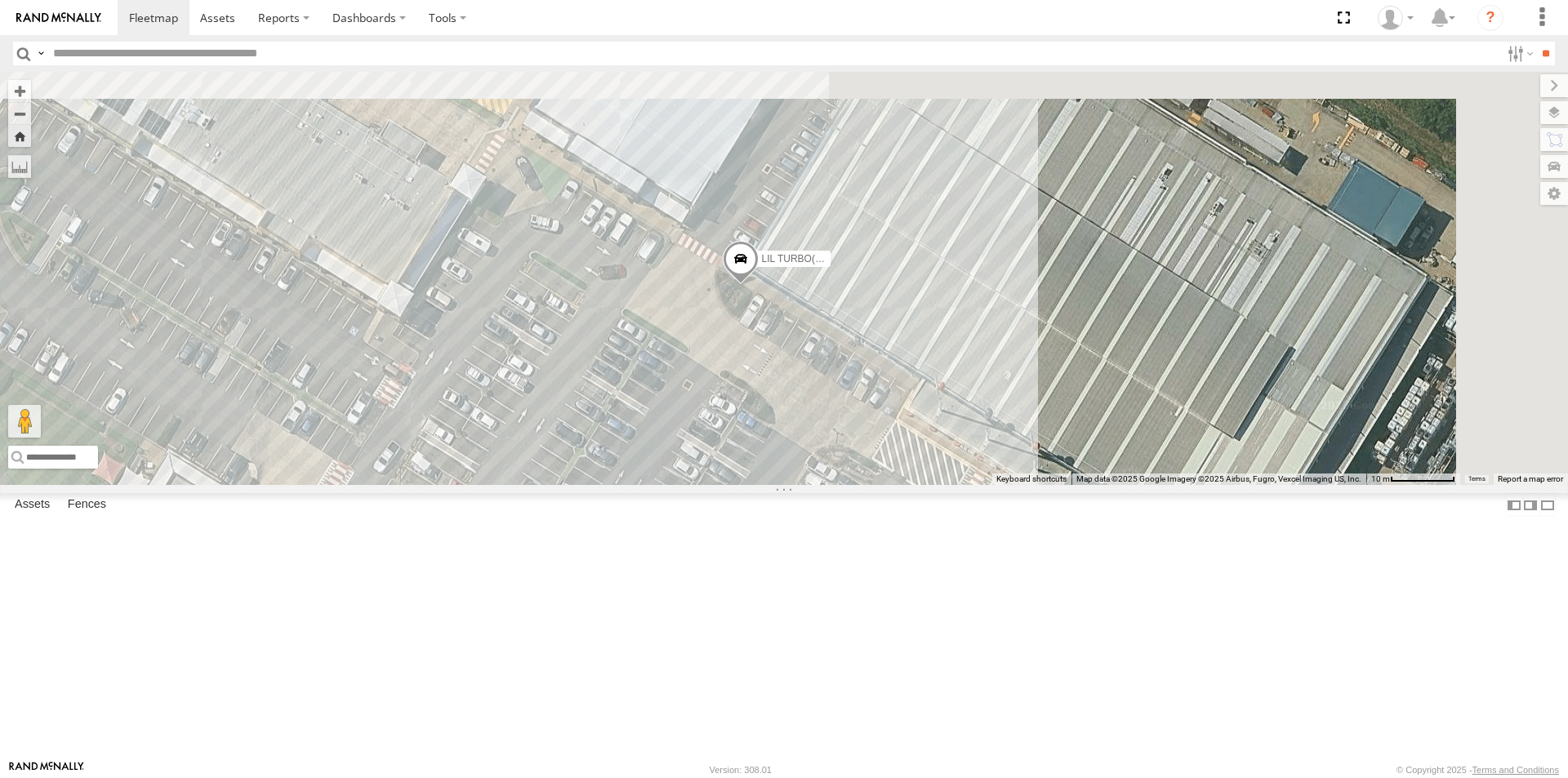
drag, startPoint x: 1158, startPoint y: 158, endPoint x: 1123, endPoint y: 349, distance: 194.2
click at [1123, 349] on div "LIL TURBO(SMALL TRUCK)" at bounding box center [784, 278] width 1568 height 413
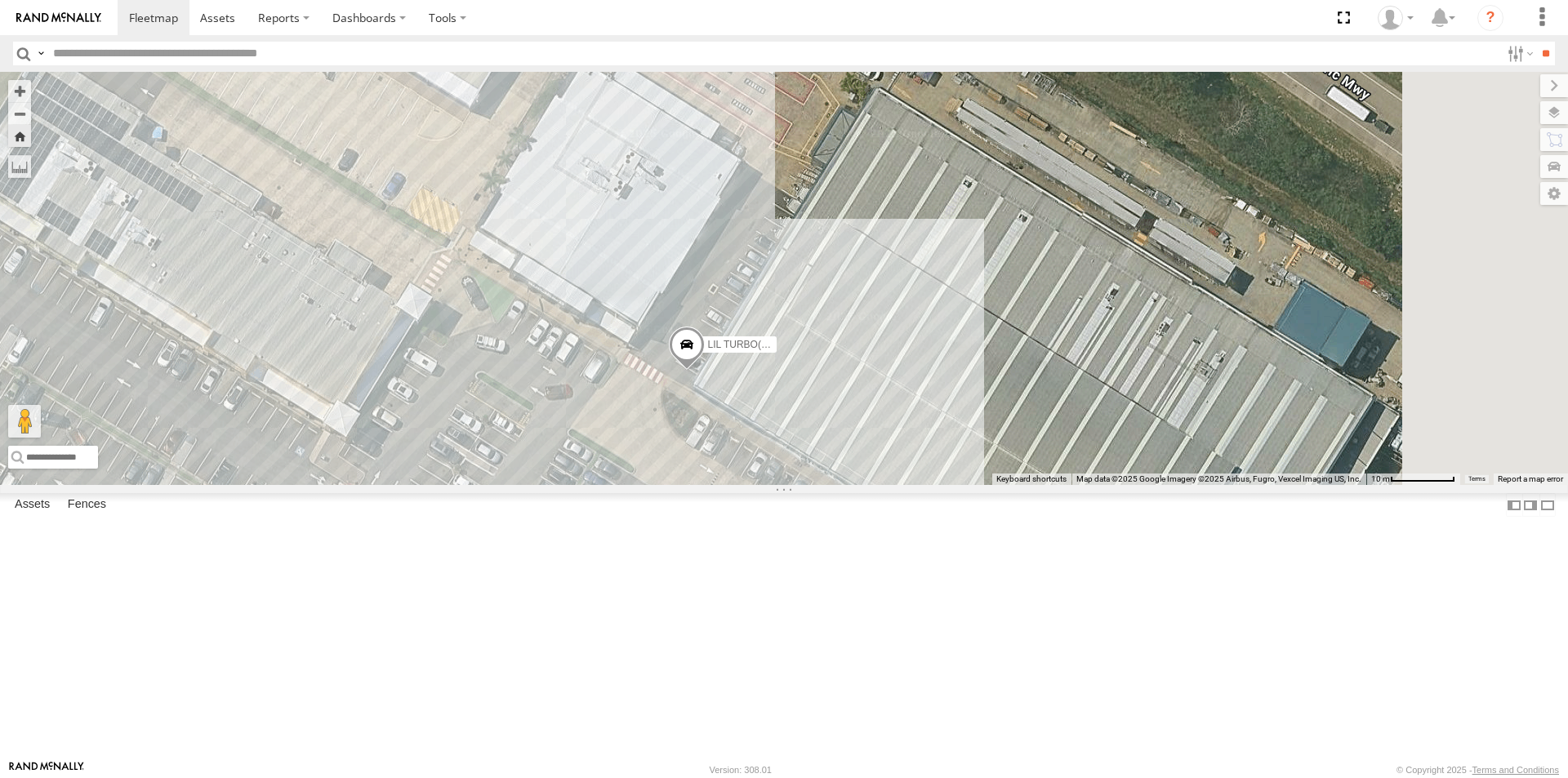
drag, startPoint x: 1141, startPoint y: 244, endPoint x: 1075, endPoint y: 437, distance: 204.0
click at [1071, 448] on div "LIL TURBO(SMALL TRUCK)" at bounding box center [784, 278] width 1568 height 413
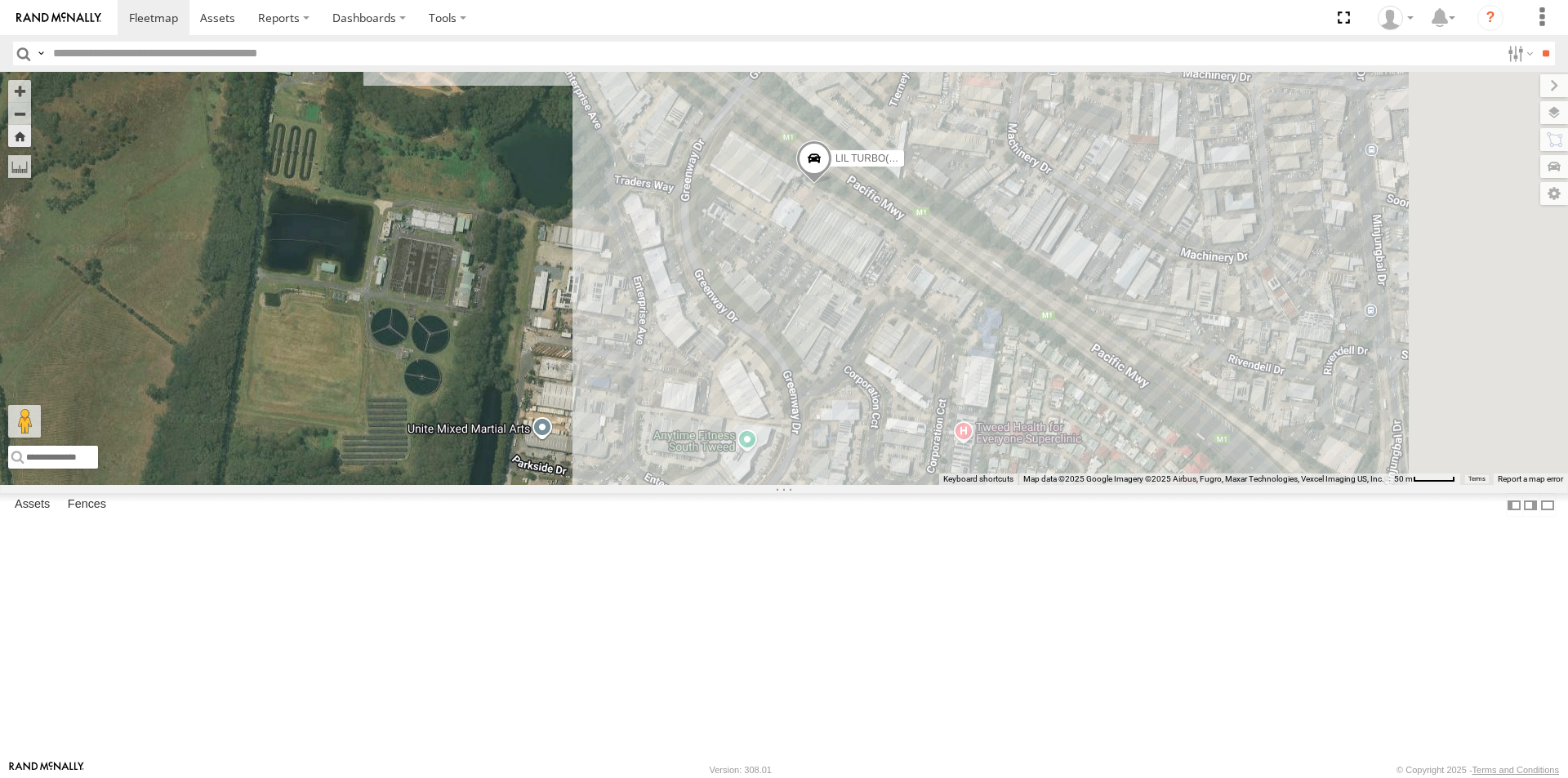
drag, startPoint x: 801, startPoint y: 314, endPoint x: 770, endPoint y: 297, distance: 35.4
click at [770, 297] on div "LIL TURBO(SMALL TRUCK)" at bounding box center [784, 278] width 1568 height 413
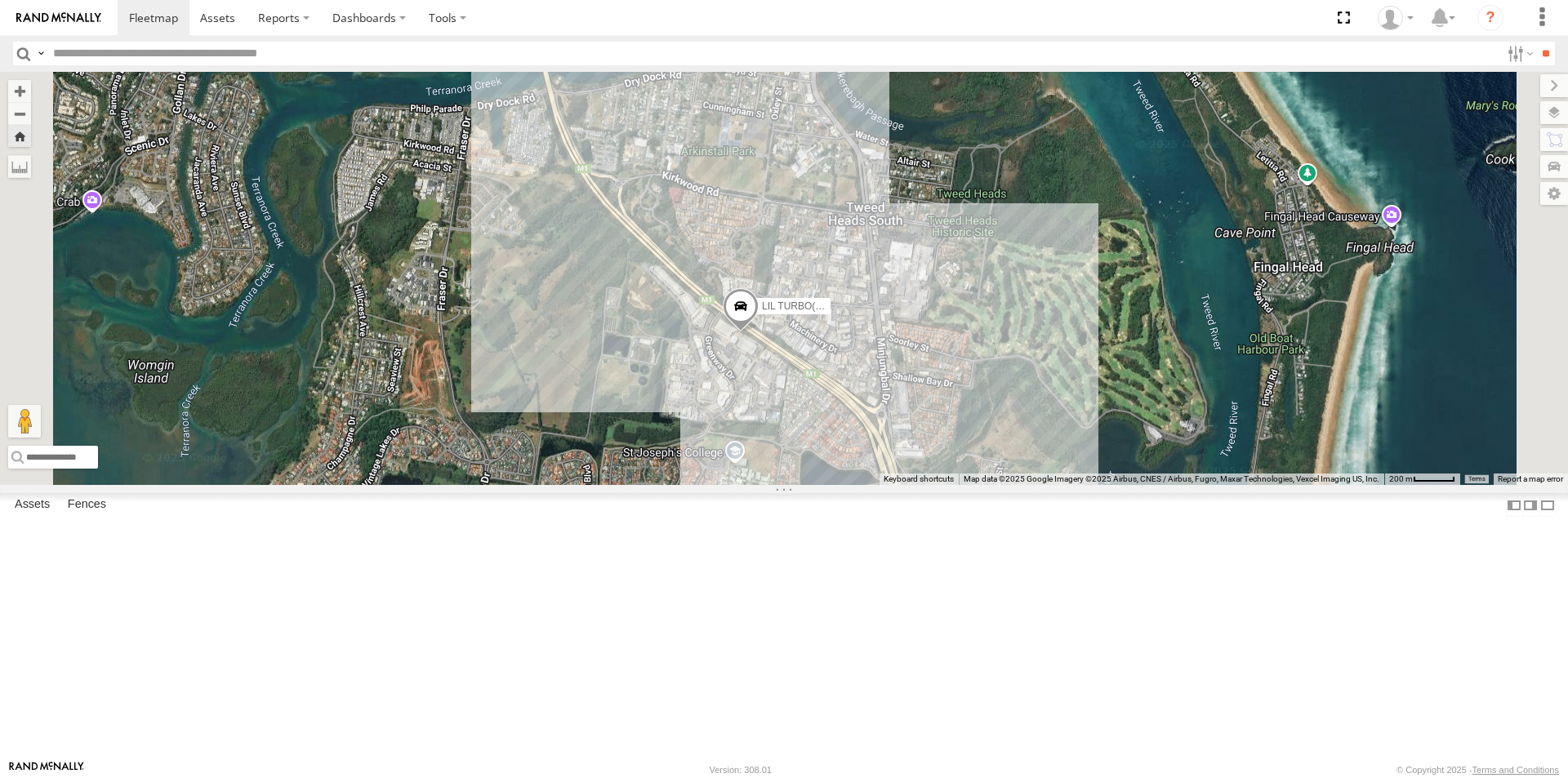
drag, startPoint x: 903, startPoint y: 322, endPoint x: 760, endPoint y: 430, distance: 179.2
click at [760, 430] on div "LIL TURBO(SMALL TRUCK)" at bounding box center [784, 278] width 1568 height 413
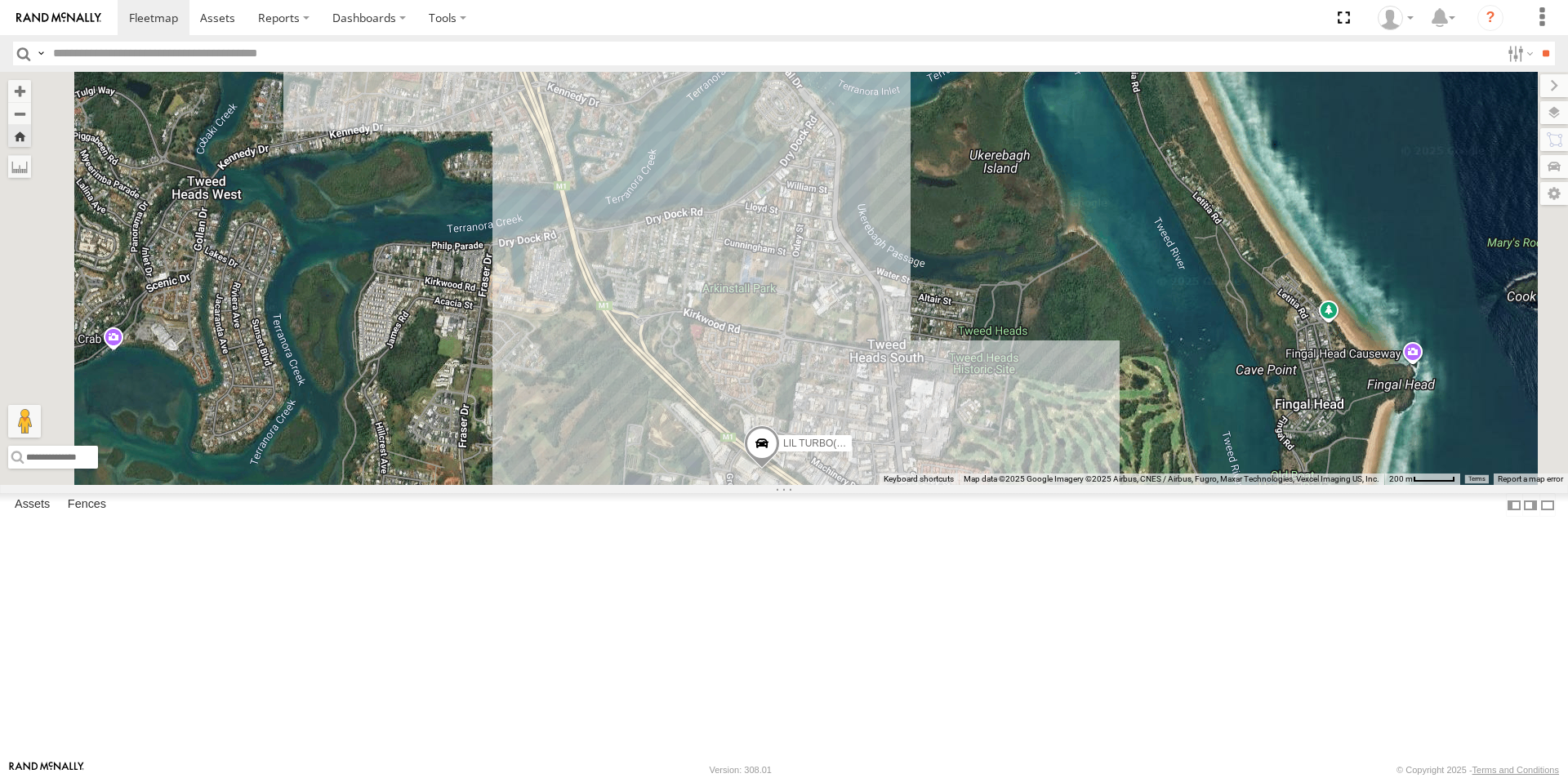
drag, startPoint x: 880, startPoint y: 277, endPoint x: 905, endPoint y: 421, distance: 146.2
click at [903, 421] on div "LIL TURBO(SMALL TRUCK)" at bounding box center [784, 278] width 1568 height 413
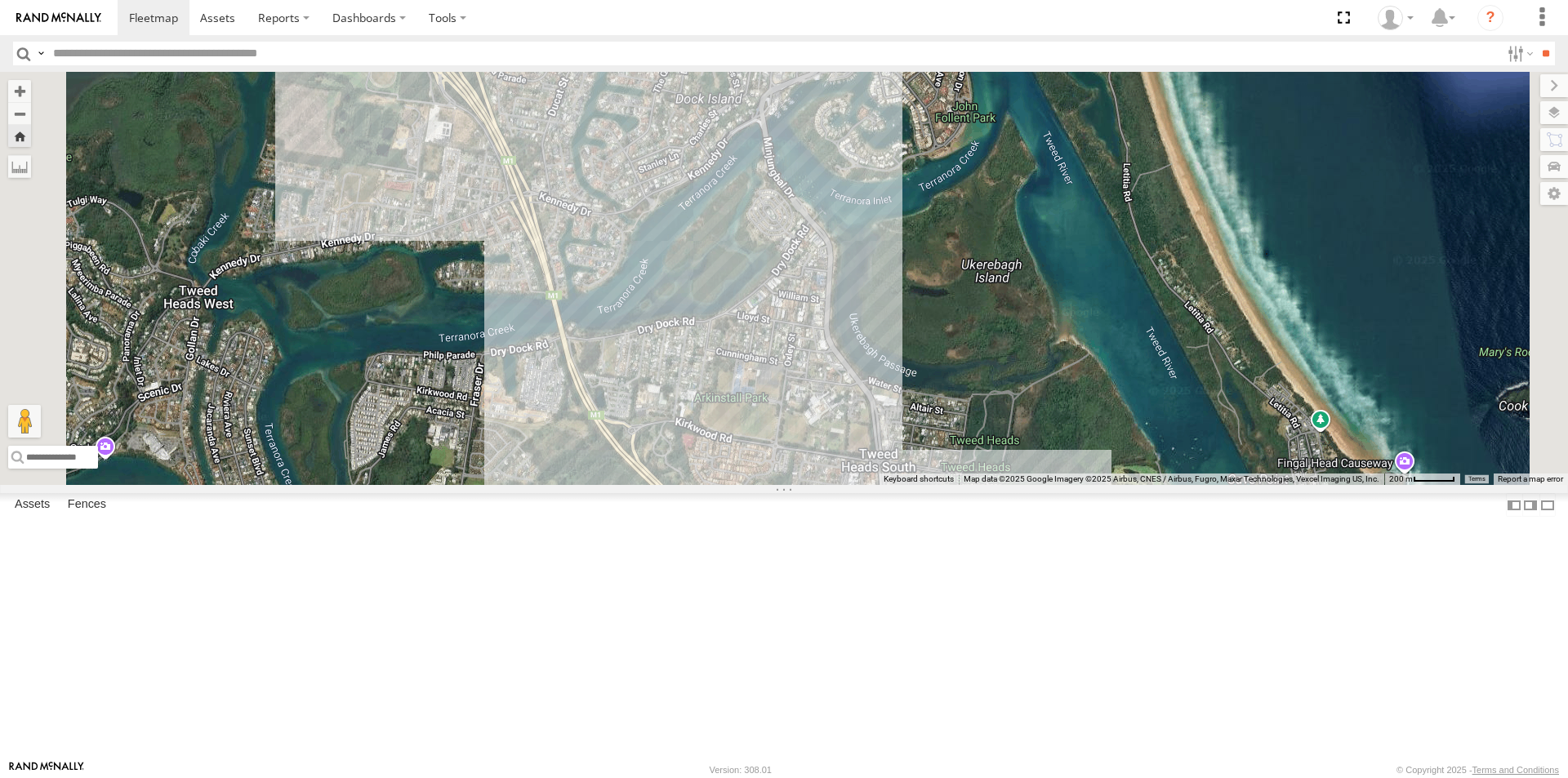
drag, startPoint x: 1010, startPoint y: 328, endPoint x: 997, endPoint y: 436, distance: 108.8
click at [997, 436] on div "LIL TURBO(SMALL TRUCK)" at bounding box center [784, 278] width 1568 height 413
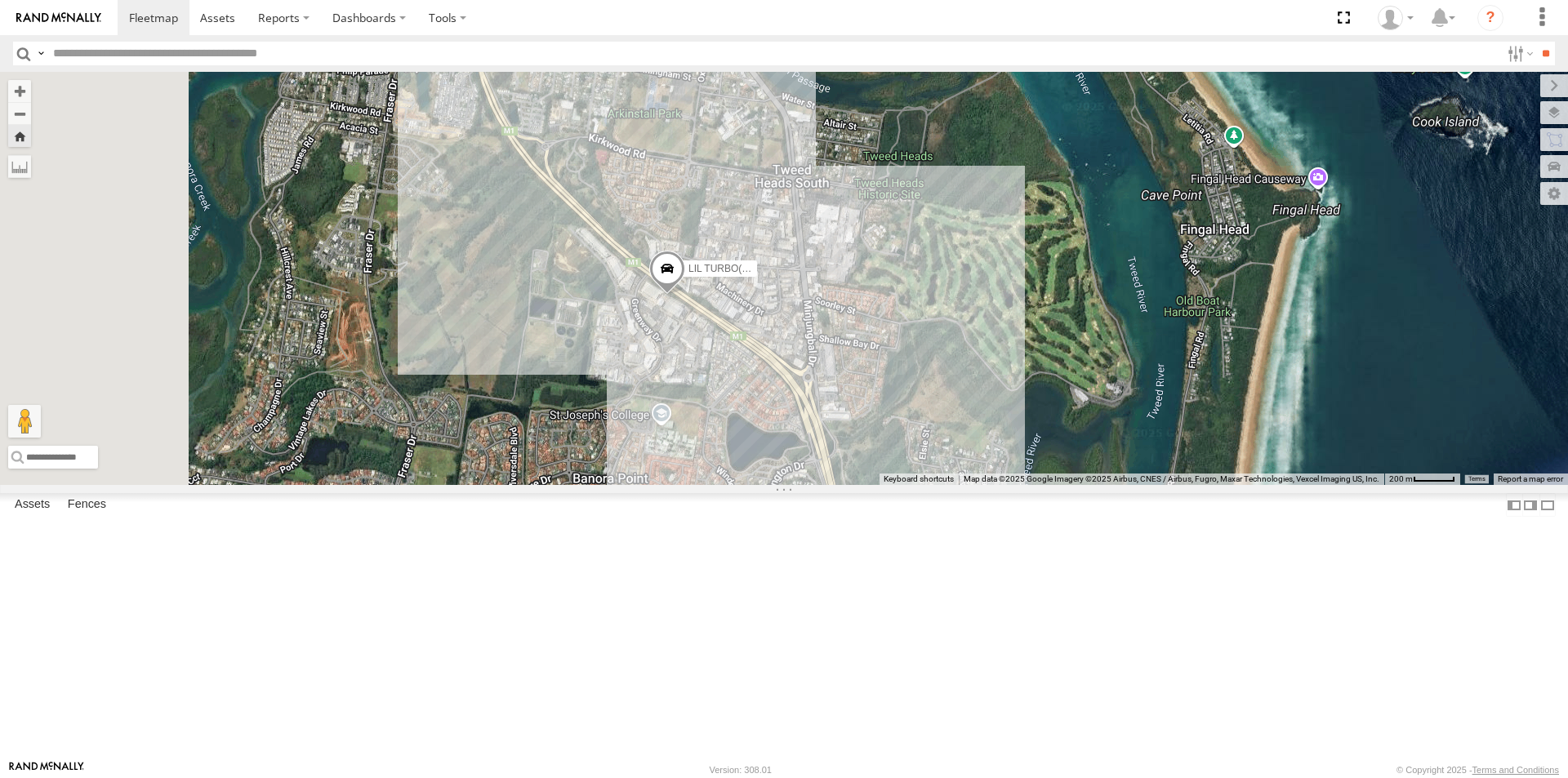
drag, startPoint x: 1080, startPoint y: 529, endPoint x: 1170, endPoint y: 292, distance: 253.5
click at [1170, 292] on div "LIL TURBO(SMALL TRUCK)" at bounding box center [784, 278] width 1568 height 413
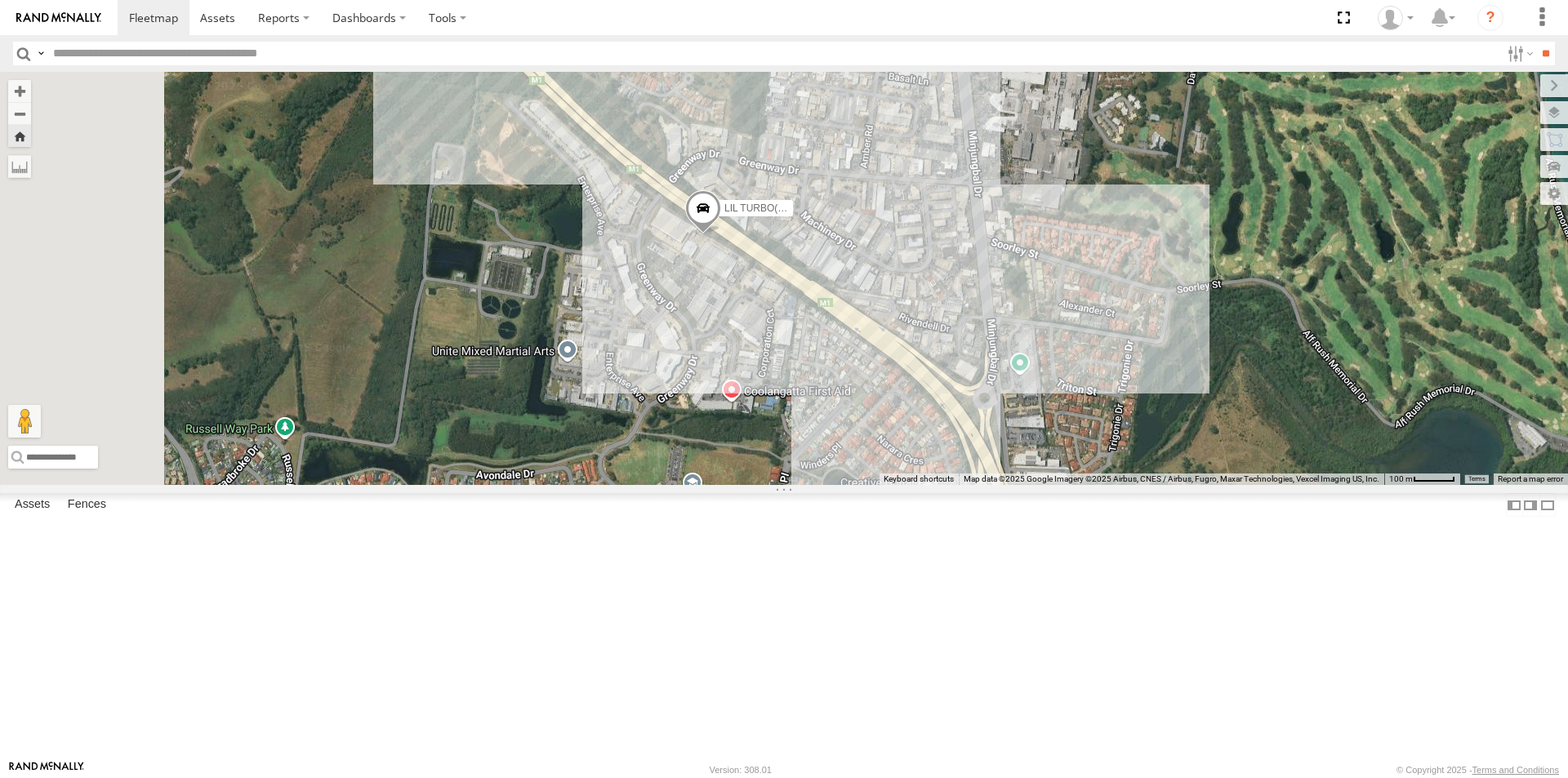
drag, startPoint x: 758, startPoint y: 386, endPoint x: 1134, endPoint y: 437, distance: 379.4
click at [1134, 438] on div "LIL TURBO(SMALL TRUCK)" at bounding box center [784, 278] width 1568 height 413
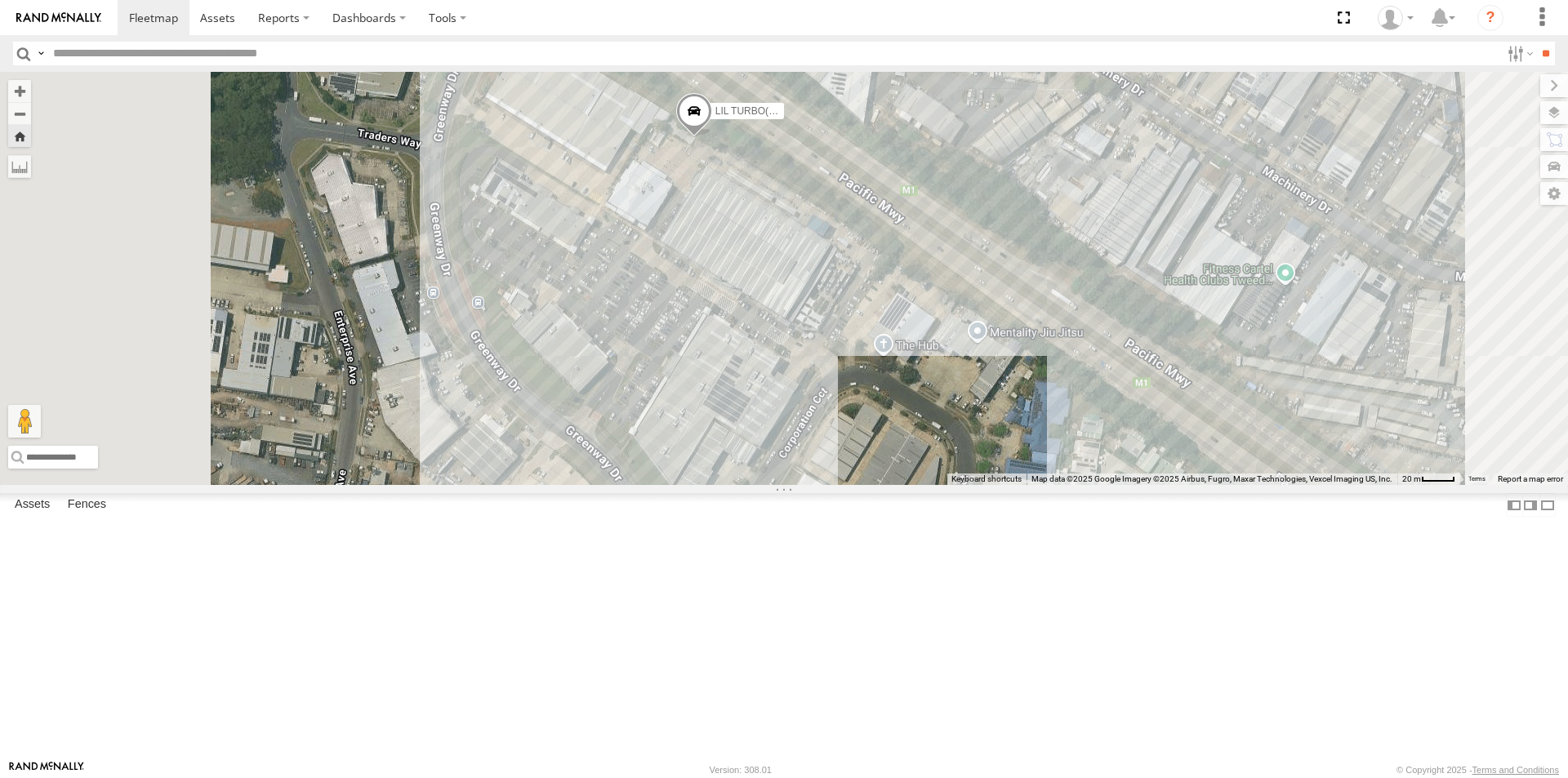
drag, startPoint x: 987, startPoint y: 281, endPoint x: 1101, endPoint y: 504, distance: 250.4
click at [1101, 485] on div "LIL TURBO(SMALL TRUCK)" at bounding box center [784, 278] width 1568 height 413
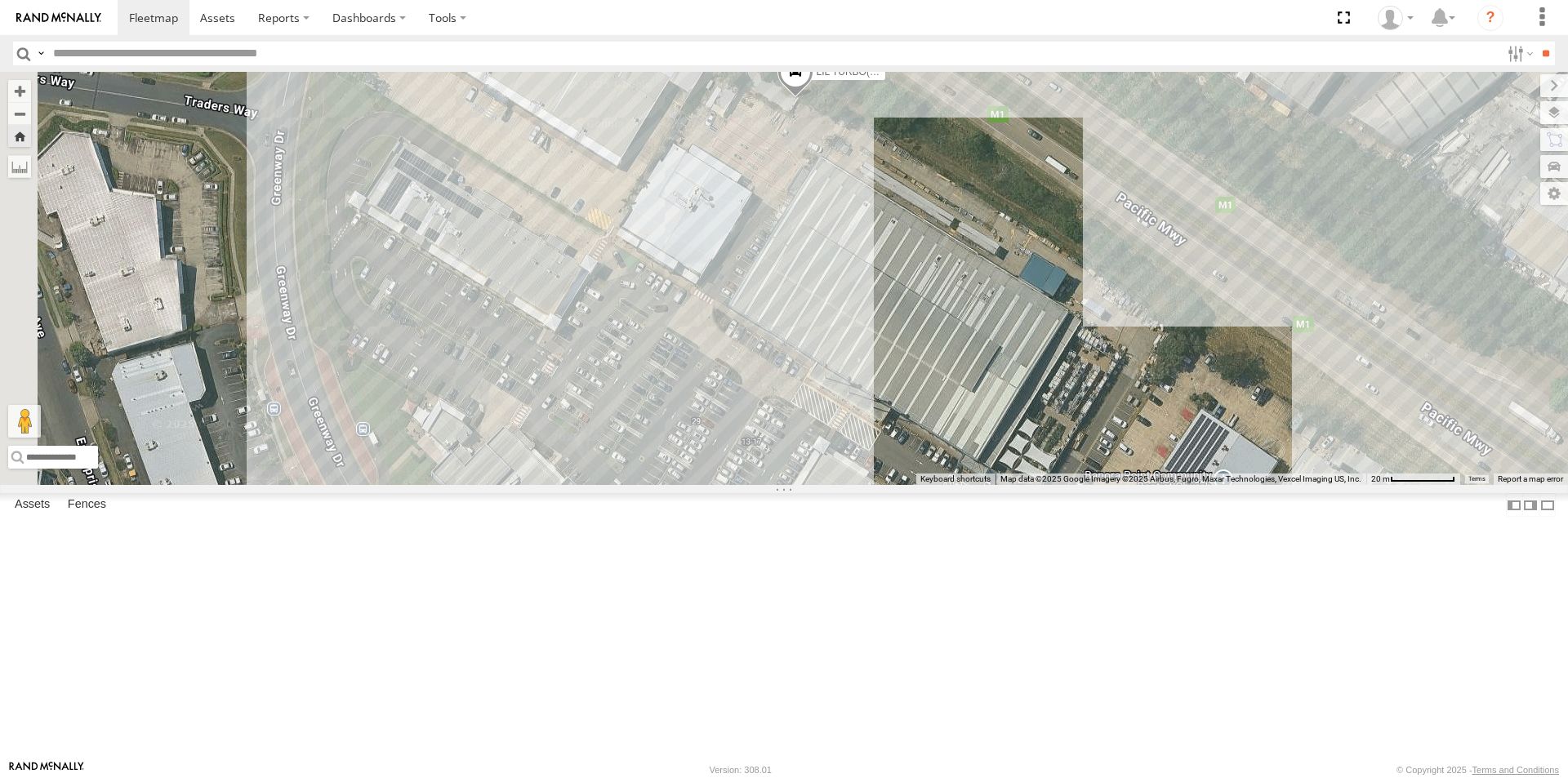
drag, startPoint x: 945, startPoint y: 396, endPoint x: 1183, endPoint y: 443, distance: 242.6
click at [1183, 443] on div "LIL TURBO(SMALL TRUCK)" at bounding box center [784, 278] width 1568 height 413
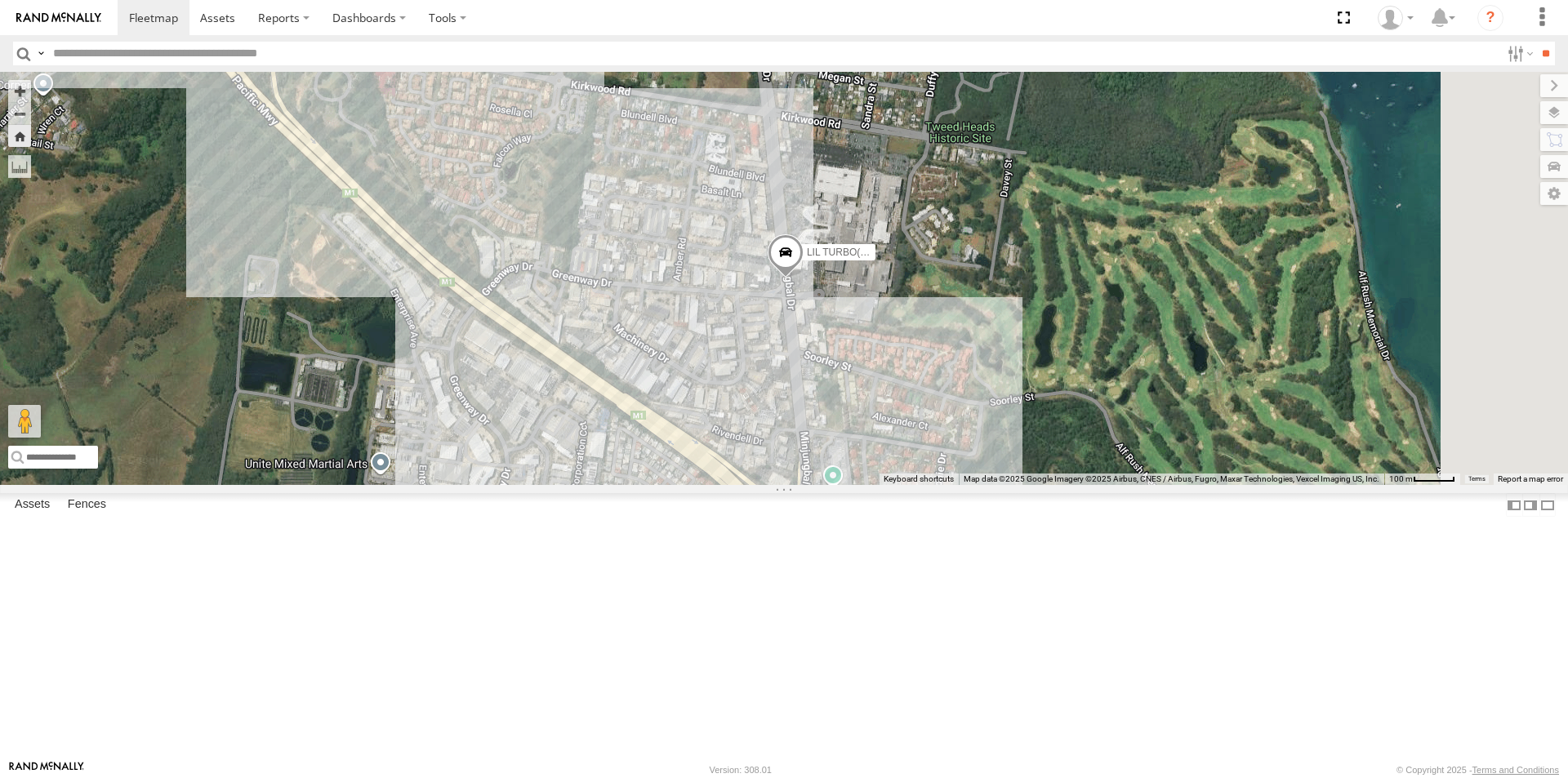
drag, startPoint x: 1036, startPoint y: 177, endPoint x: 856, endPoint y: 377, distance: 269.1
click at [856, 377] on div "LIL TURBO(SMALL TRUCK)" at bounding box center [784, 278] width 1568 height 413
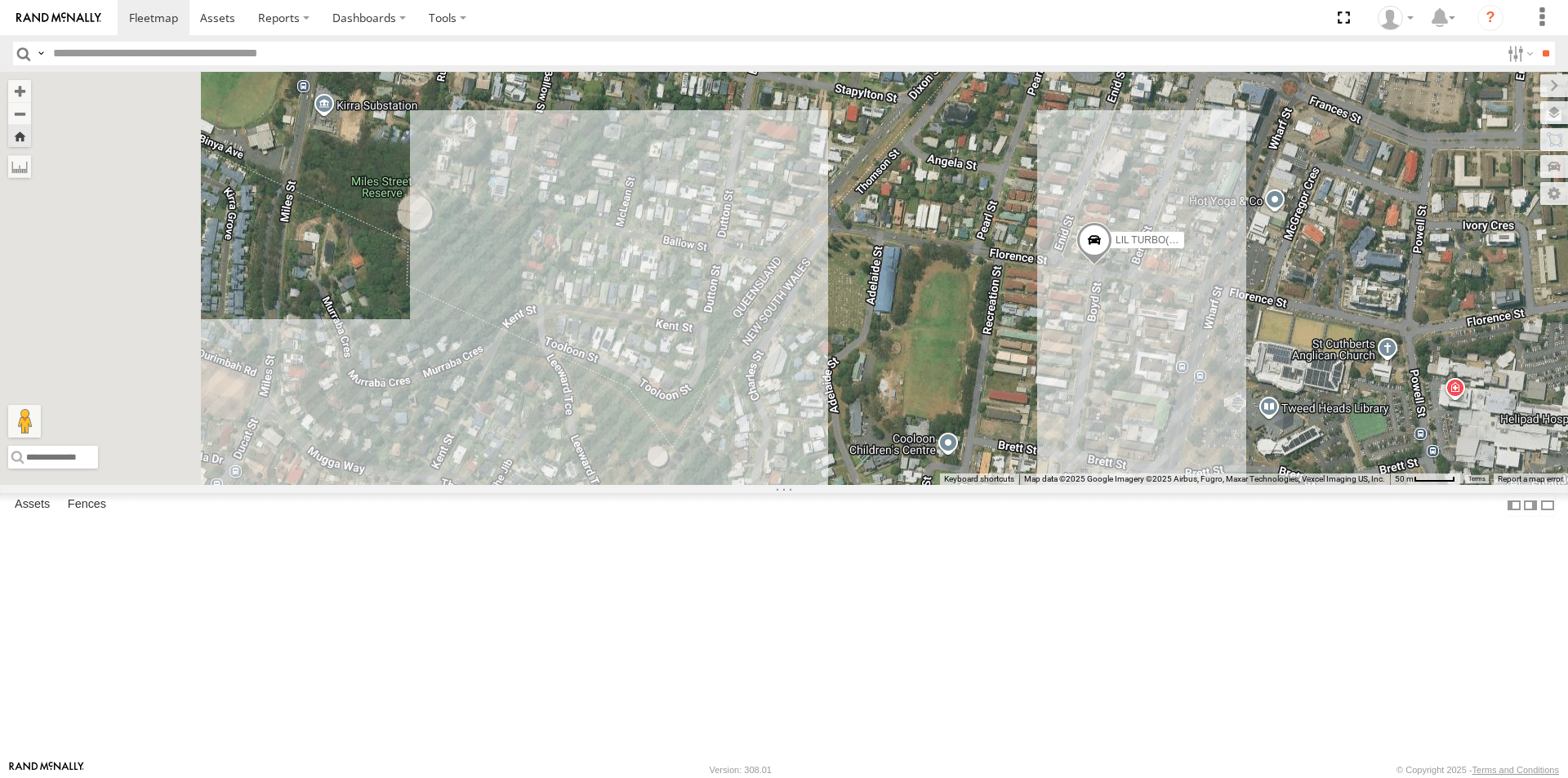
drag, startPoint x: 759, startPoint y: 507, endPoint x: 874, endPoint y: 561, distance: 127.0
click at [874, 485] on div "LIL TURBO(SMALL TRUCK)" at bounding box center [784, 278] width 1568 height 413
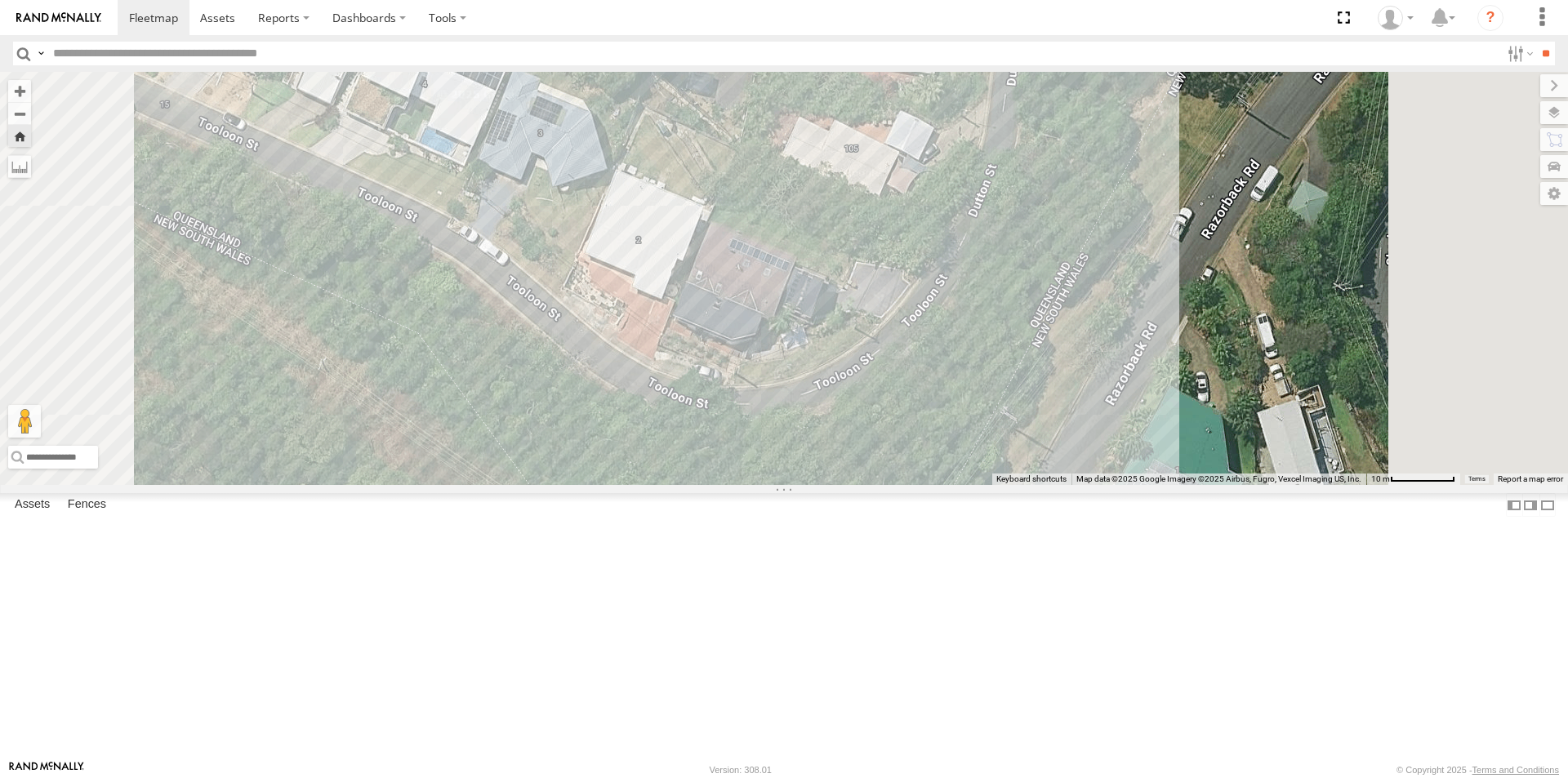
drag, startPoint x: 767, startPoint y: 466, endPoint x: 780, endPoint y: 657, distance: 191.4
click at [781, 485] on div "LIL TURBO(SMALL TRUCK)" at bounding box center [784, 278] width 1568 height 413
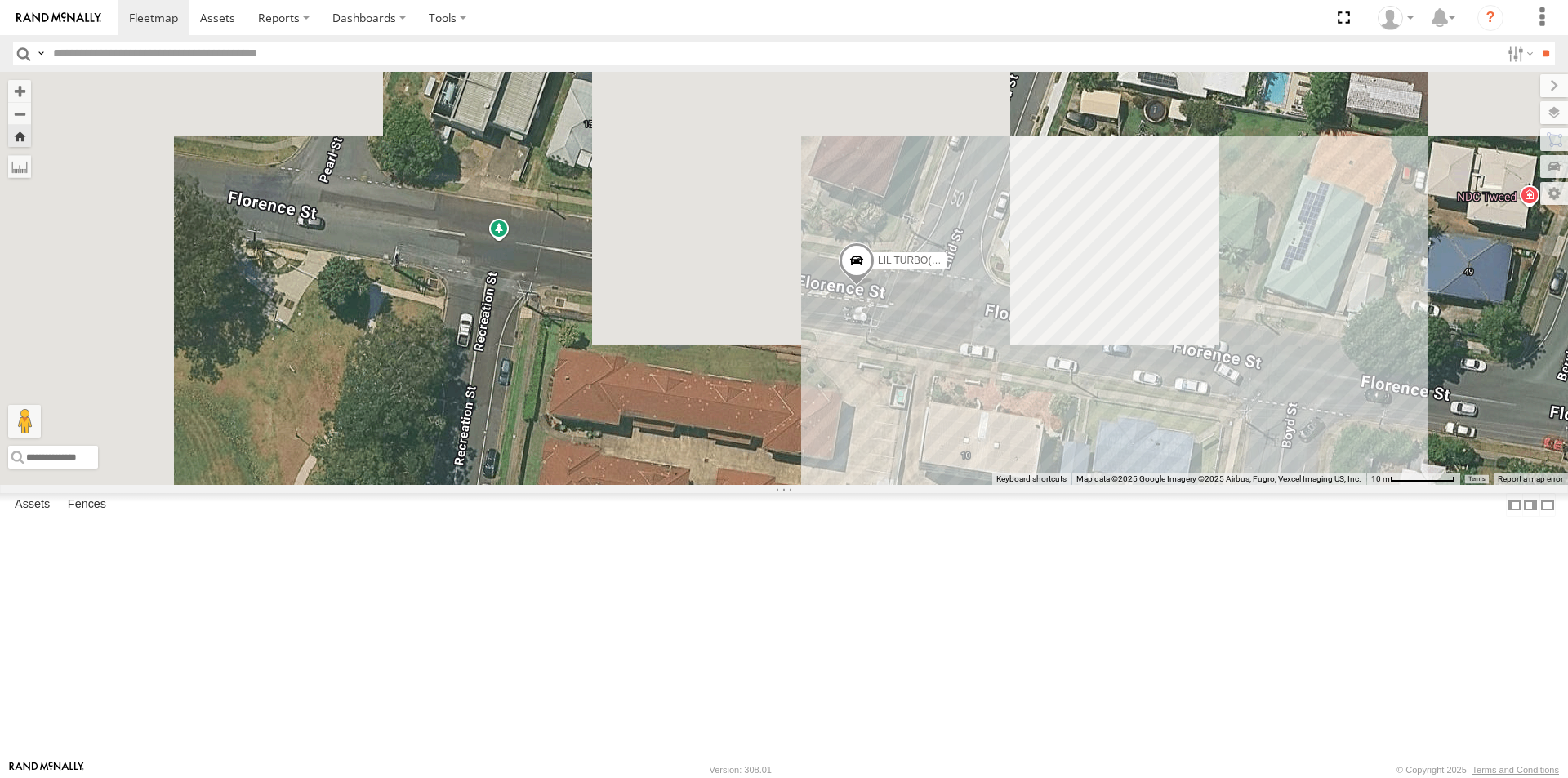
drag, startPoint x: 635, startPoint y: 510, endPoint x: 998, endPoint y: 538, distance: 364.1
click at [998, 485] on div "LIL TURBO(SMALL TRUCK)" at bounding box center [784, 278] width 1568 height 413
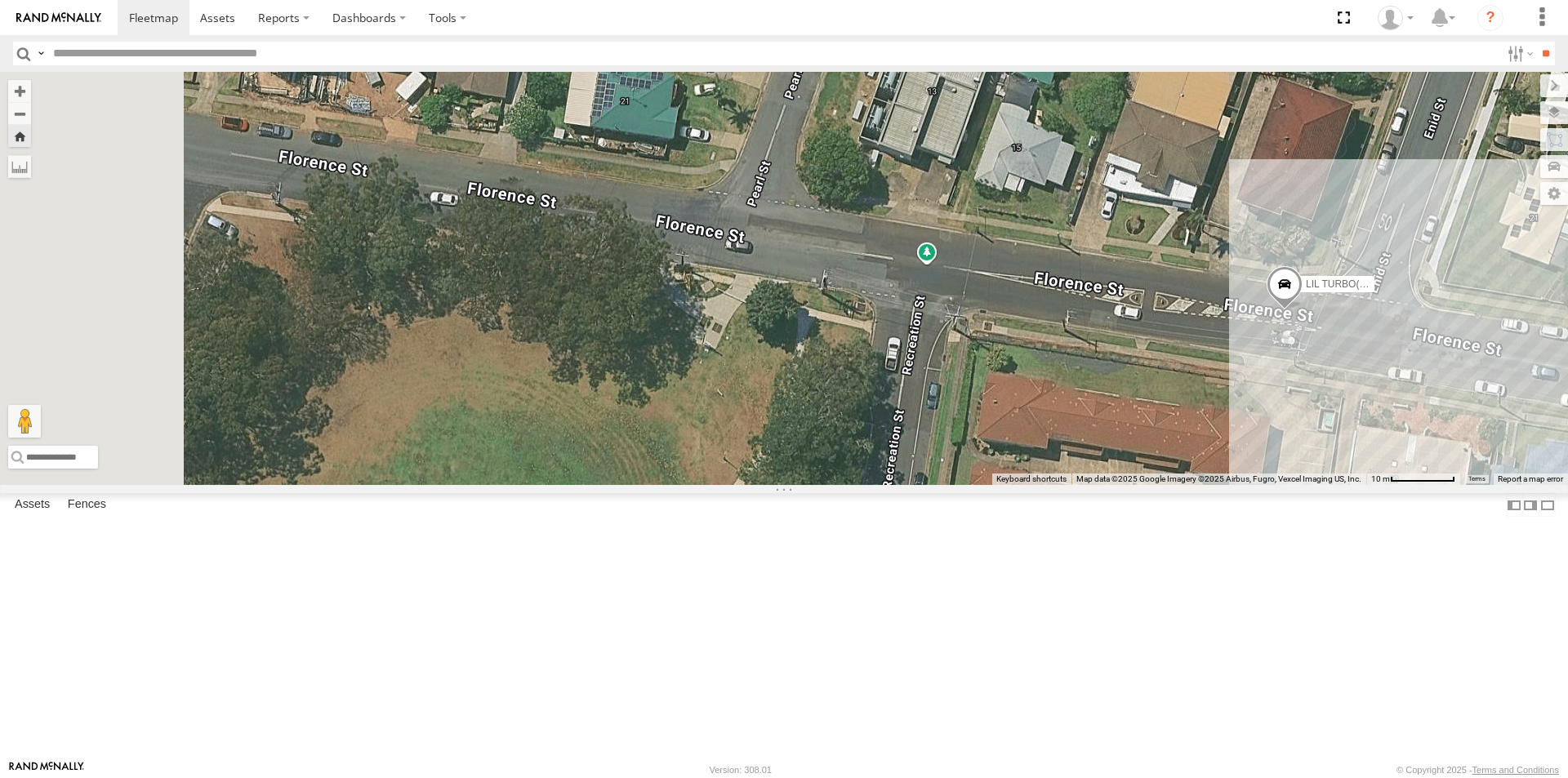
click at [0, 0] on span at bounding box center [0, 0] width 0 height 0
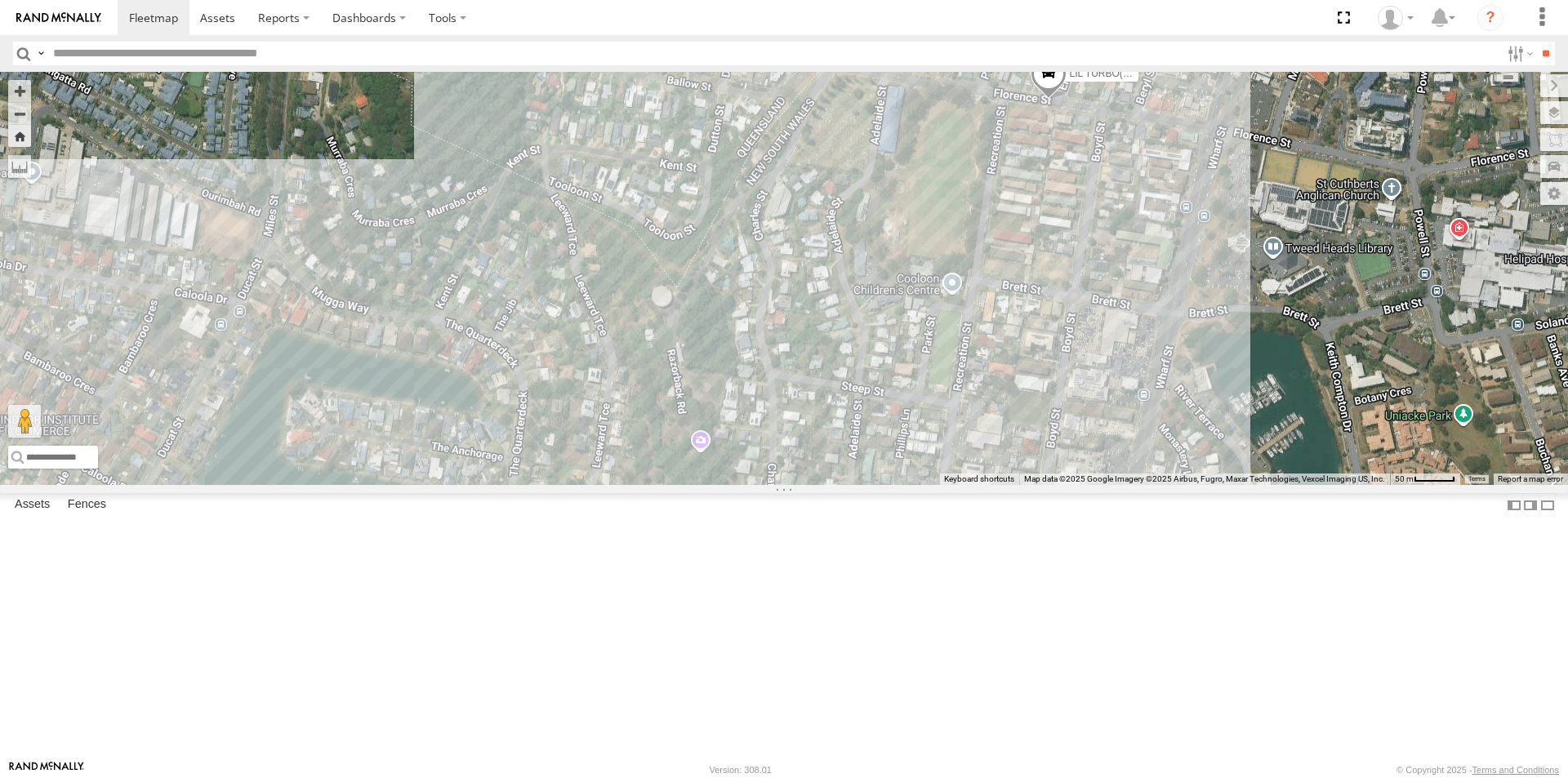
drag, startPoint x: 562, startPoint y: 538, endPoint x: 953, endPoint y: 320, distance: 447.7
click at [953, 320] on div "LIL TURBO(SMALL TRUCK)" at bounding box center [784, 278] width 1568 height 413
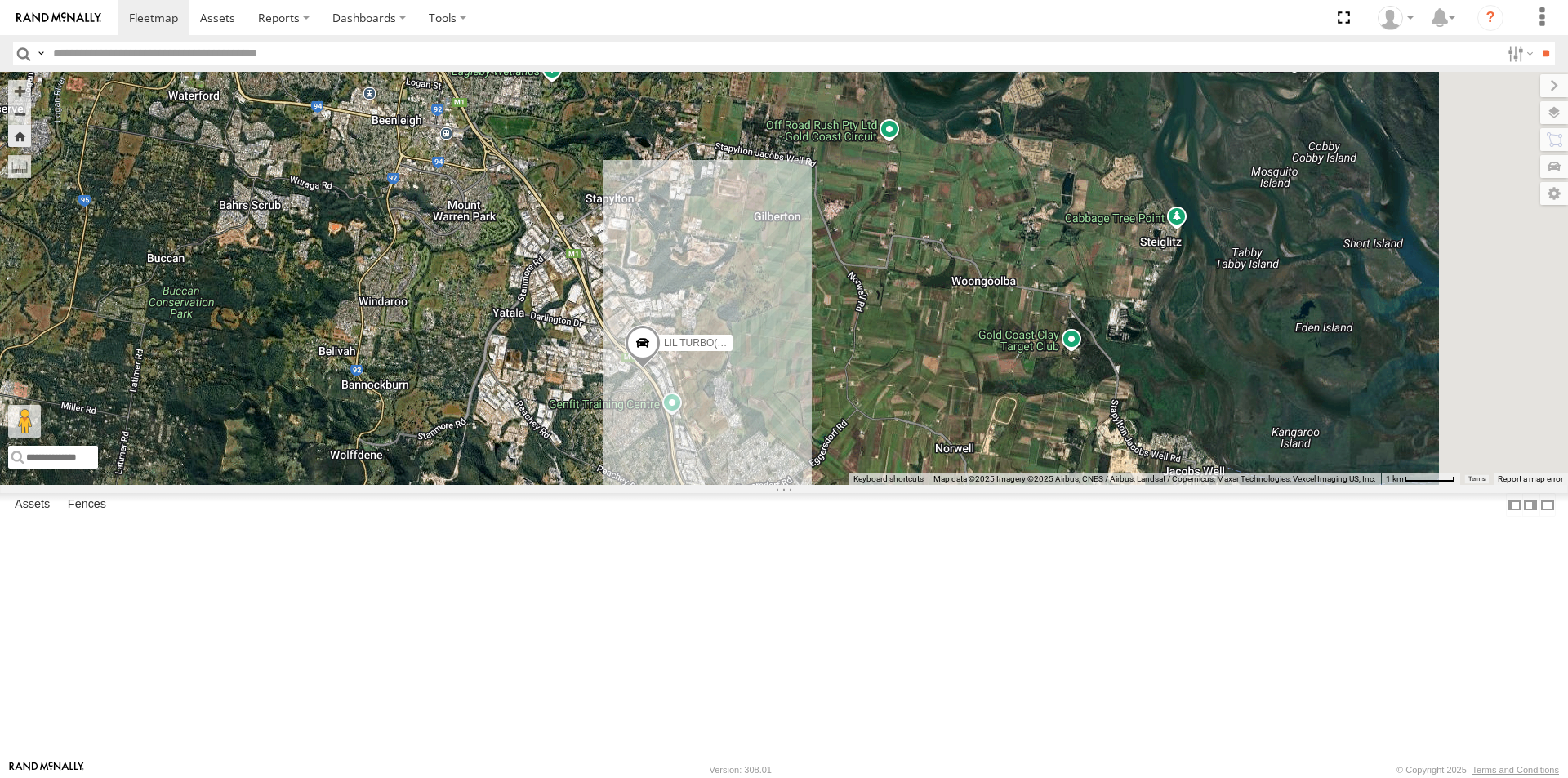
drag, startPoint x: 913, startPoint y: 266, endPoint x: 745, endPoint y: 448, distance: 247.7
click at [746, 448] on div "LIL TURBO(SMALL TRUCK)" at bounding box center [784, 278] width 1568 height 413
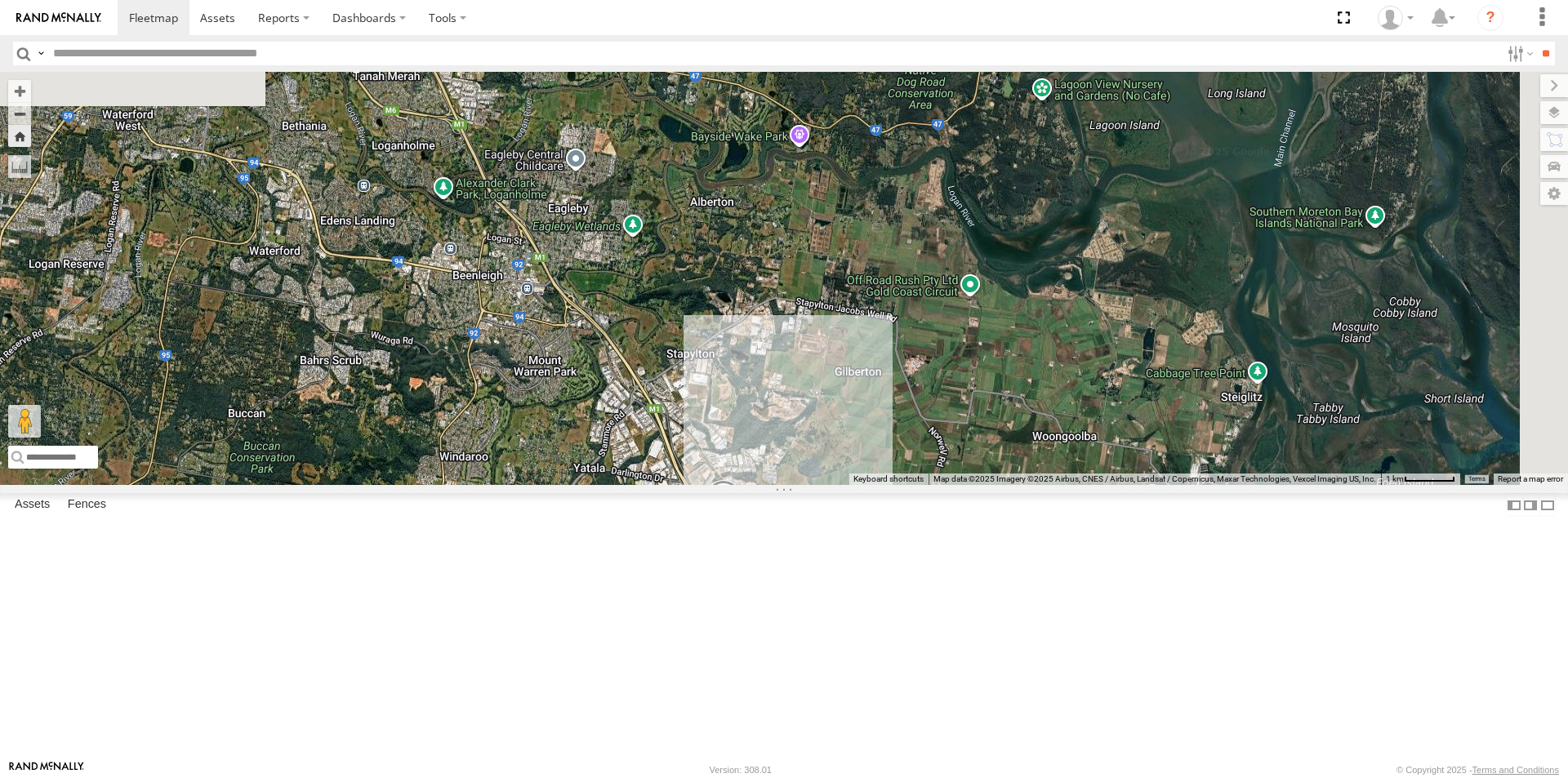
drag, startPoint x: 913, startPoint y: 299, endPoint x: 1015, endPoint y: 430, distance: 166.0
click at [1015, 430] on div "LIL TURBO(SMALL TRUCK)" at bounding box center [784, 278] width 1568 height 413
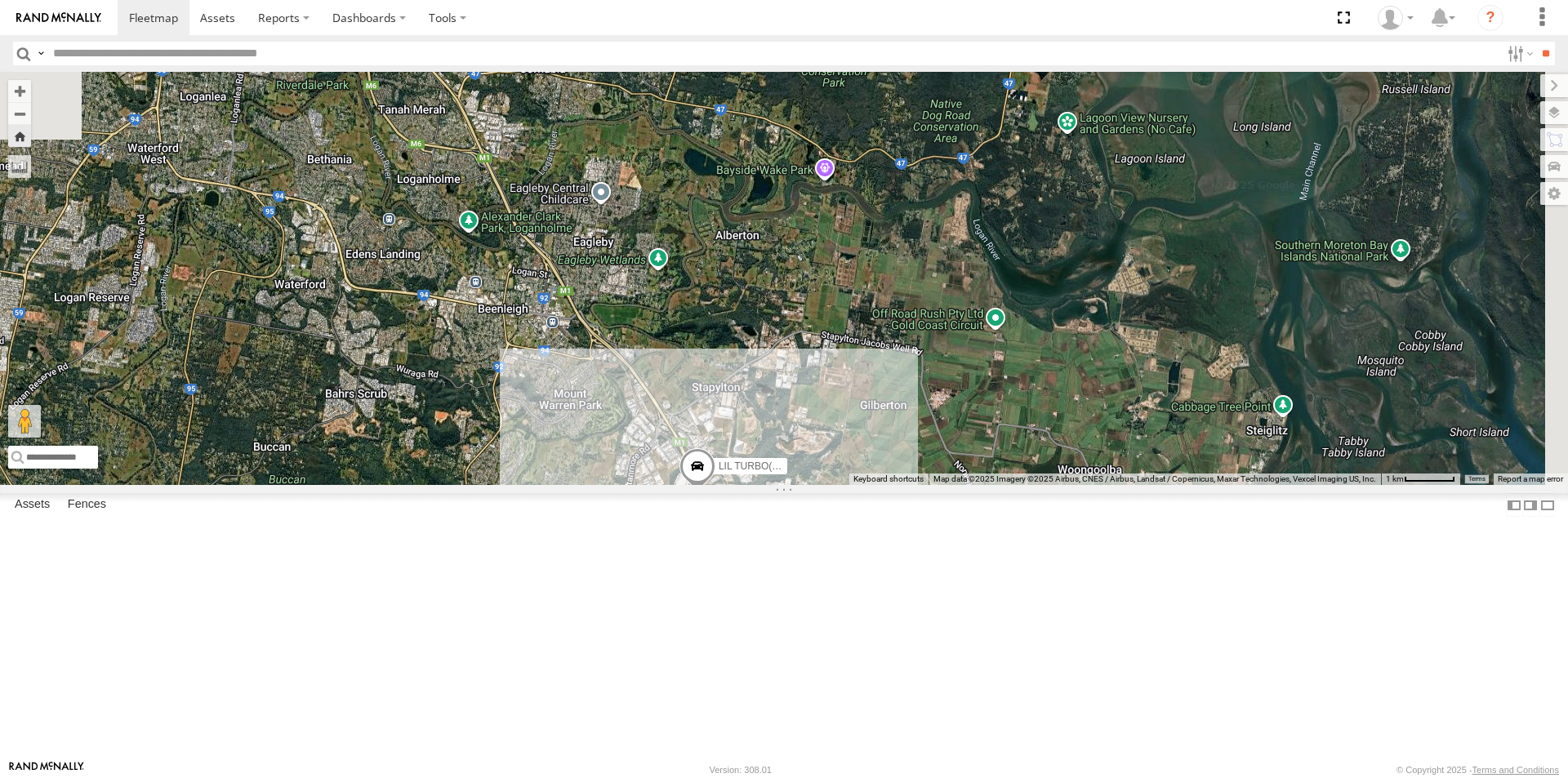
click at [0, 0] on div "LIL TURBO(SMALL TRUCK)" at bounding box center [0, 0] width 0 height 0
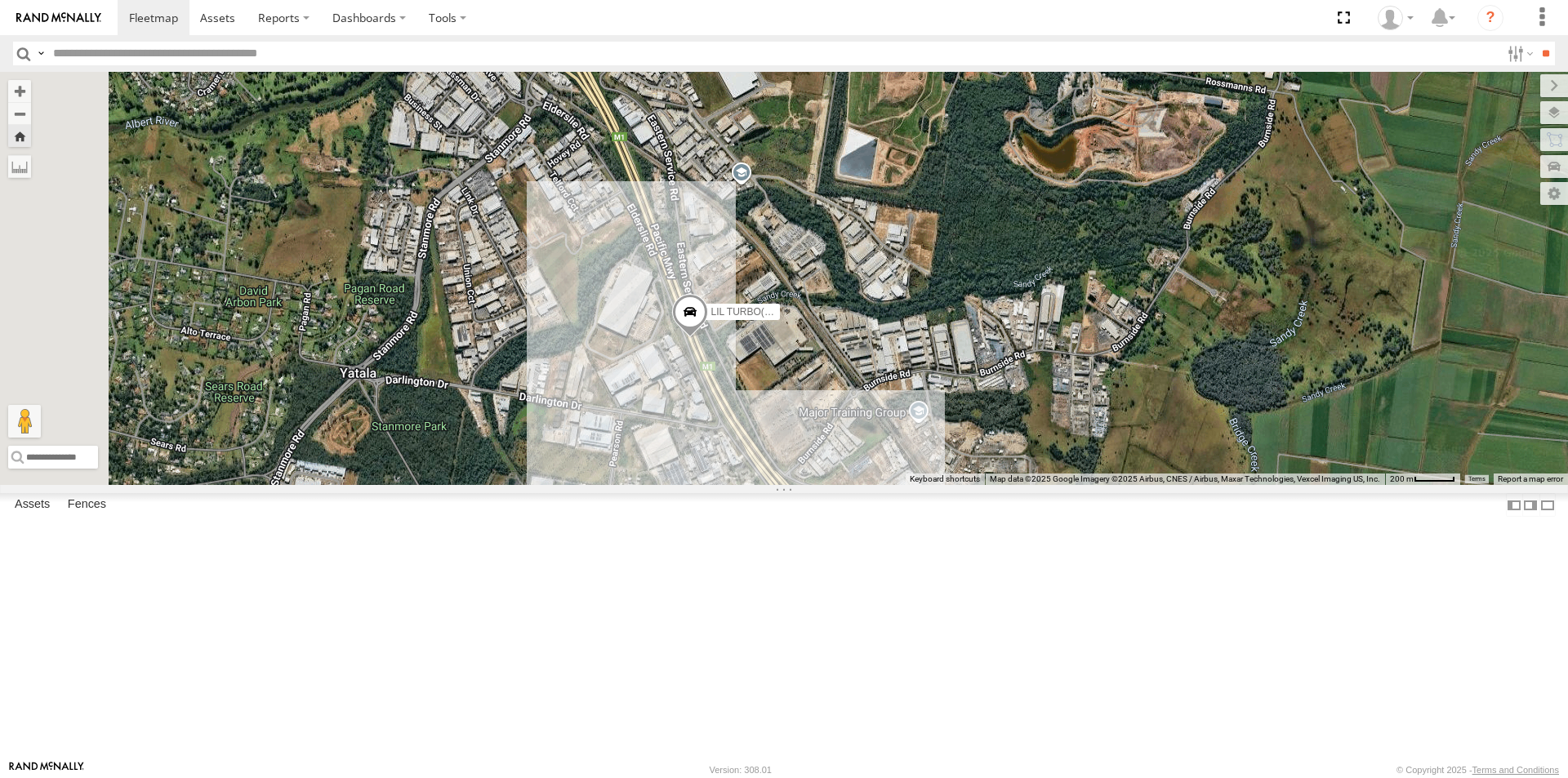
drag, startPoint x: 688, startPoint y: 213, endPoint x: 839, endPoint y: 442, distance: 274.3
click at [837, 441] on div "LIL TURBO(SMALL TRUCK)" at bounding box center [784, 278] width 1568 height 413
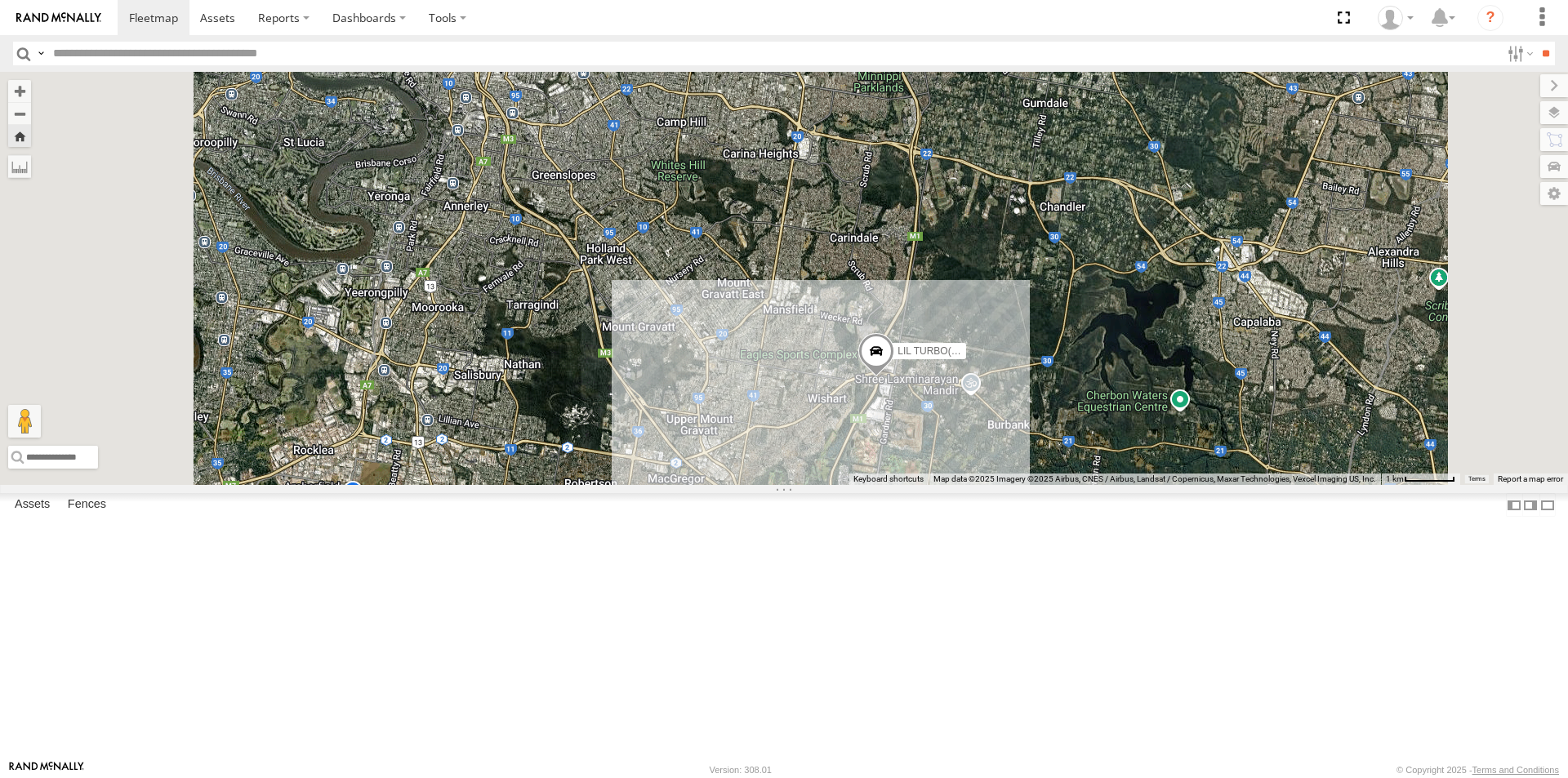
drag, startPoint x: 1282, startPoint y: 391, endPoint x: 1276, endPoint y: 507, distance: 116.2
click at [1276, 485] on div "LIL TURBO(SMALL TRUCK)" at bounding box center [784, 278] width 1568 height 413
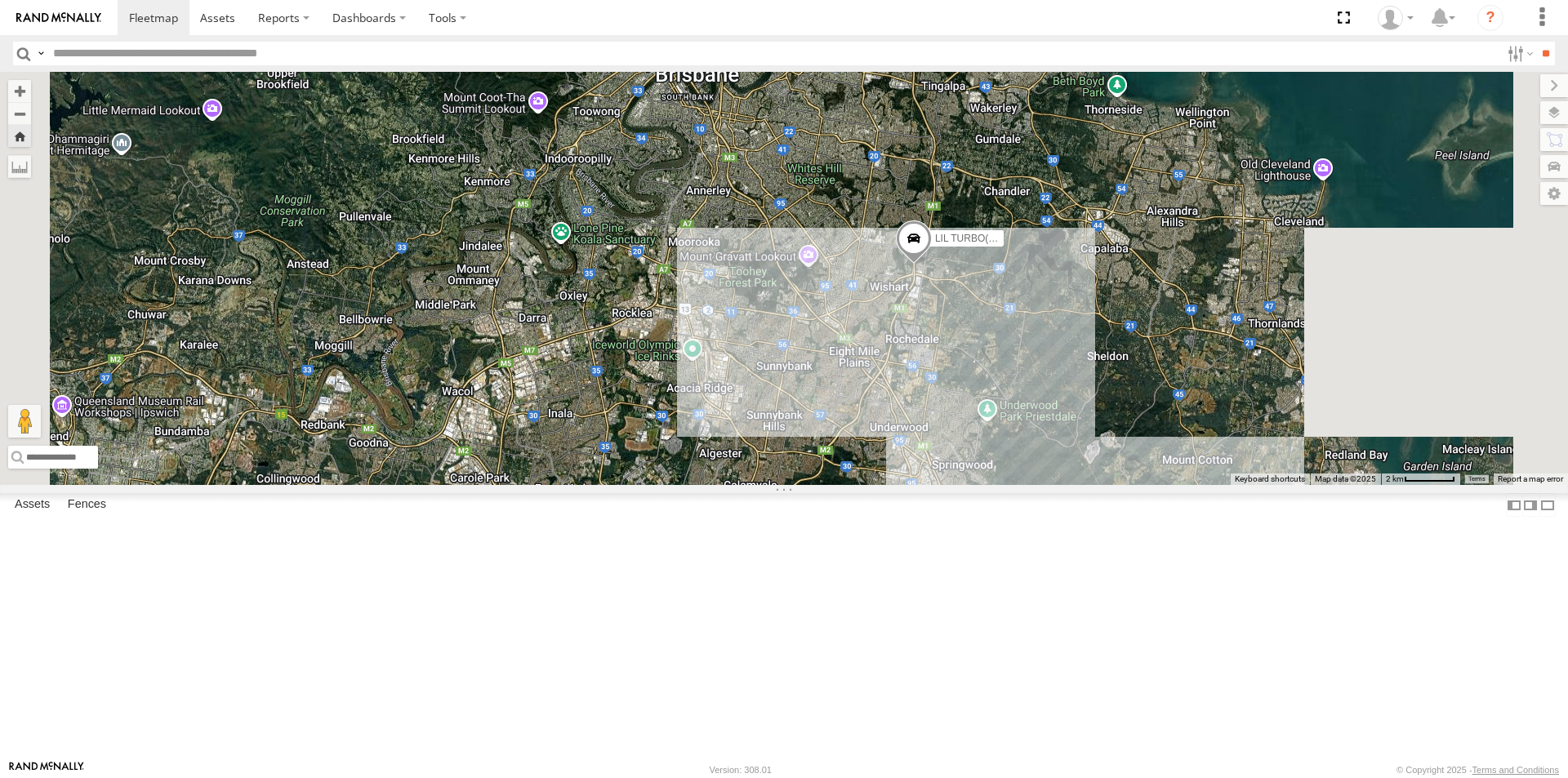
drag, startPoint x: 985, startPoint y: 521, endPoint x: 857, endPoint y: 327, distance: 232.4
click at [860, 337] on div "LIL TURBO(SMALL TRUCK)" at bounding box center [784, 278] width 1568 height 413
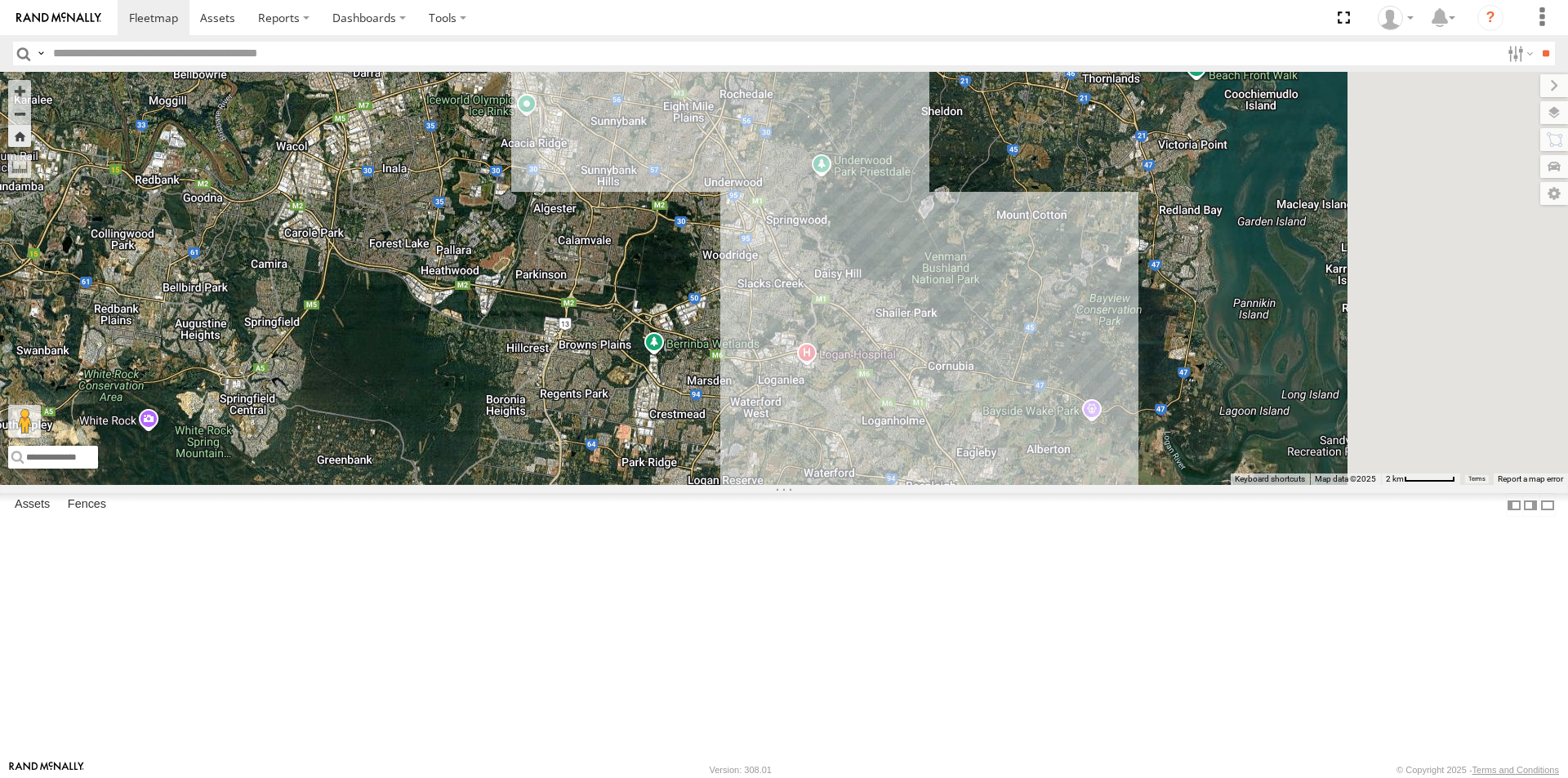
drag, startPoint x: 1245, startPoint y: 531, endPoint x: 1138, endPoint y: 343, distance: 216.3
click at [1150, 367] on div "LIL TURBO(SMALL TRUCK)" at bounding box center [784, 278] width 1568 height 413
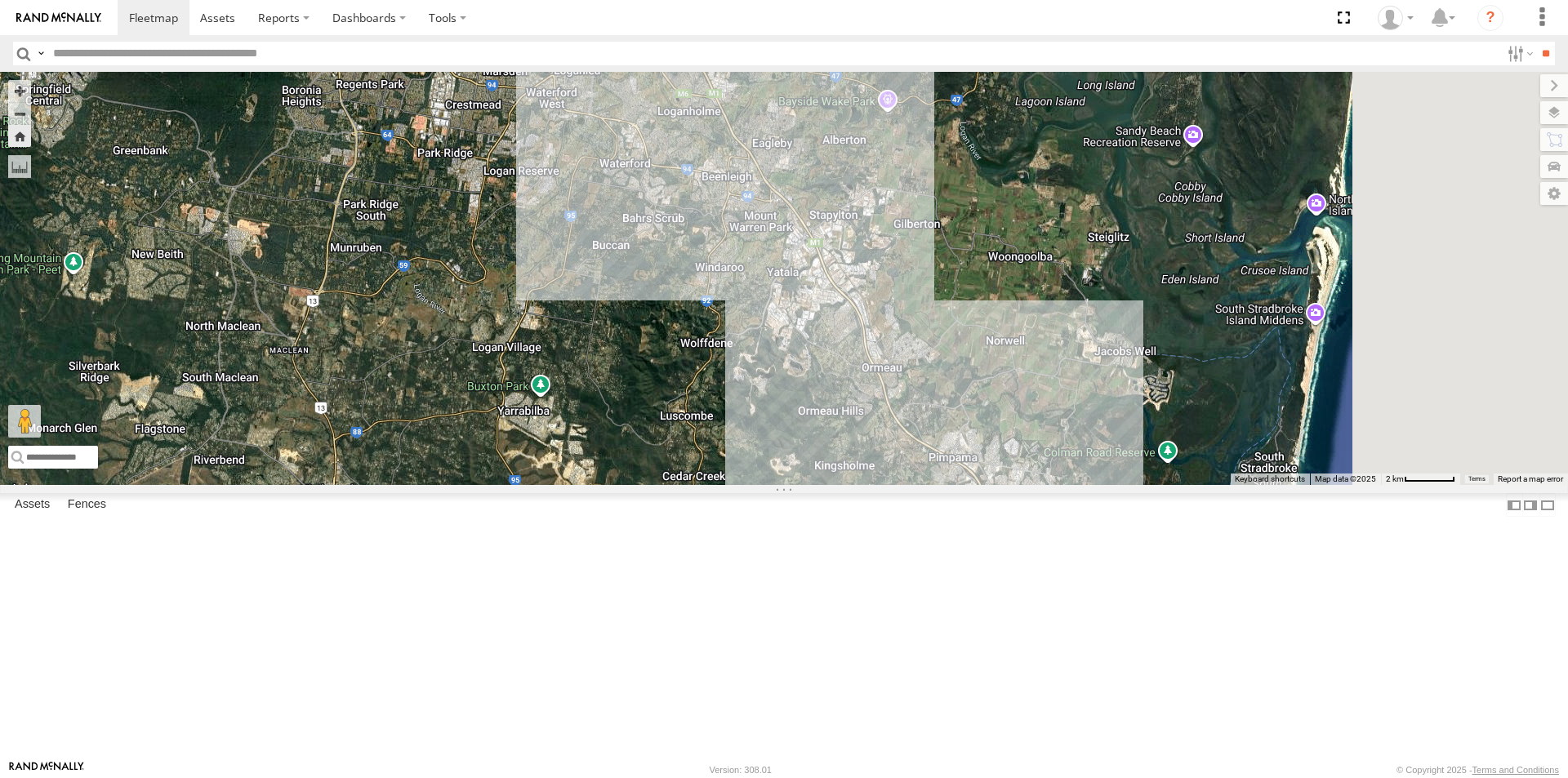
drag, startPoint x: 1195, startPoint y: 412, endPoint x: 1089, endPoint y: 269, distance: 178.0
click at [1124, 322] on div "LIL TURBO(SMALL TRUCK)" at bounding box center [784, 278] width 1568 height 413
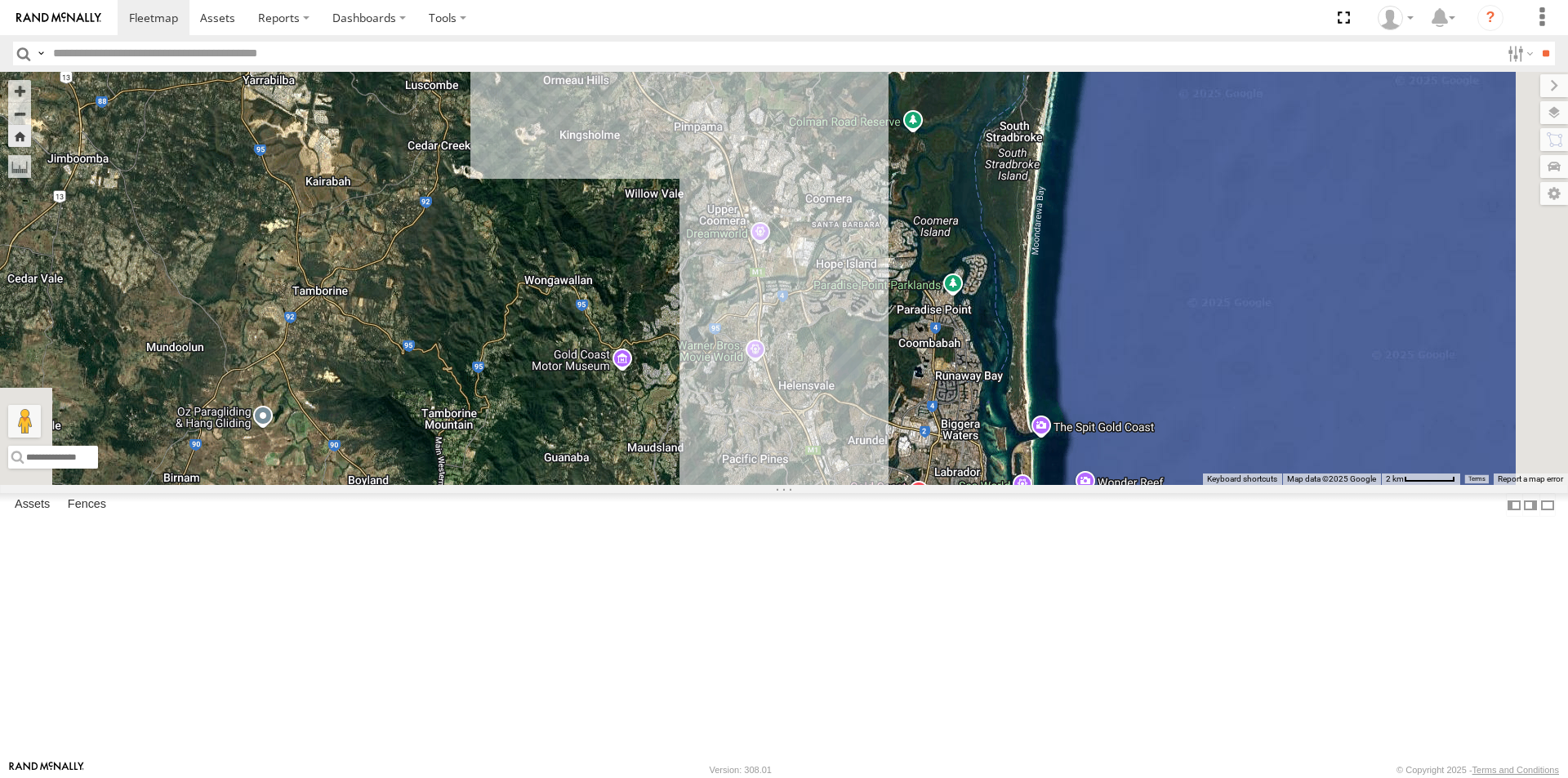
drag, startPoint x: 1130, startPoint y: 497, endPoint x: 1090, endPoint y: 302, distance: 199.1
click at [1100, 356] on div "LIL TURBO(SMALL TRUCK)" at bounding box center [784, 278] width 1568 height 413
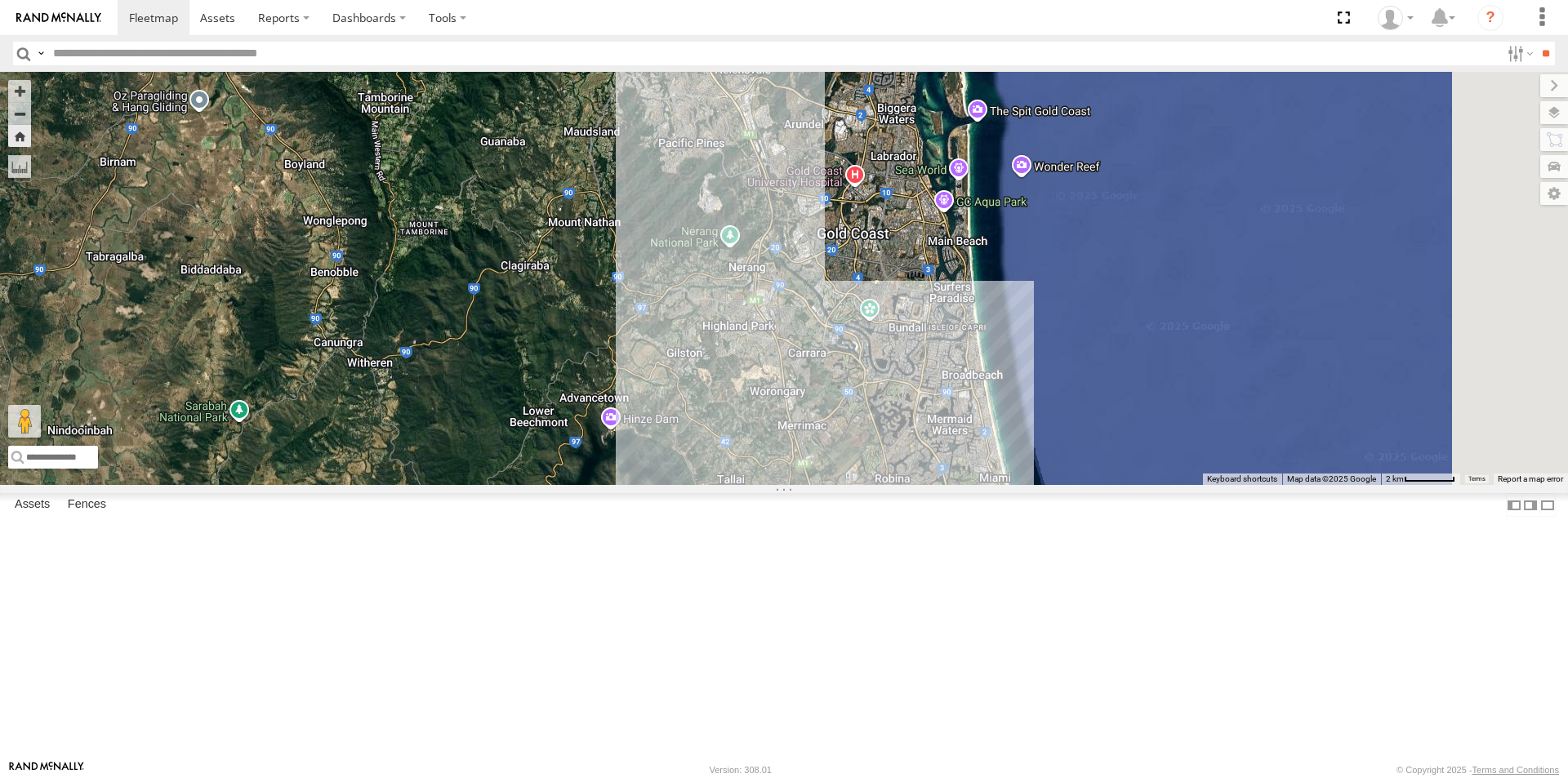
drag, startPoint x: 1136, startPoint y: 518, endPoint x: 1095, endPoint y: 394, distance: 130.6
click at [1098, 403] on div "LIL TURBO(SMALL TRUCK)" at bounding box center [784, 278] width 1568 height 413
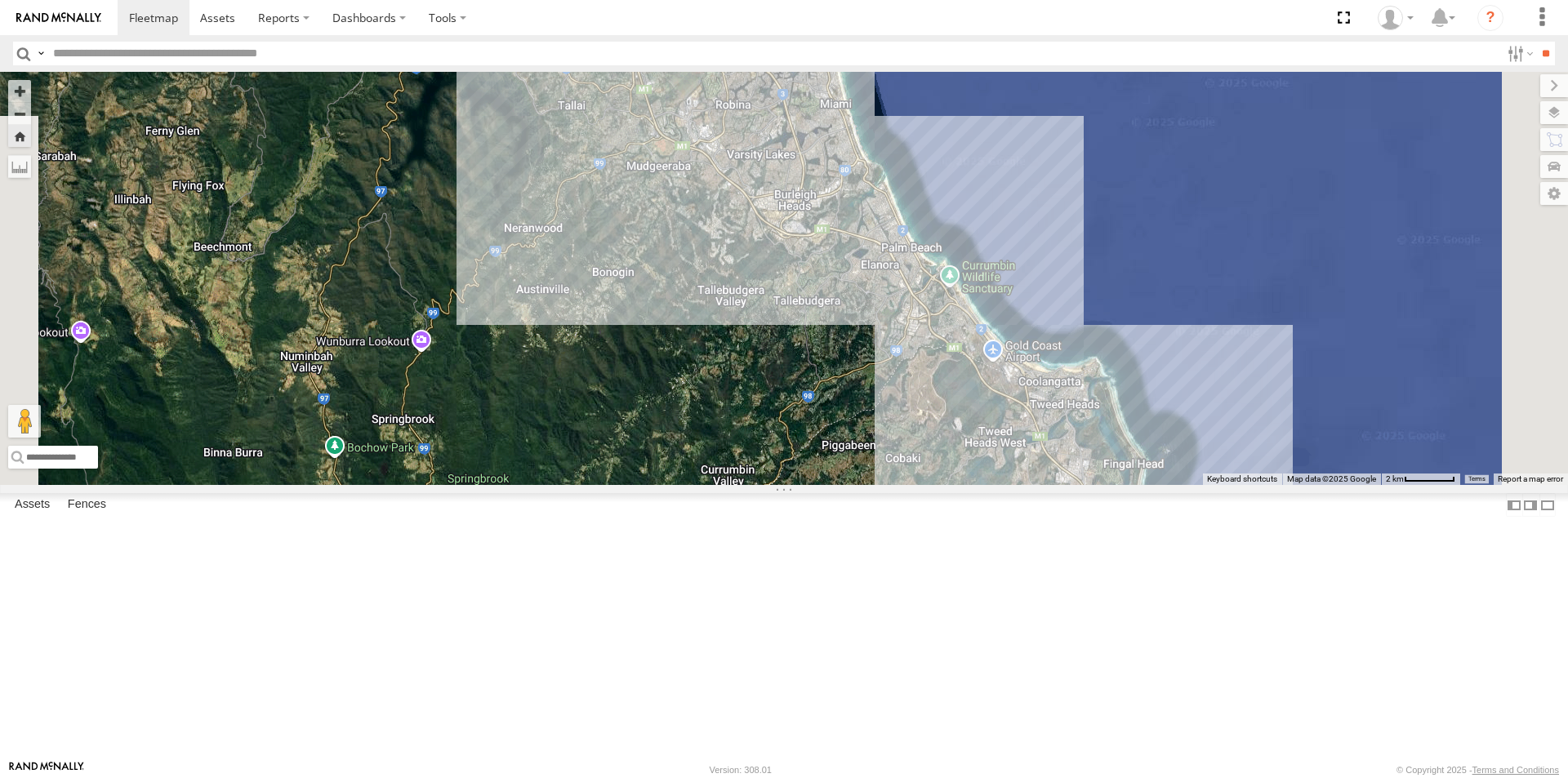
drag, startPoint x: 1145, startPoint y: 461, endPoint x: 1055, endPoint y: 304, distance: 181.0
click at [1062, 315] on div "LIL TURBO(SMALL TRUCK)" at bounding box center [784, 278] width 1568 height 413
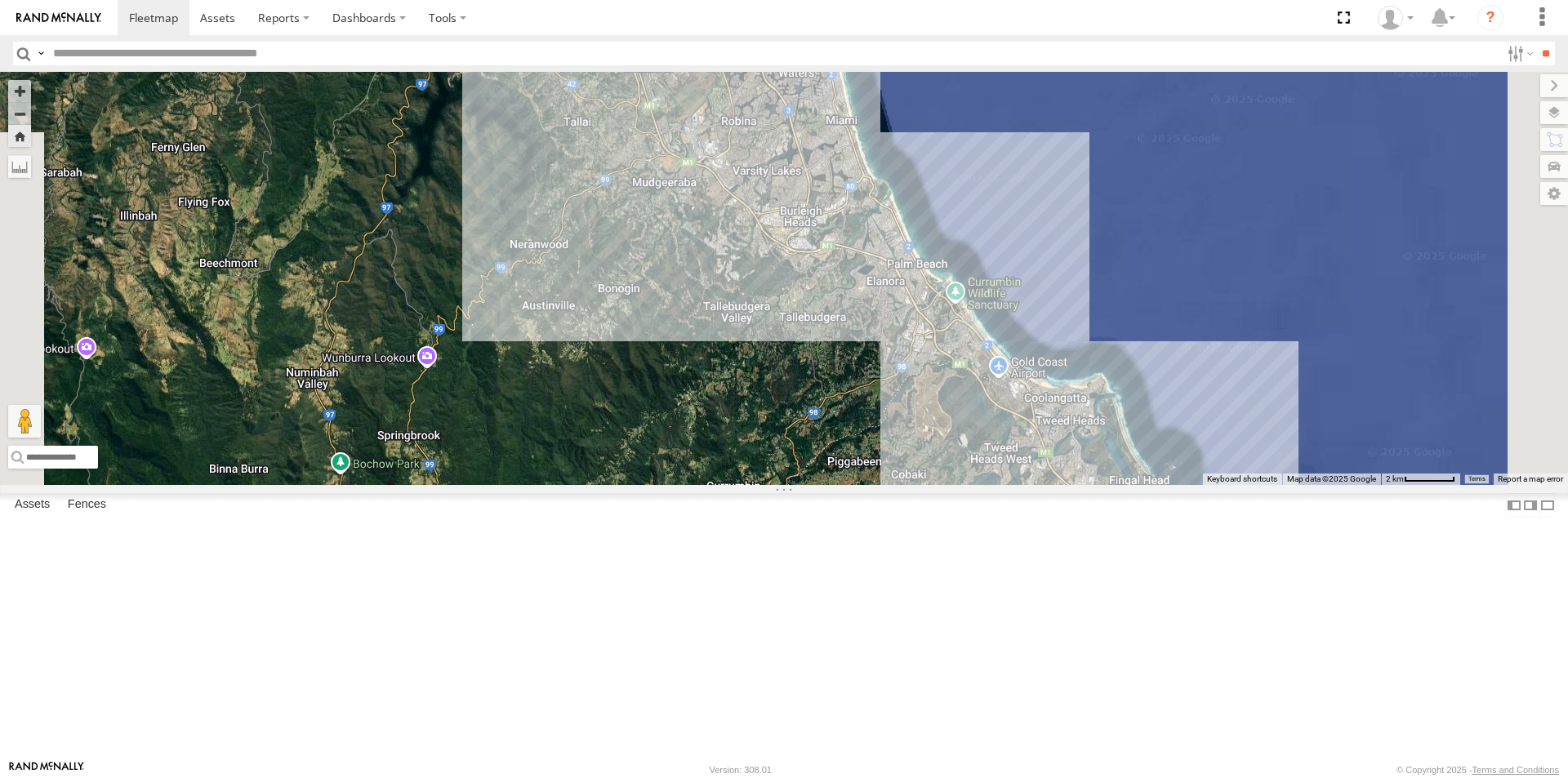
drag, startPoint x: 1093, startPoint y: 389, endPoint x: 1165, endPoint y: 503, distance: 134.8
click at [1174, 485] on div "LIL TURBO(SMALL TRUCK)" at bounding box center [784, 278] width 1568 height 413
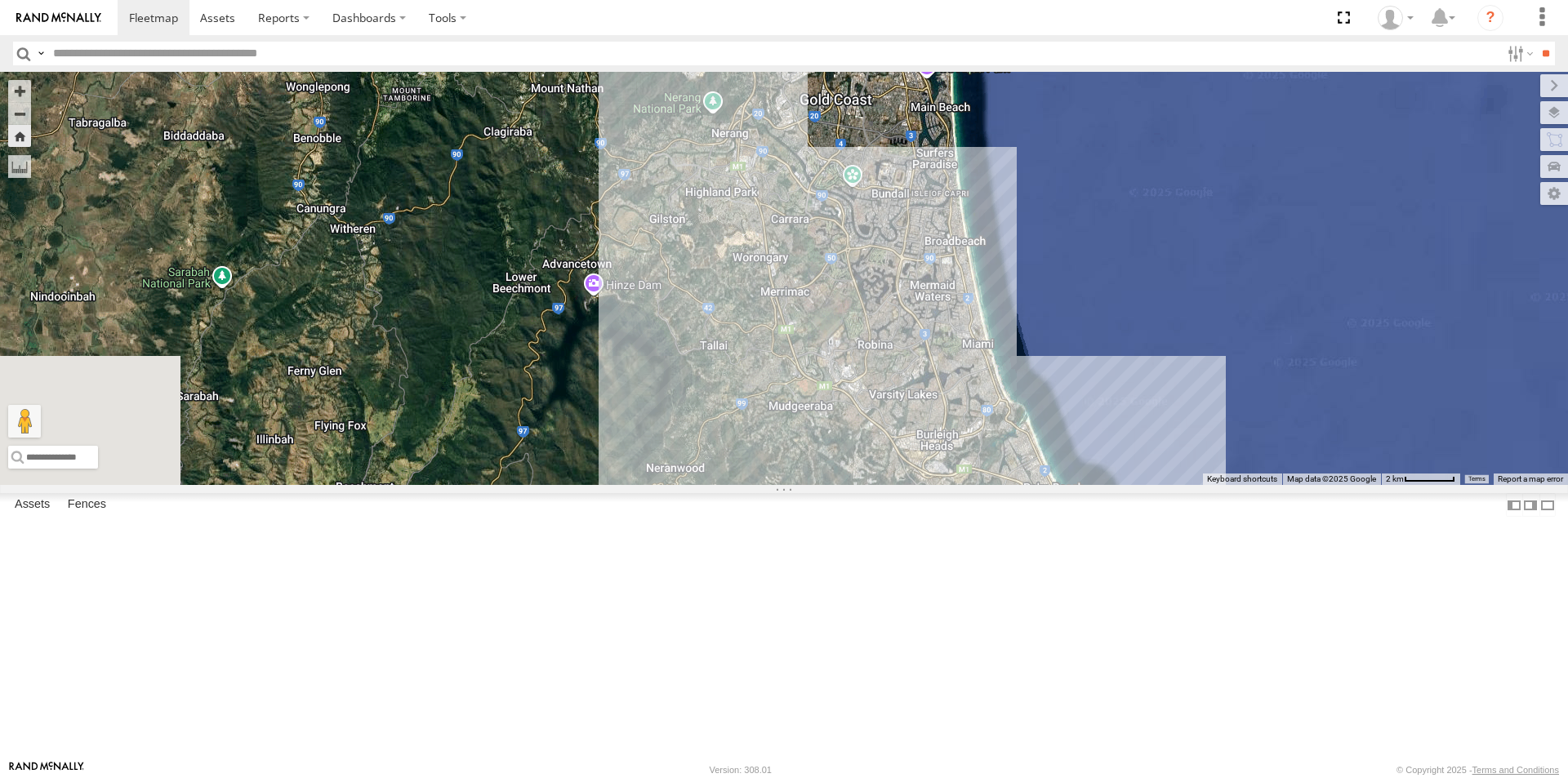
drag, startPoint x: 1114, startPoint y: 456, endPoint x: 1150, endPoint y: 512, distance: 66.6
click at [1150, 485] on div "LIL TURBO(SMALL TRUCK)" at bounding box center [784, 278] width 1568 height 413
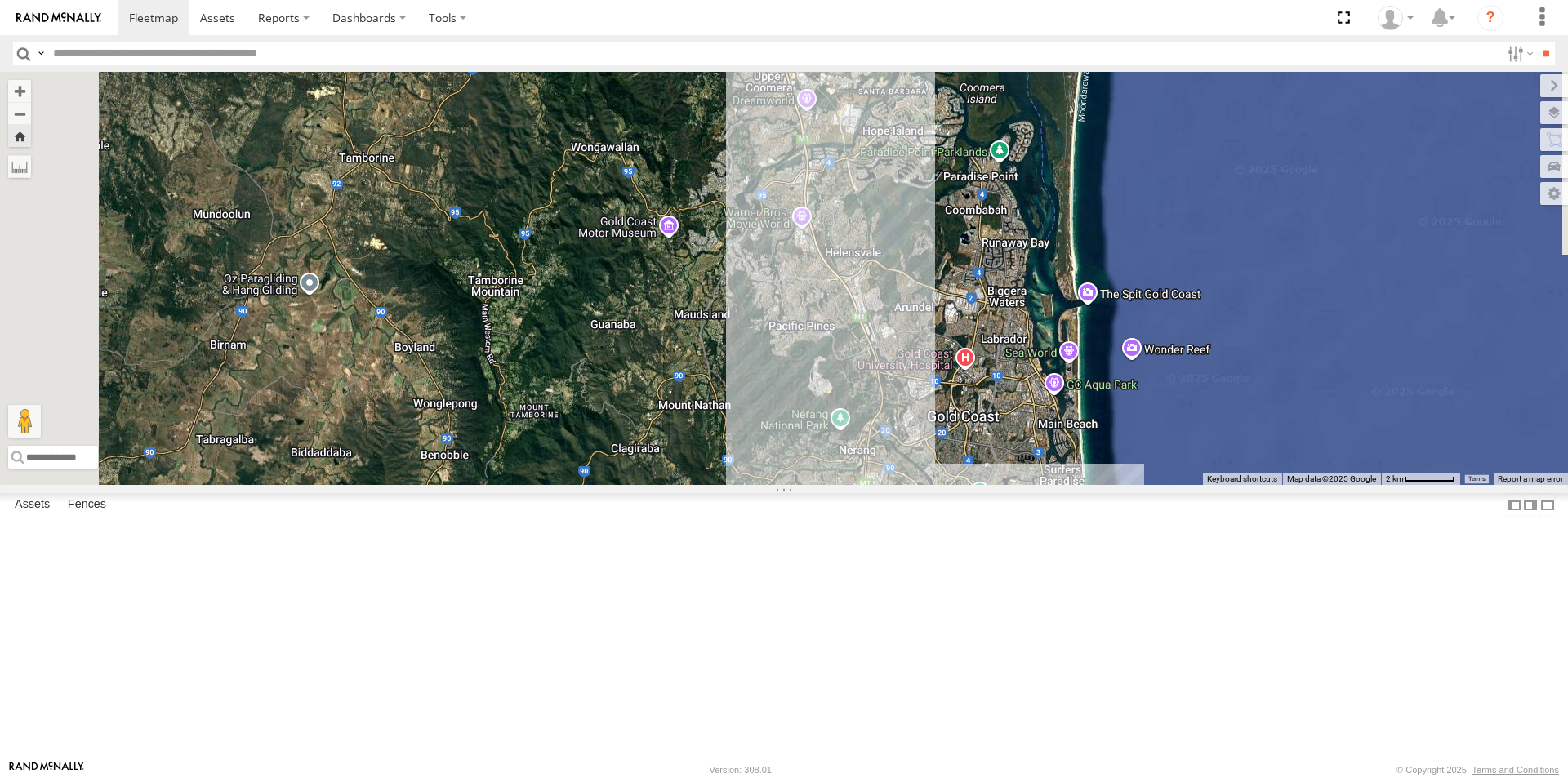
drag, startPoint x: 1160, startPoint y: 505, endPoint x: 1175, endPoint y: 549, distance: 46.5
click at [1175, 485] on div "LIL TURBO(SMALL TRUCK)" at bounding box center [784, 278] width 1568 height 413
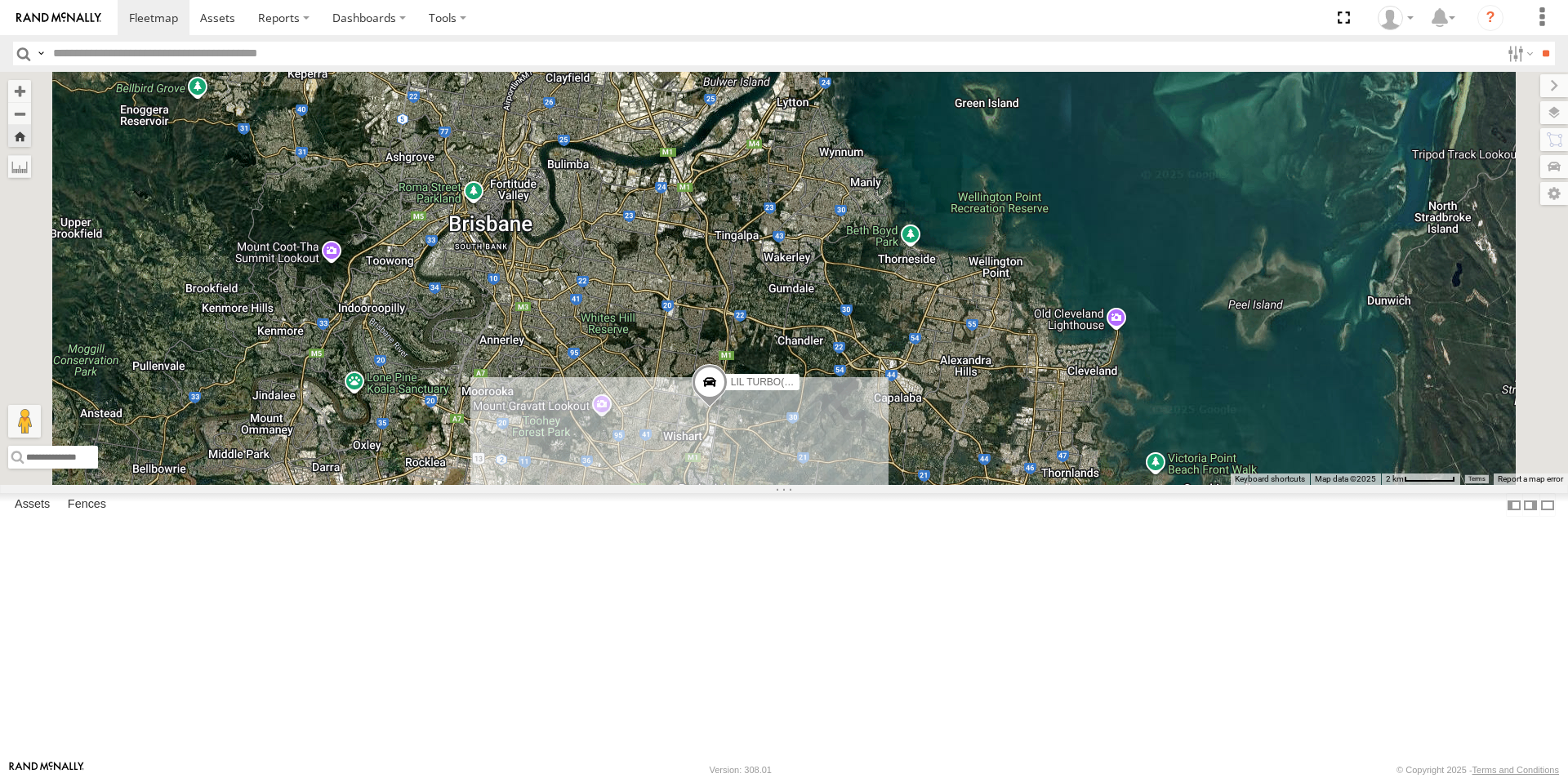
drag, startPoint x: 1115, startPoint y: 372, endPoint x: 1040, endPoint y: 486, distance: 136.5
click at [1040, 485] on div "LIL TURBO(SMALL TRUCK)" at bounding box center [784, 278] width 1568 height 413
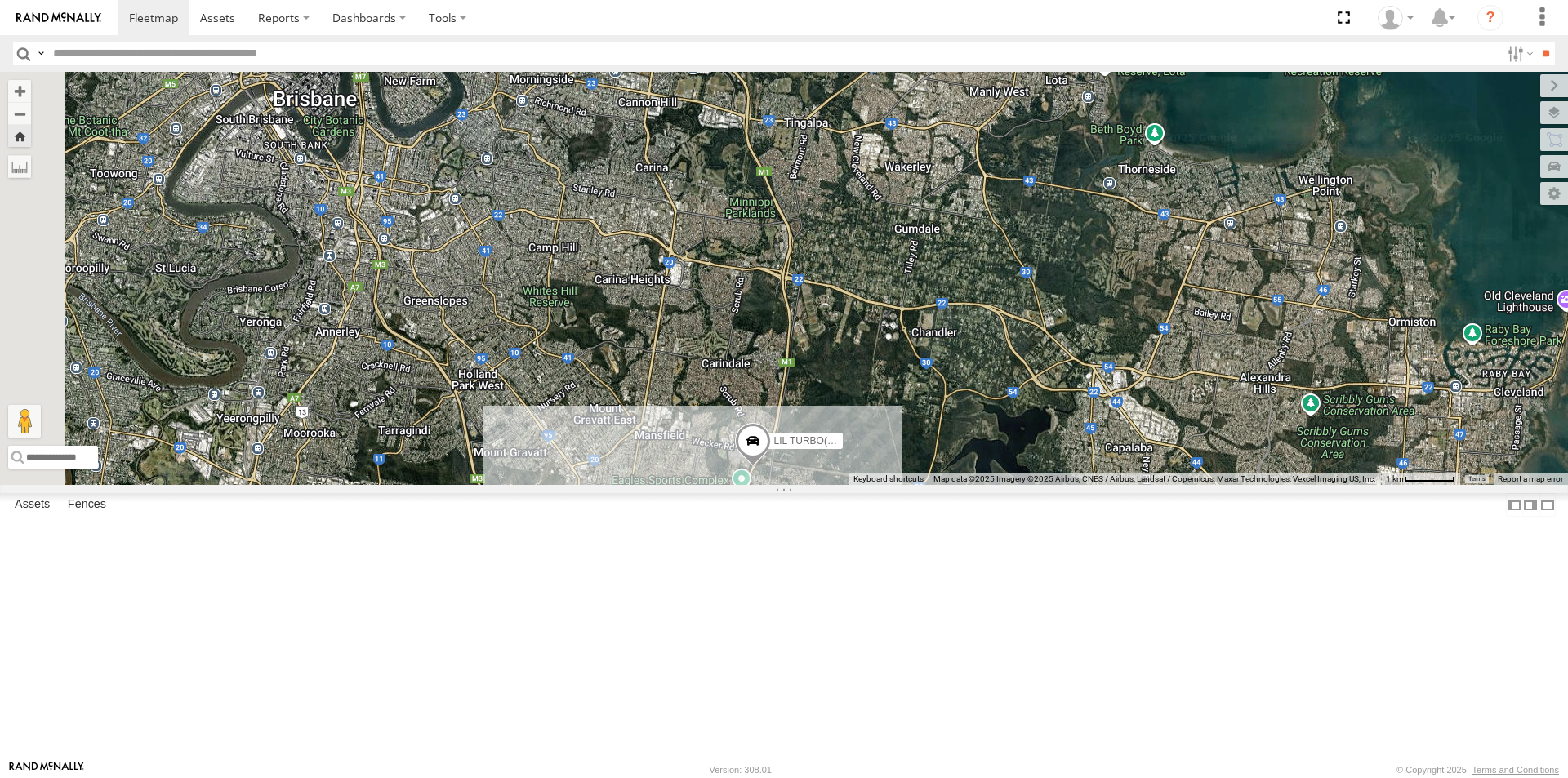
drag, startPoint x: 985, startPoint y: 486, endPoint x: 1201, endPoint y: 475, distance: 216.3
click at [1201, 475] on div "LIL TURBO(SMALL TRUCK)" at bounding box center [784, 278] width 1568 height 413
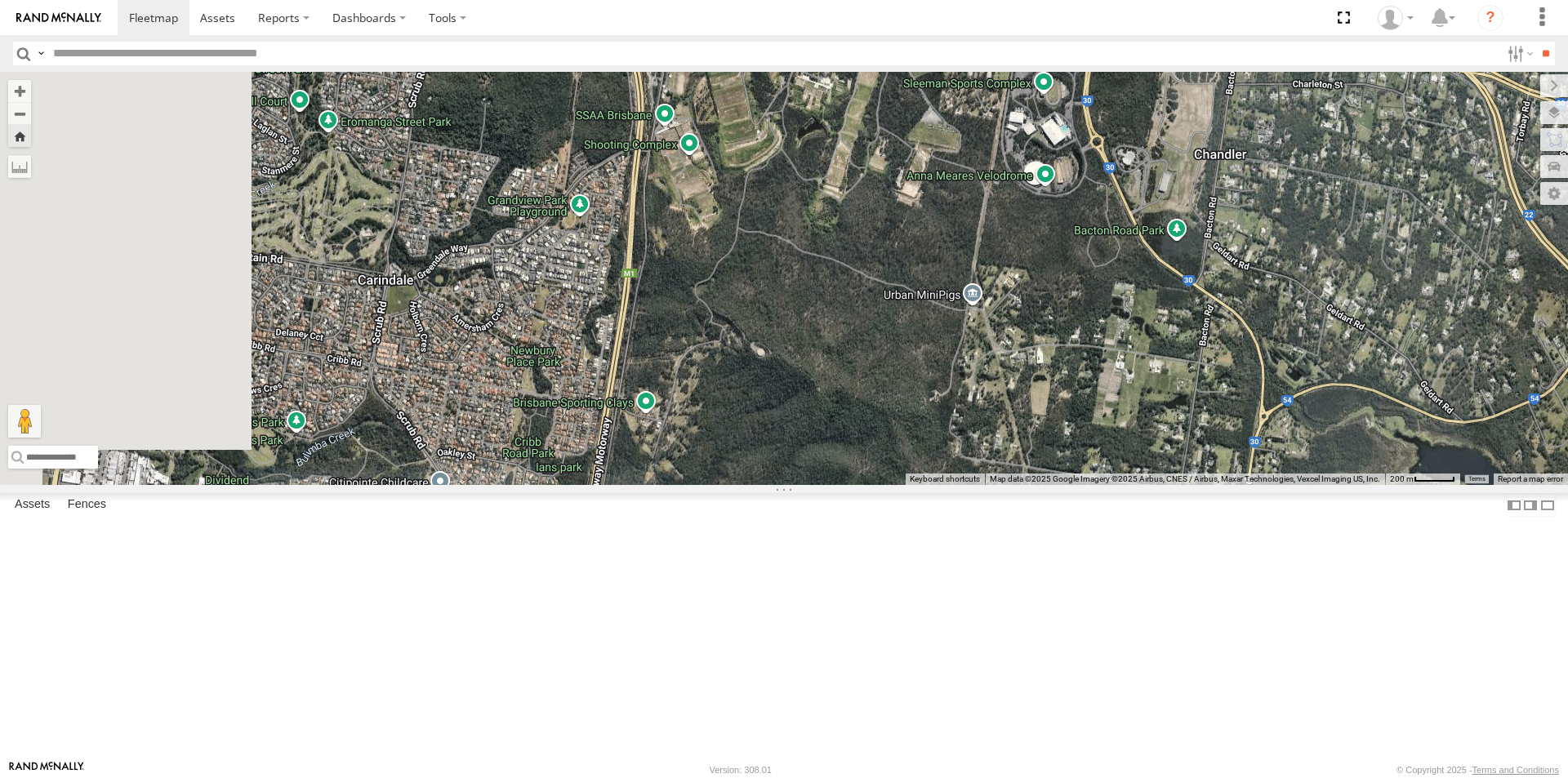
drag, startPoint x: 980, startPoint y: 514, endPoint x: 1235, endPoint y: 337, distance: 310.4
click at [1235, 337] on div "LIL TURBO(SMALL TRUCK)" at bounding box center [784, 278] width 1568 height 413
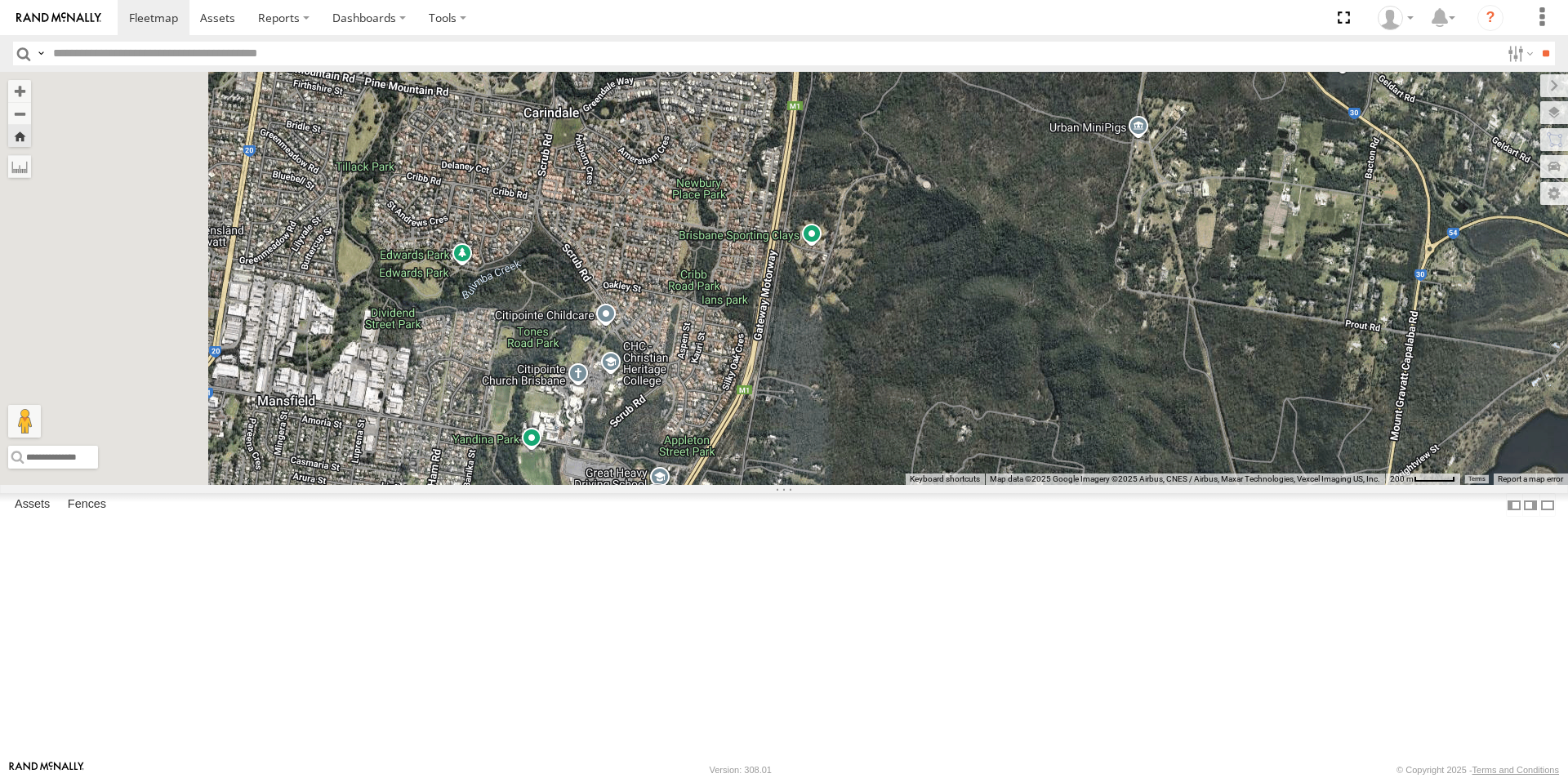
drag, startPoint x: 1140, startPoint y: 481, endPoint x: 1203, endPoint y: 365, distance: 132.0
click at [1200, 376] on div "LIL TURBO(SMALL TRUCK)" at bounding box center [784, 278] width 1568 height 413
